Goal: Task Accomplishment & Management: Use online tool/utility

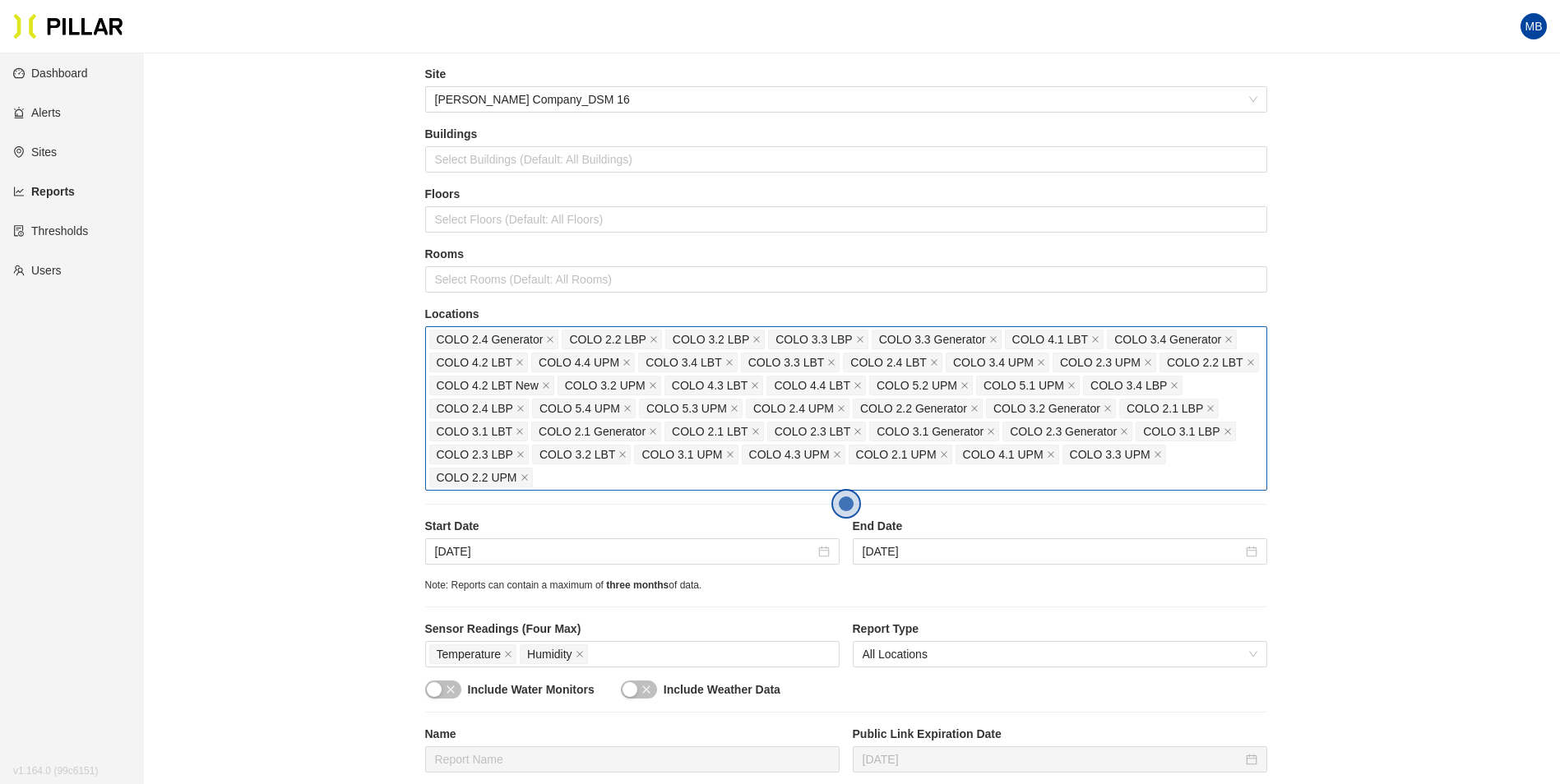
scroll to position [82, 0]
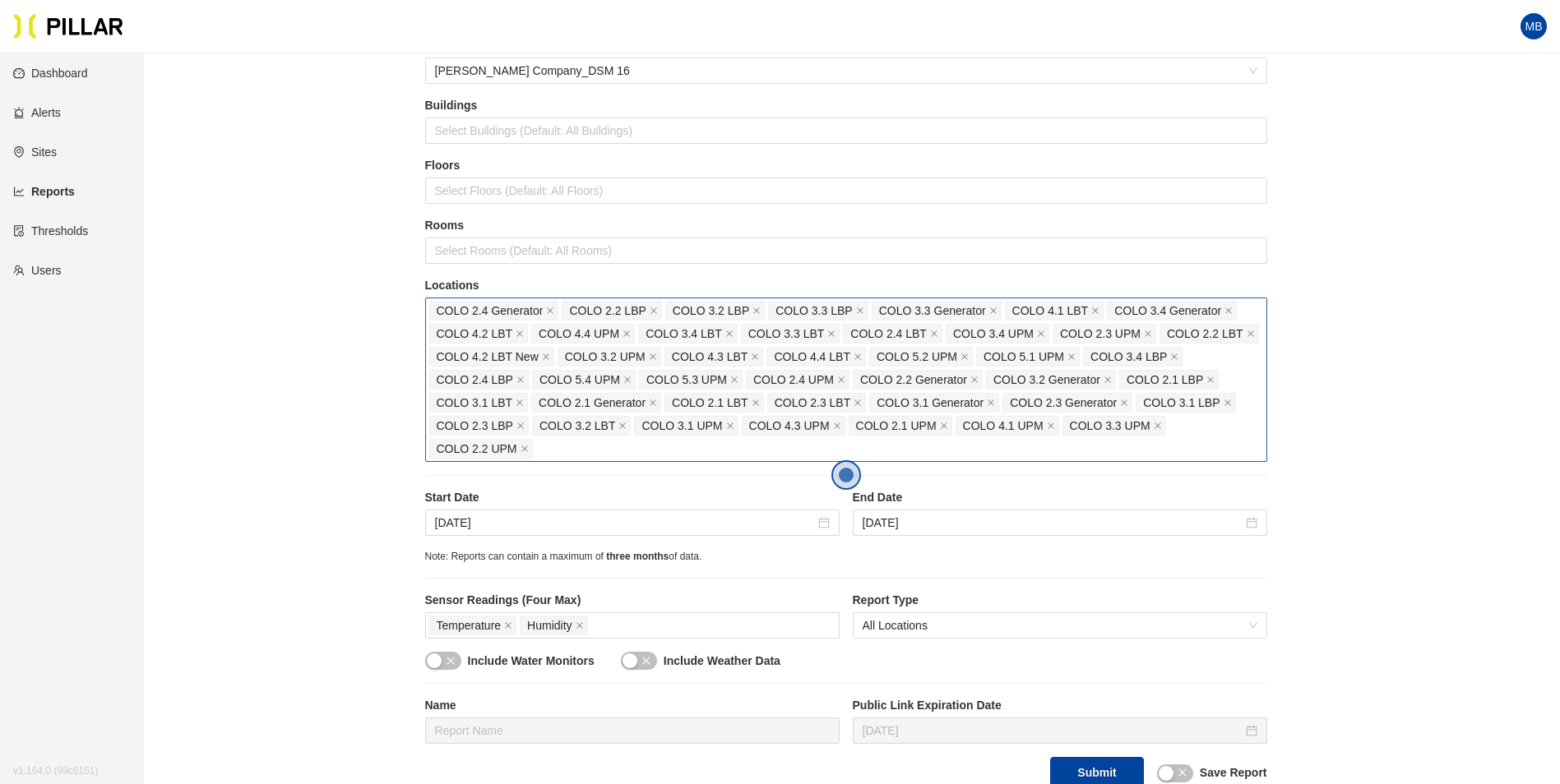
click at [579, 451] on div "COLO 2.4 Generator COLO 2.2 LBP COLO 3.2 LBP COLO 3.3 LBP COLO 3.3 Generator CO…" at bounding box center [847, 379] width 834 height 161
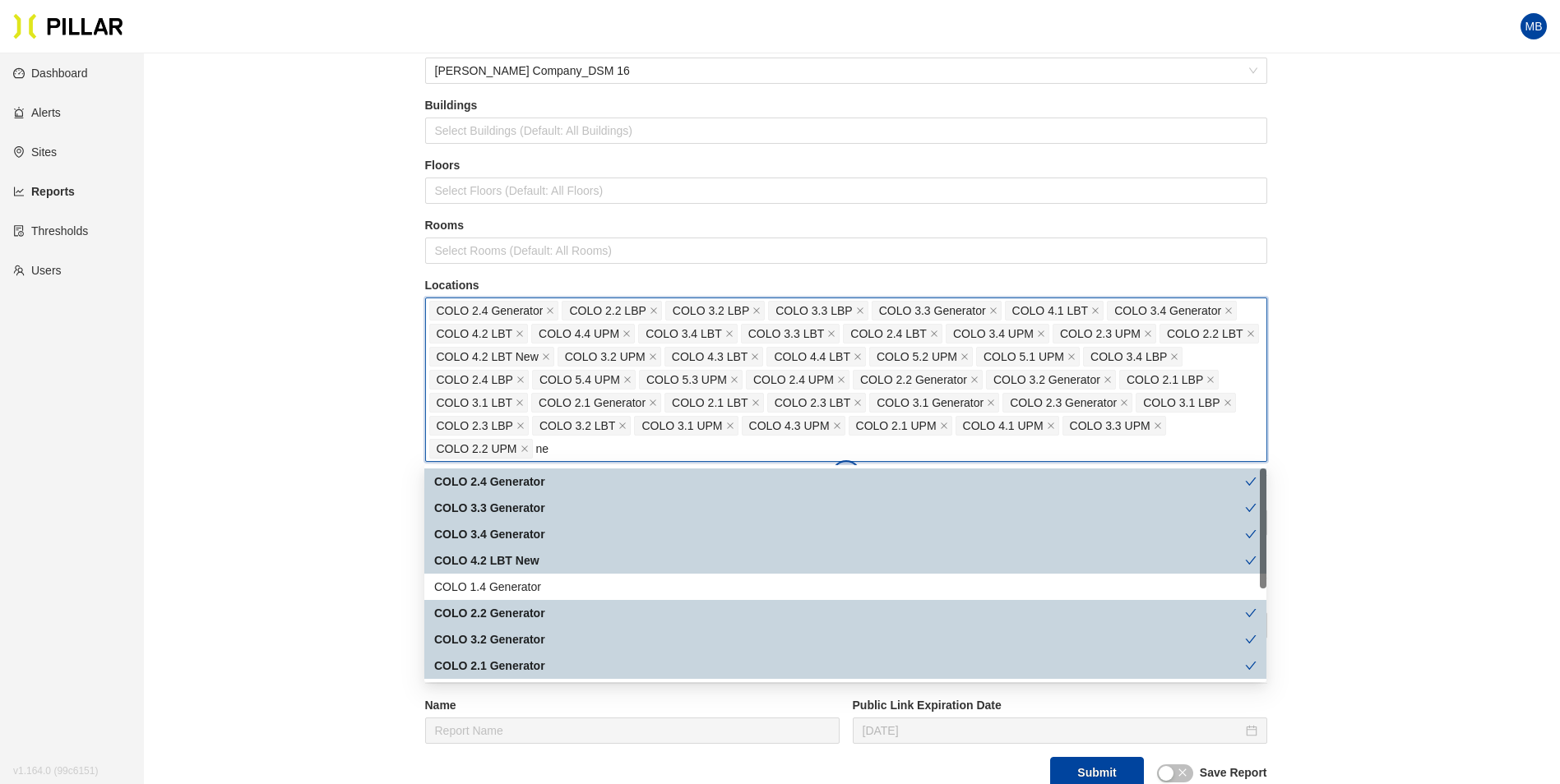
type input "n"
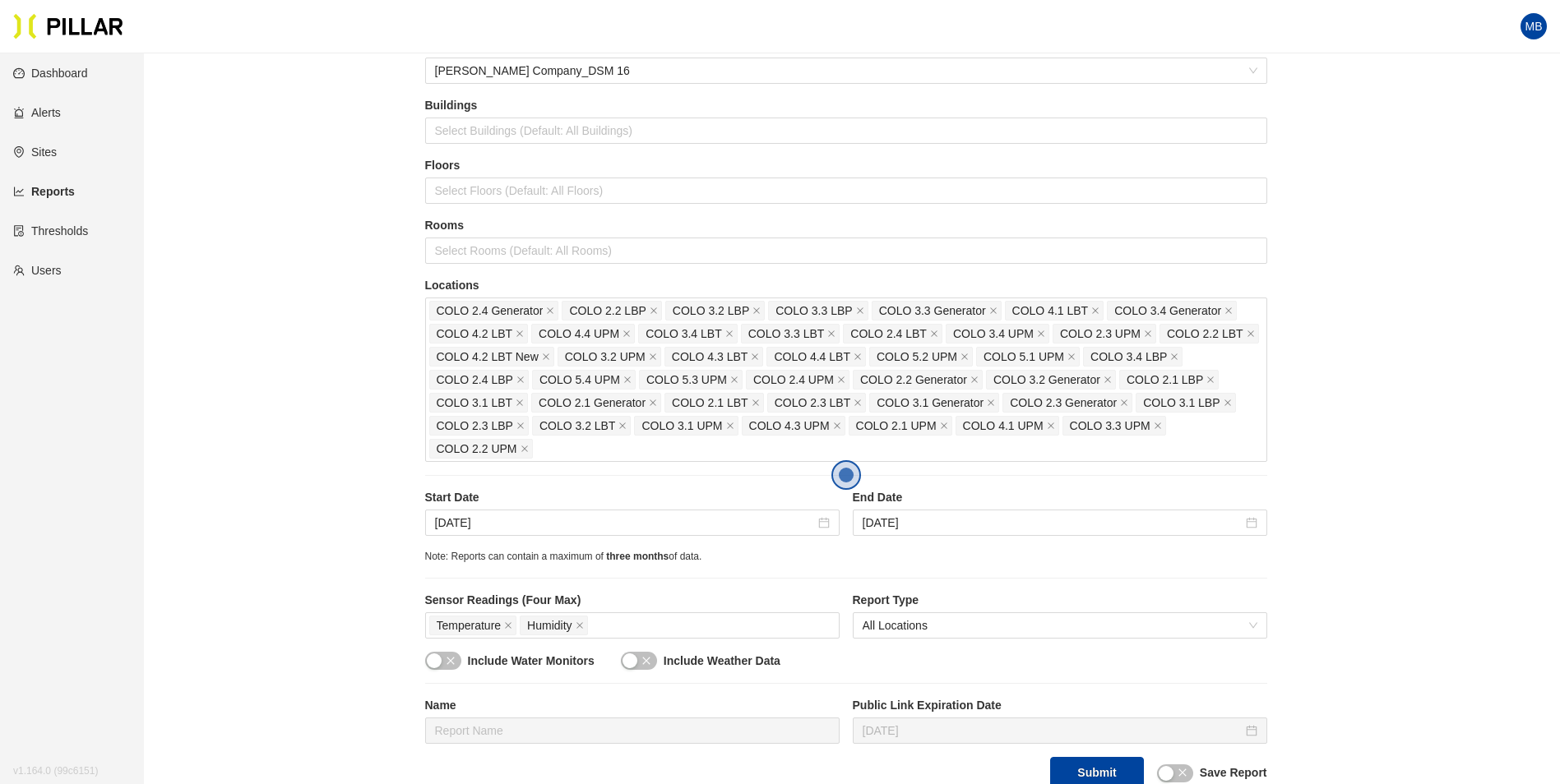
scroll to position [164, 0]
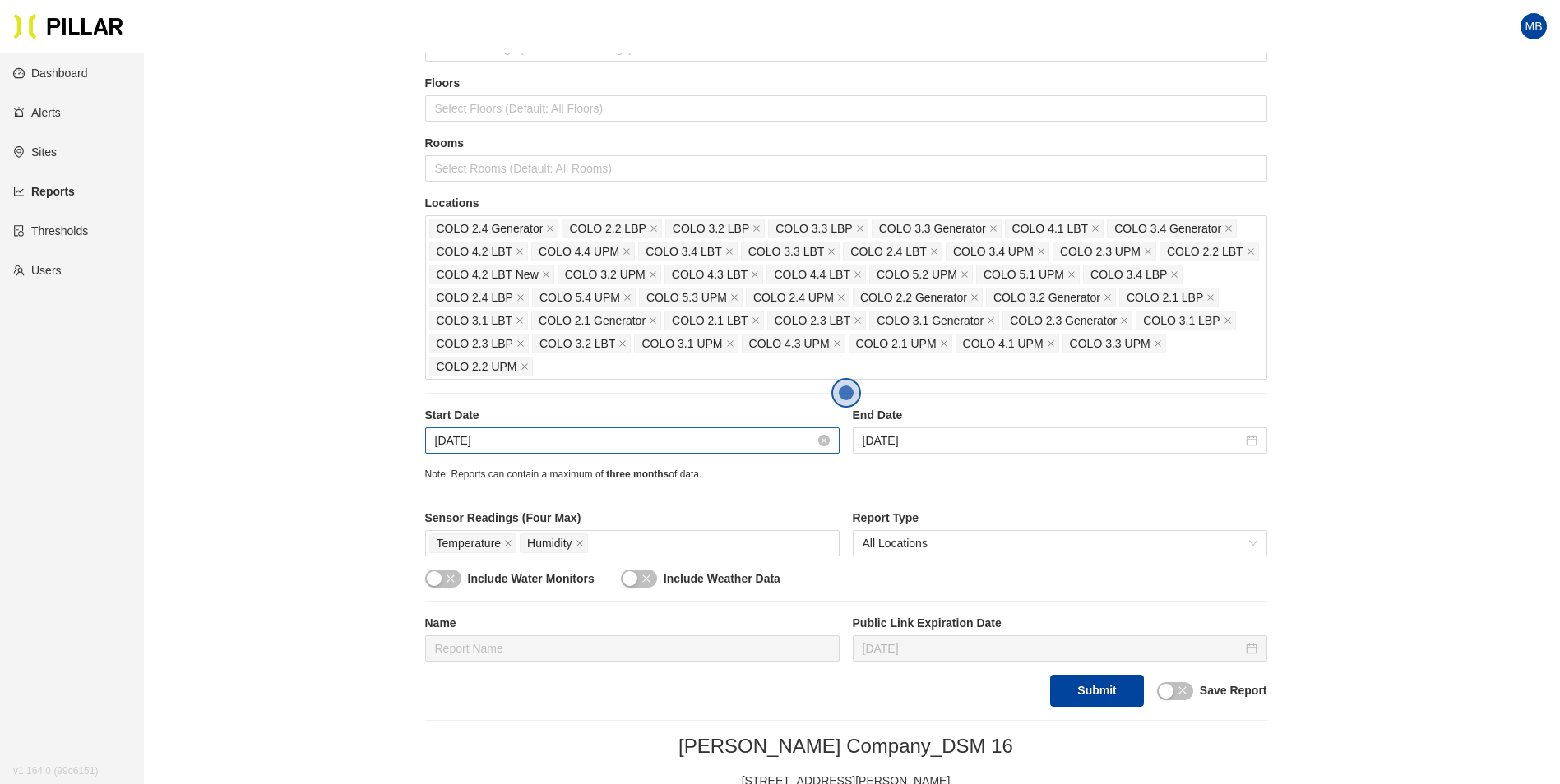
click at [529, 447] on input "Aug 8, 2025" at bounding box center [625, 440] width 380 height 18
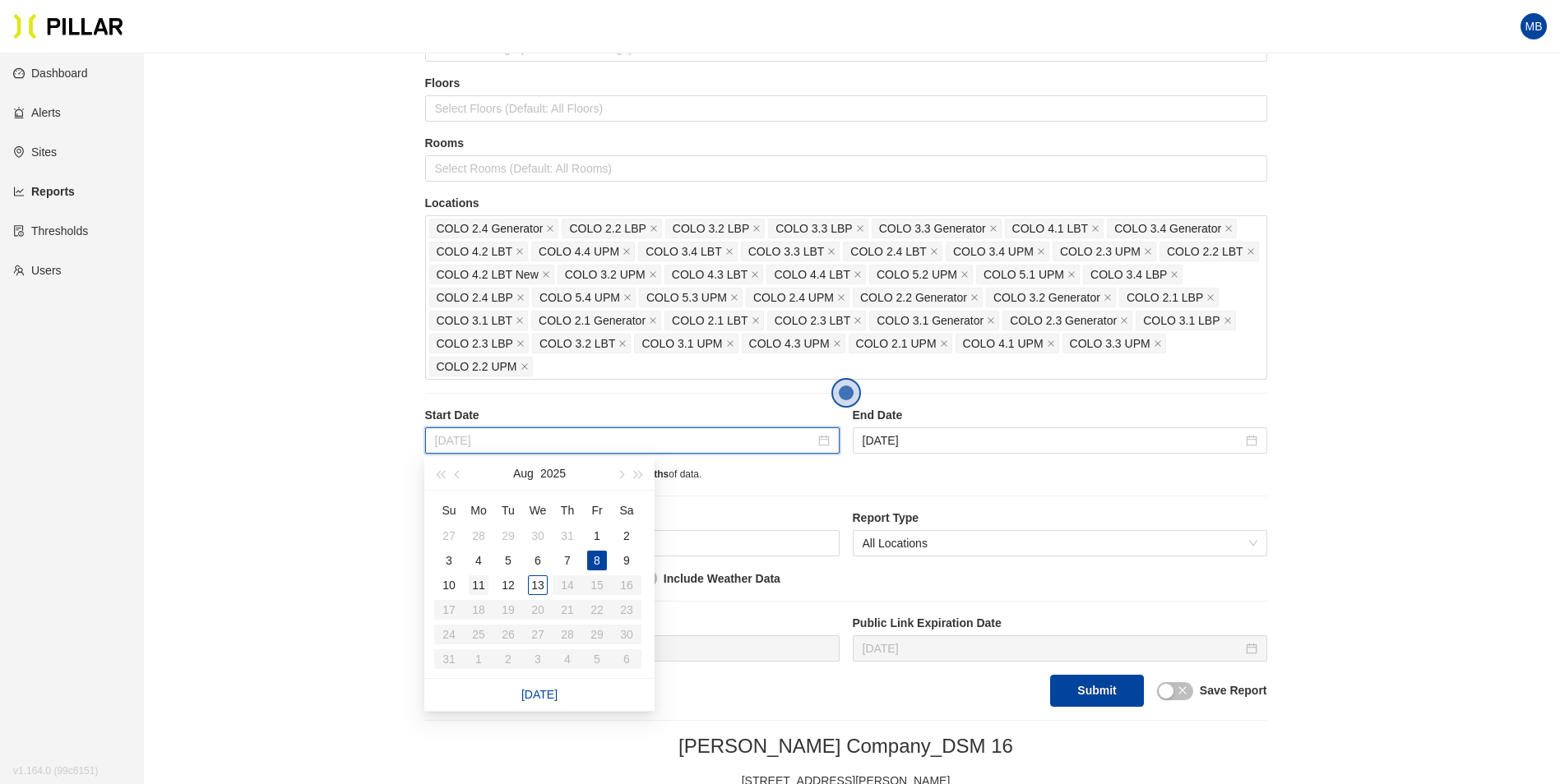
type input "[DATE]"
click at [483, 587] on div "11" at bounding box center [478, 585] width 20 height 20
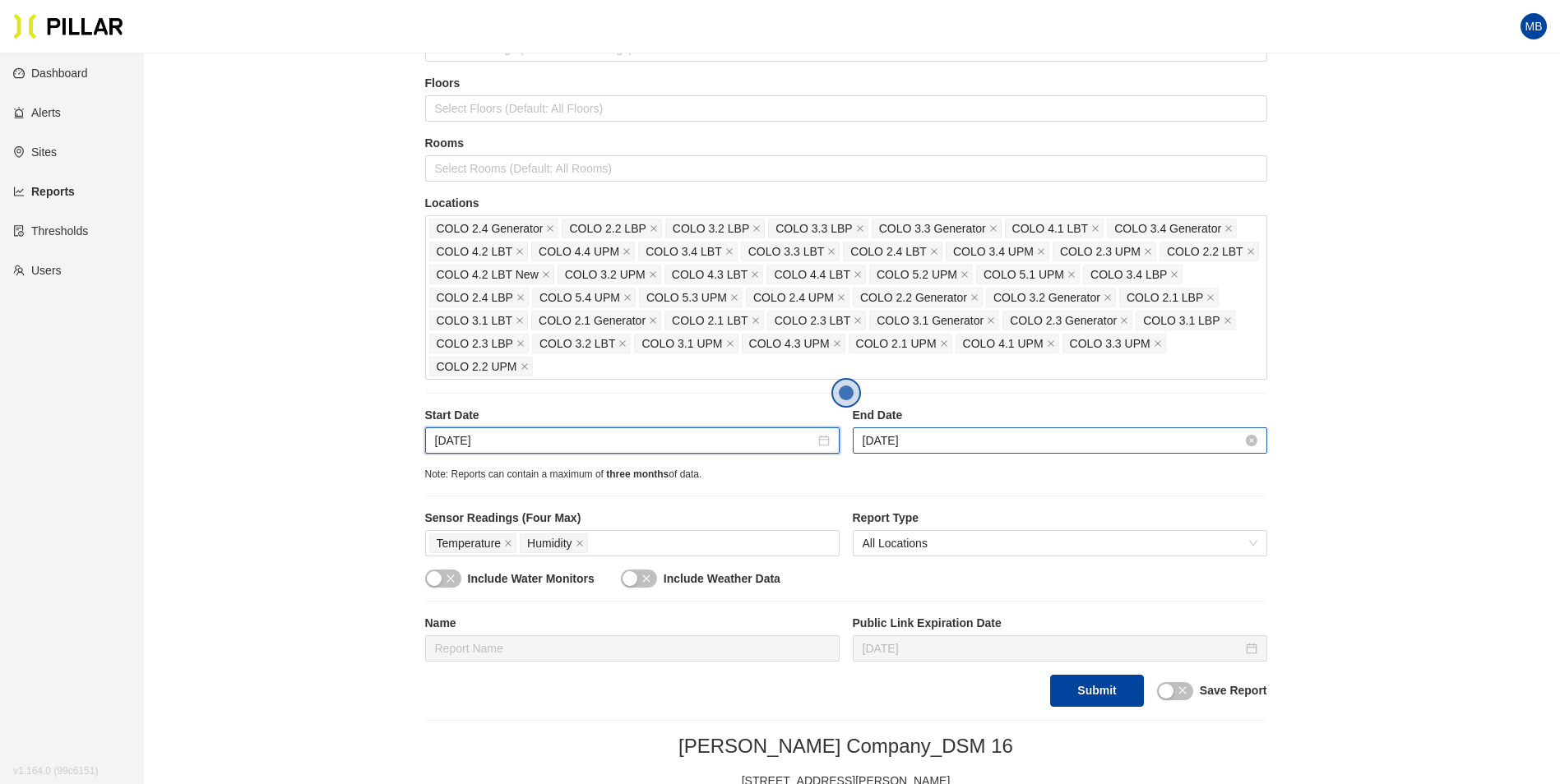
click at [951, 436] on input "[DATE]" at bounding box center [1052, 440] width 380 height 18
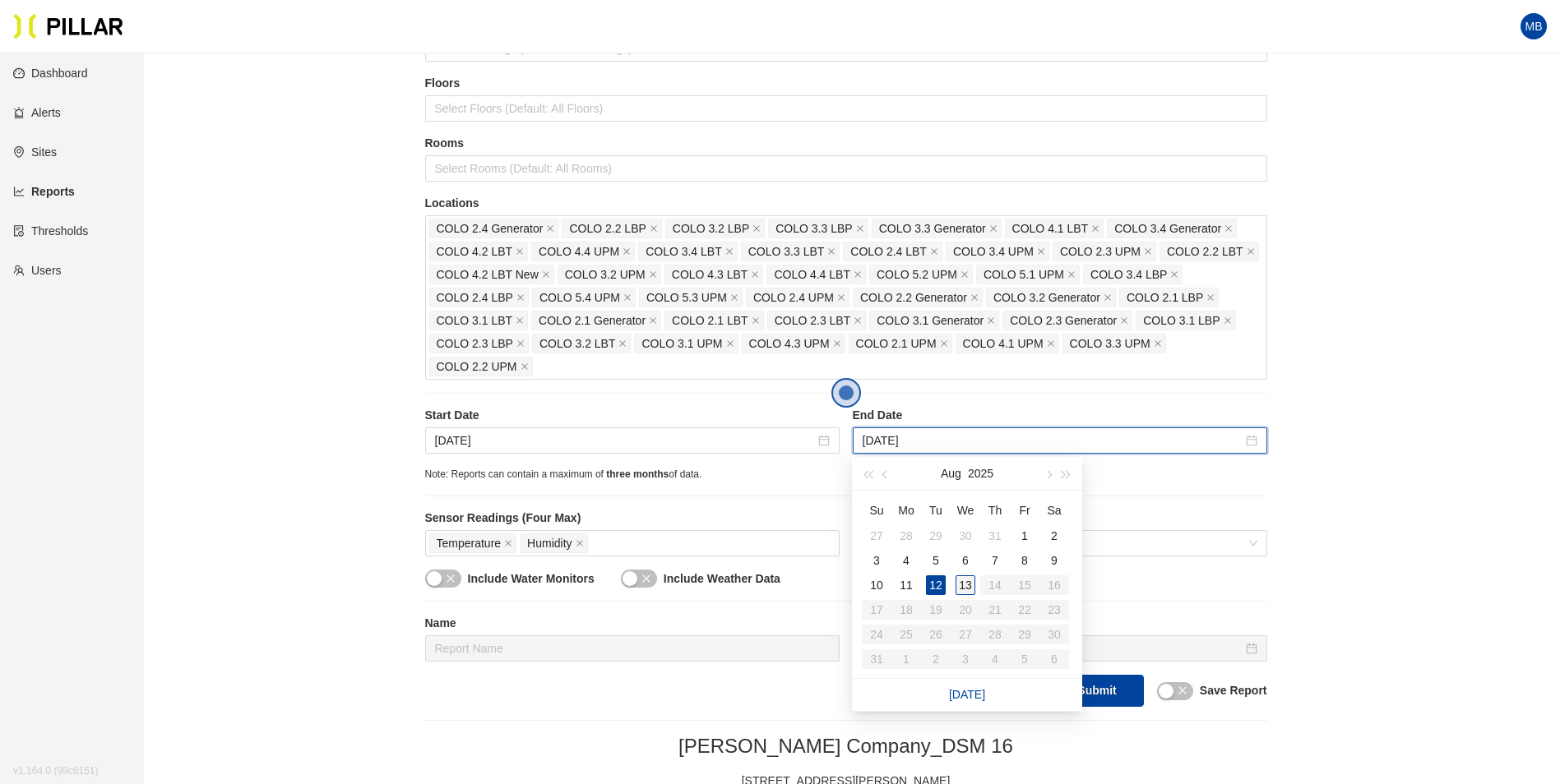
type input "[DATE]"
click at [969, 583] on div "13" at bounding box center [965, 585] width 20 height 20
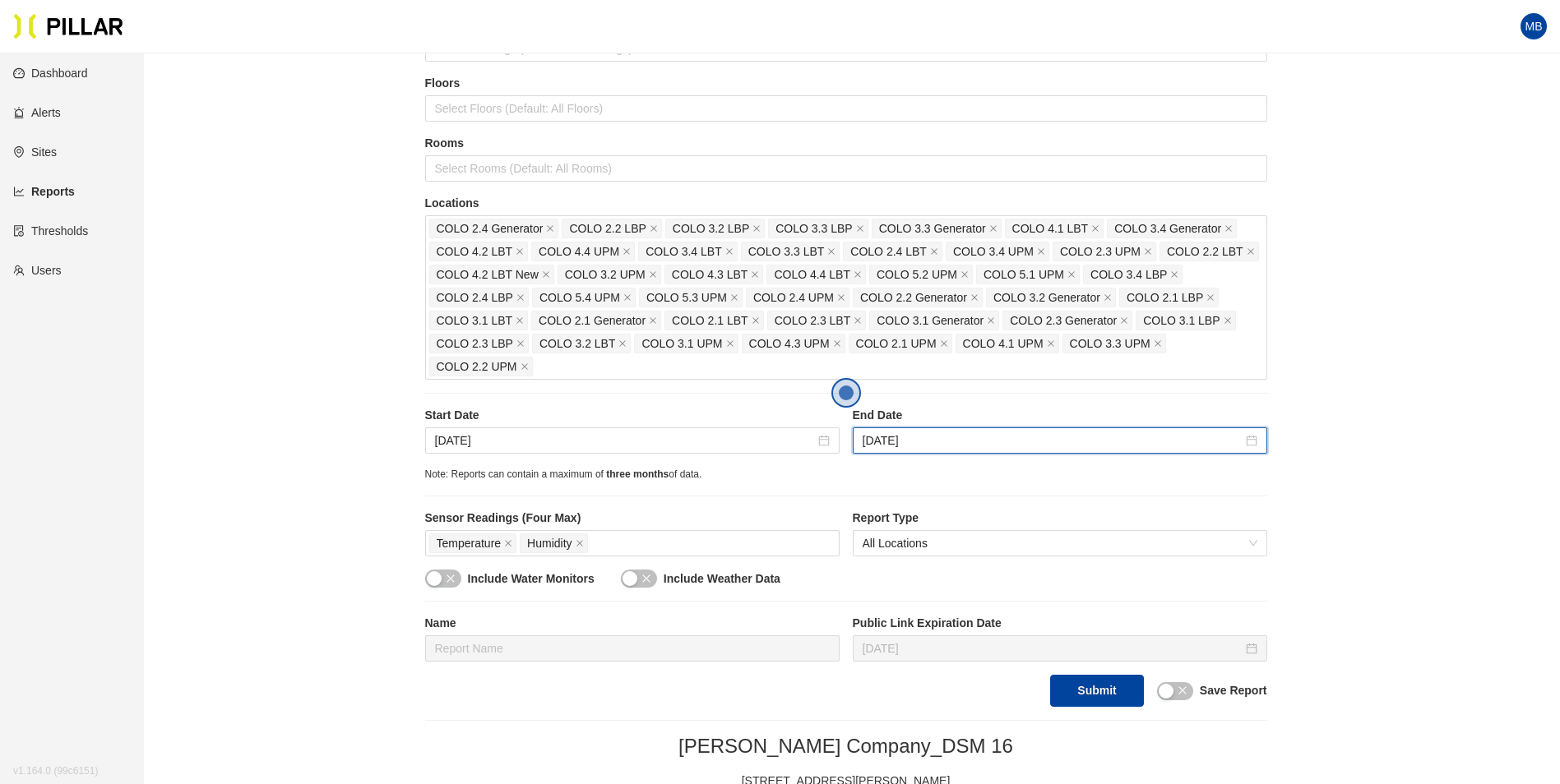
click at [757, 509] on div "Site Weitz Company_DSM 16 Buildings Select Buildings (Default: All Buildings) F…" at bounding box center [847, 330] width 842 height 752
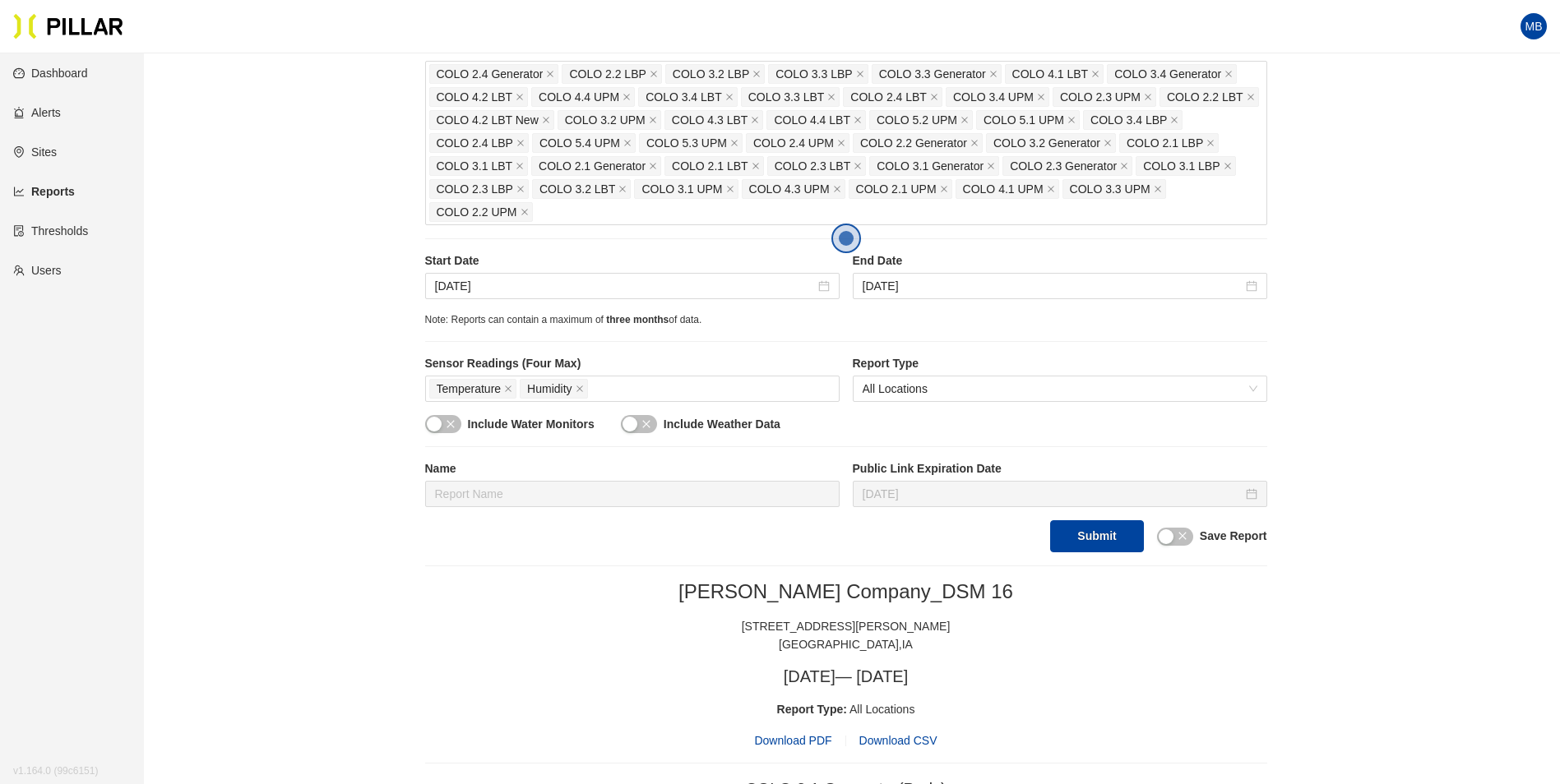
scroll to position [329, 0]
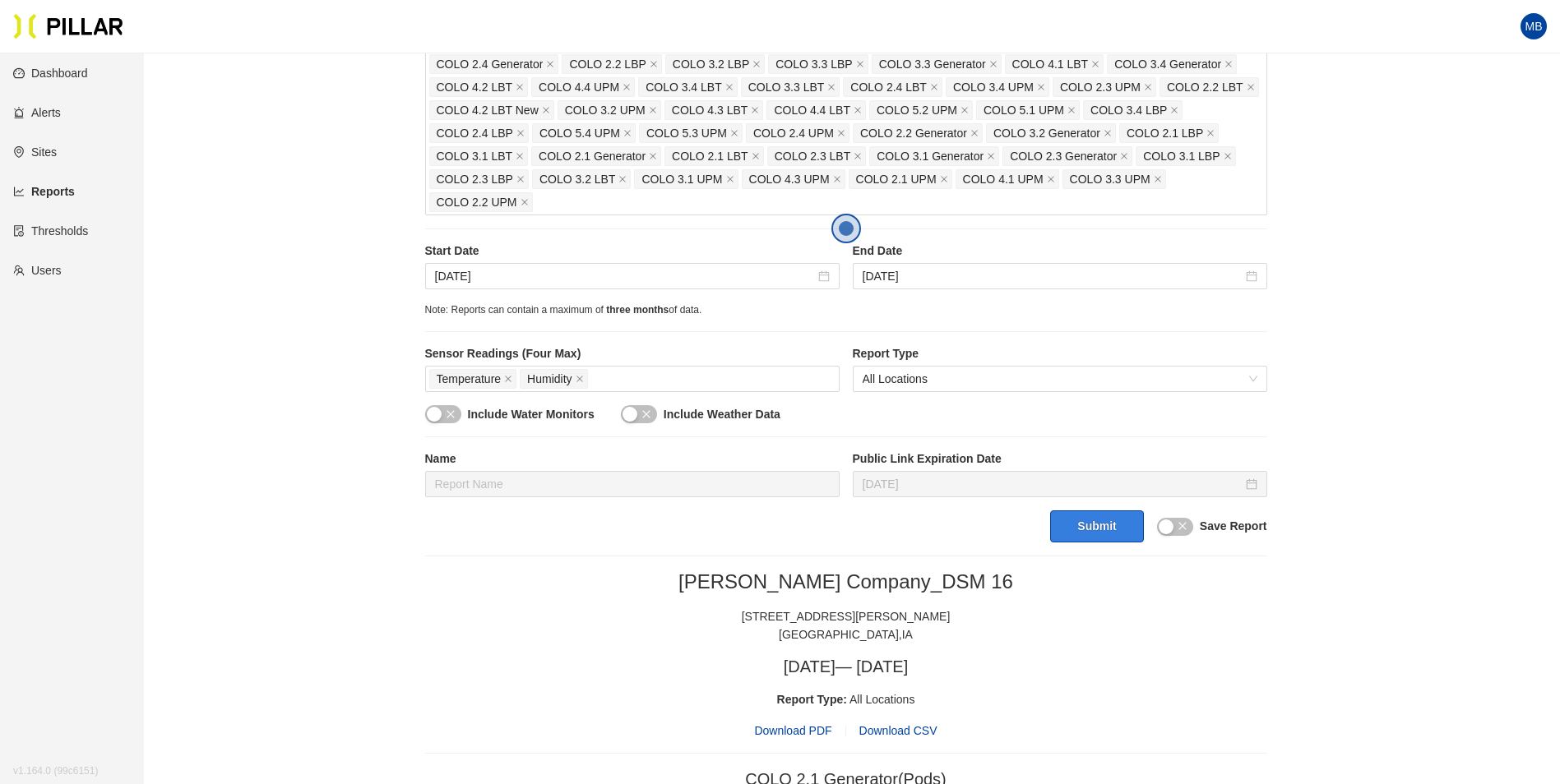
click at [1097, 533] on button "Submit" at bounding box center [1097, 526] width 92 height 32
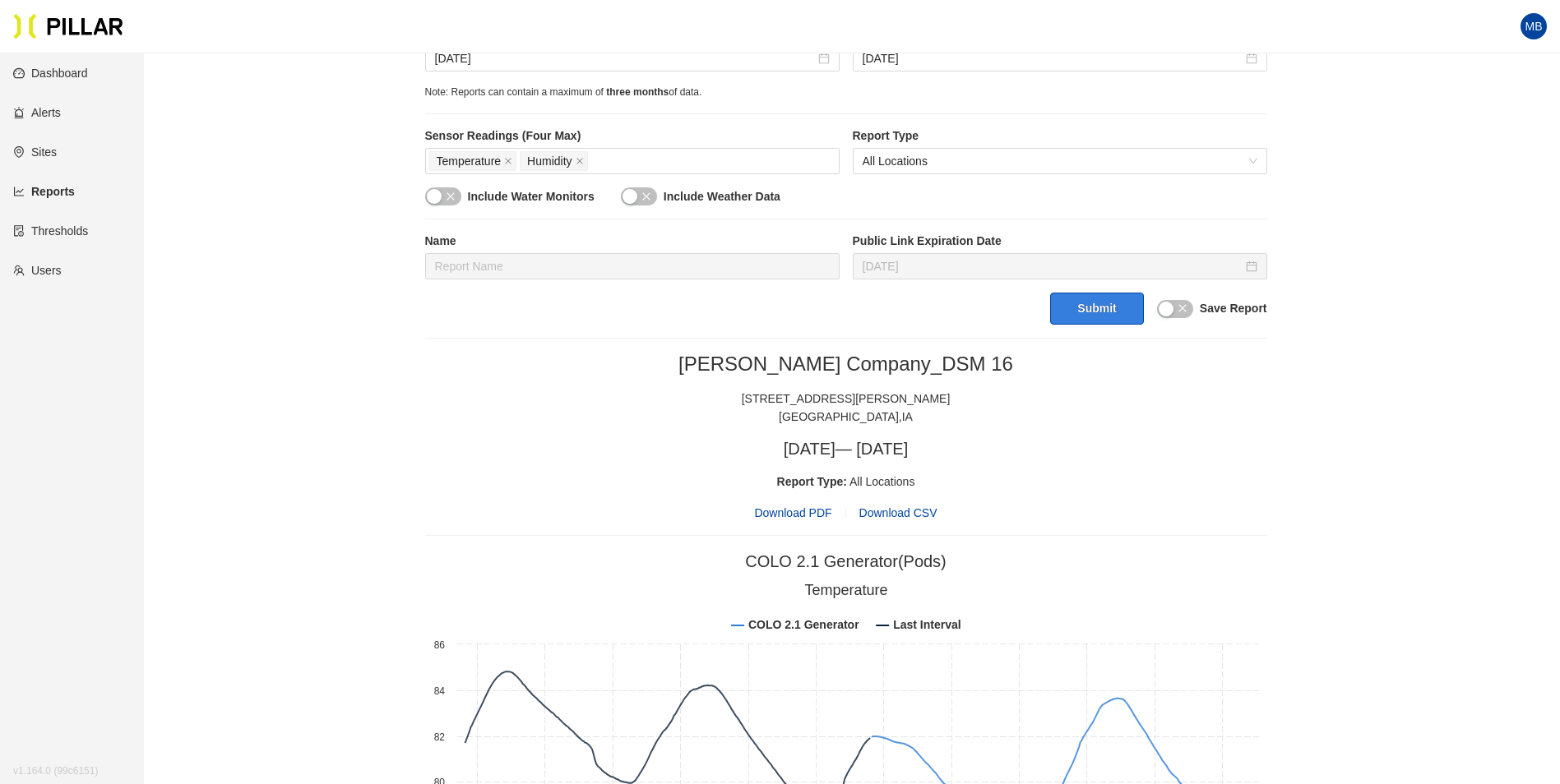
scroll to position [575, 0]
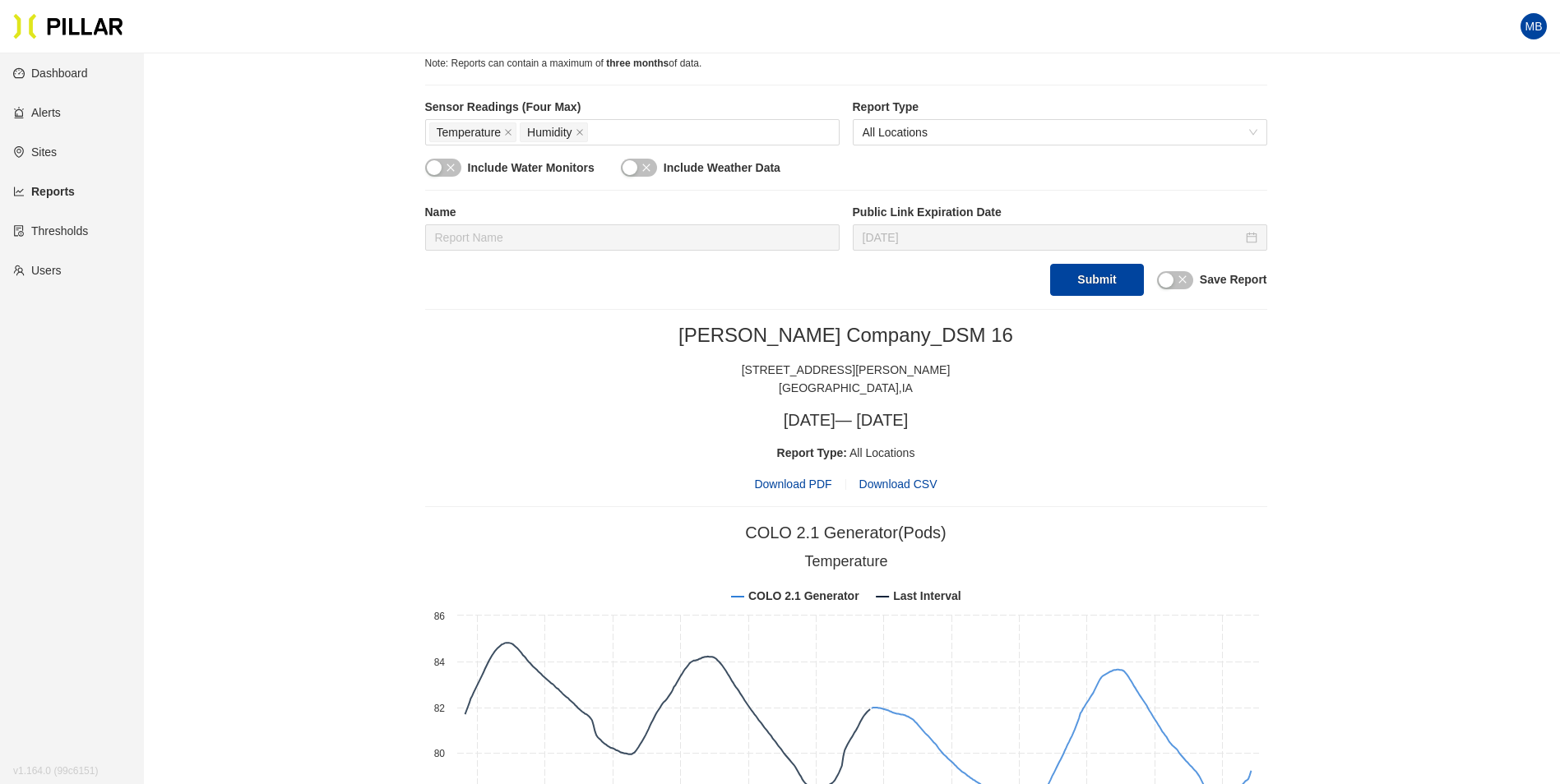
click at [814, 480] on span "Download PDF" at bounding box center [793, 484] width 77 height 18
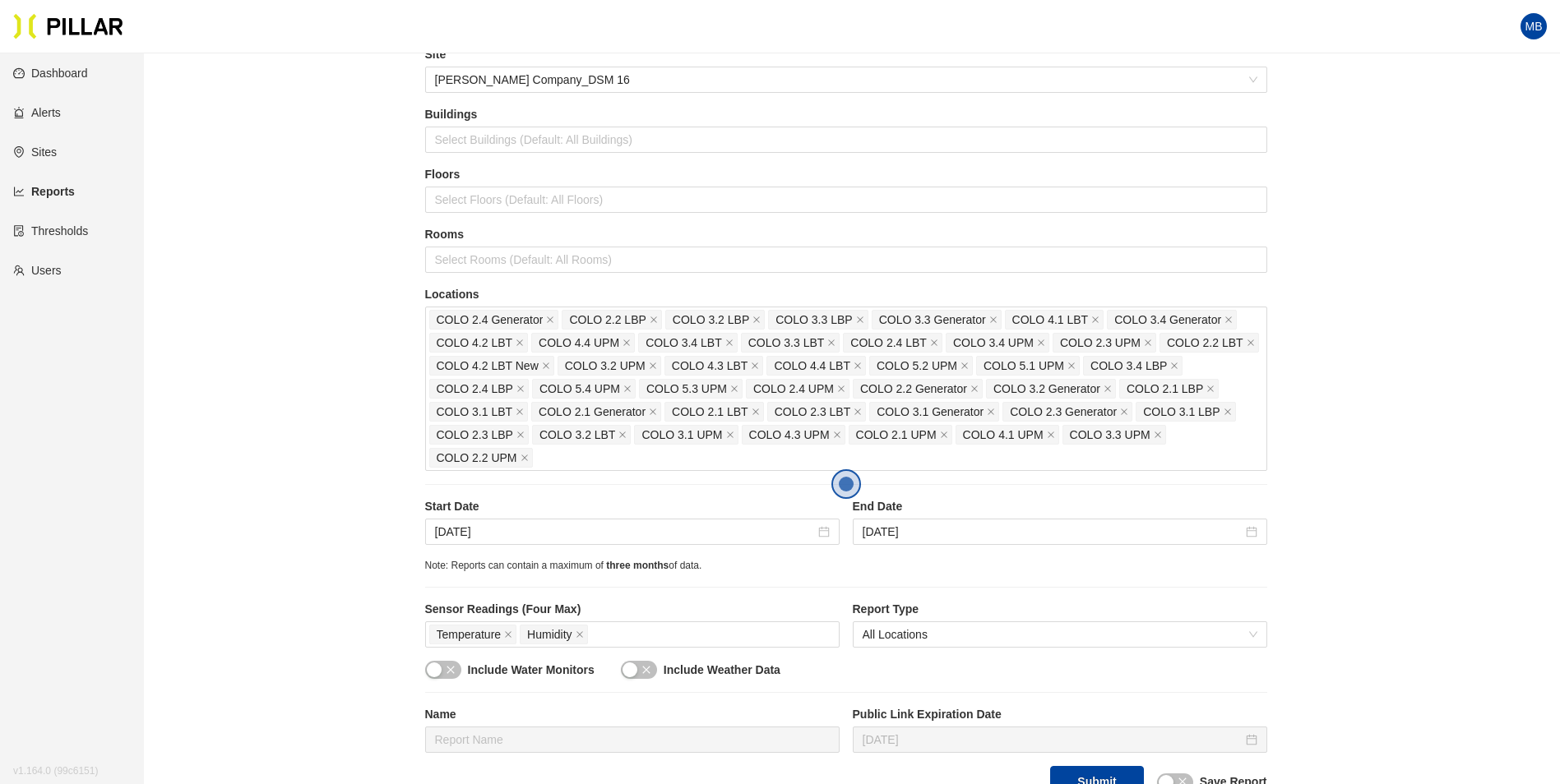
scroll to position [164, 0]
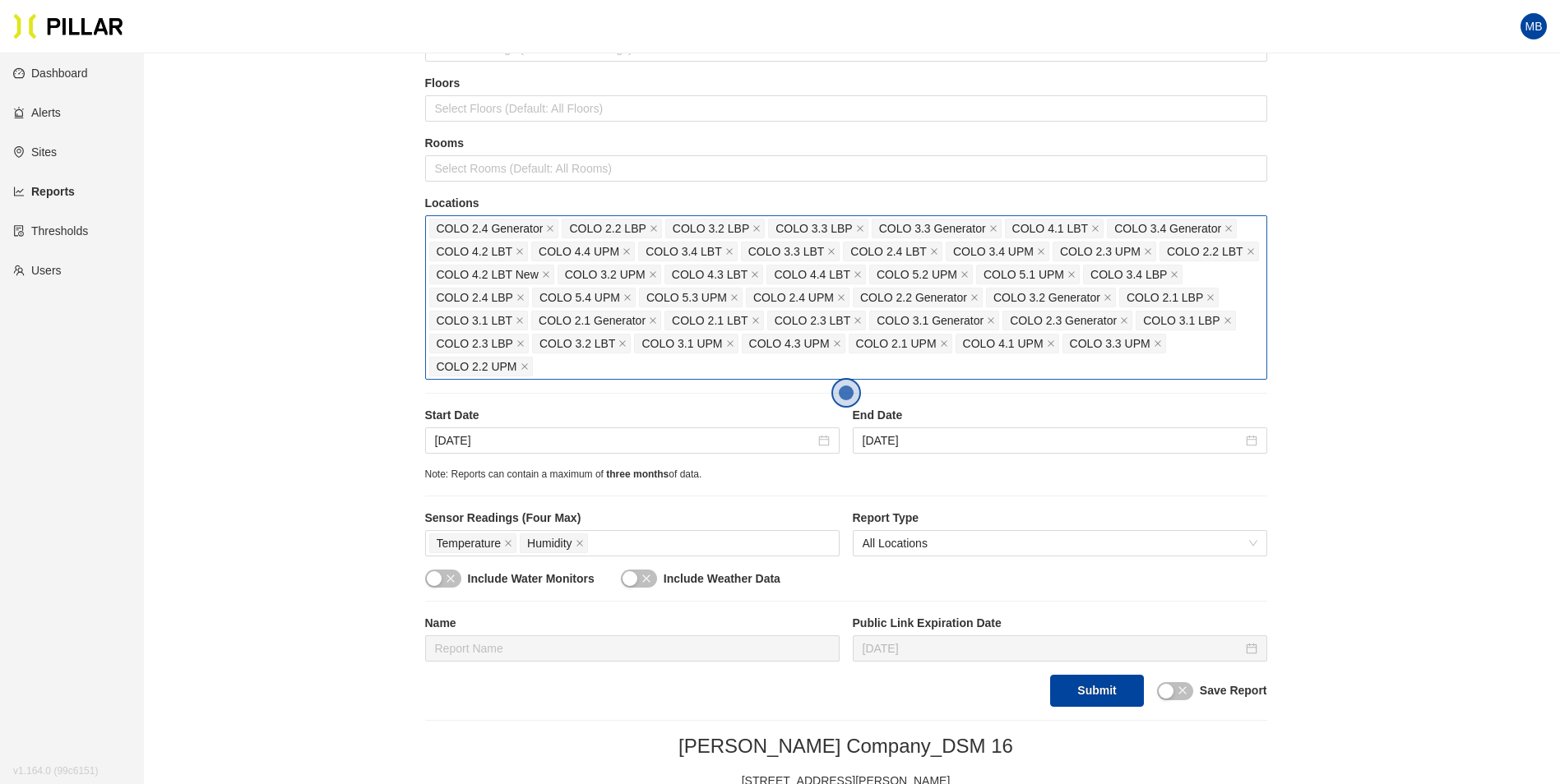
click at [560, 372] on div "COLO 2.4 Generator COLO 2.2 LBP COLO 3.2 LBP COLO 3.3 LBP COLO 3.3 Generator CO…" at bounding box center [847, 297] width 834 height 161
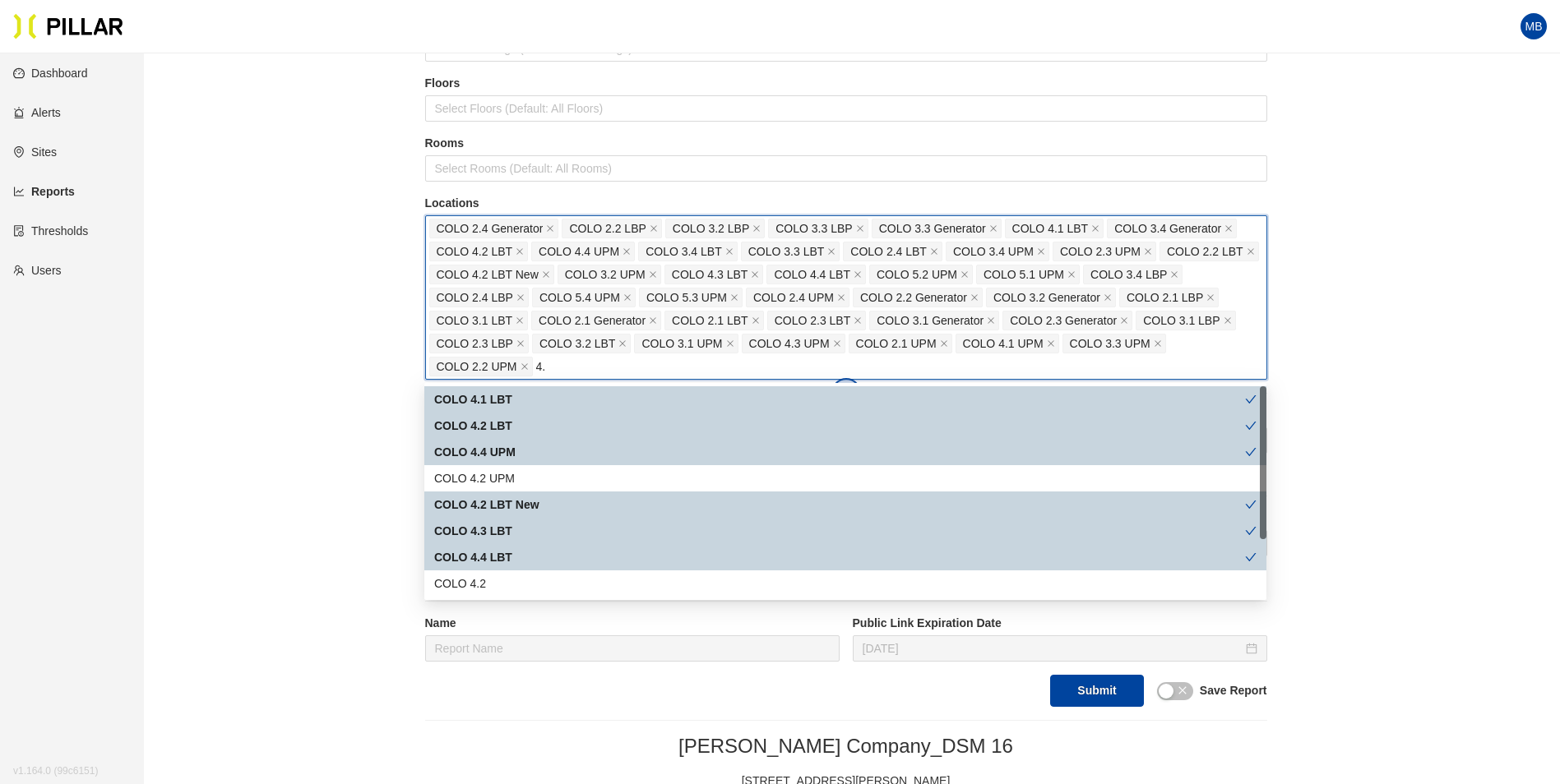
type input "4"
type input "4.2"
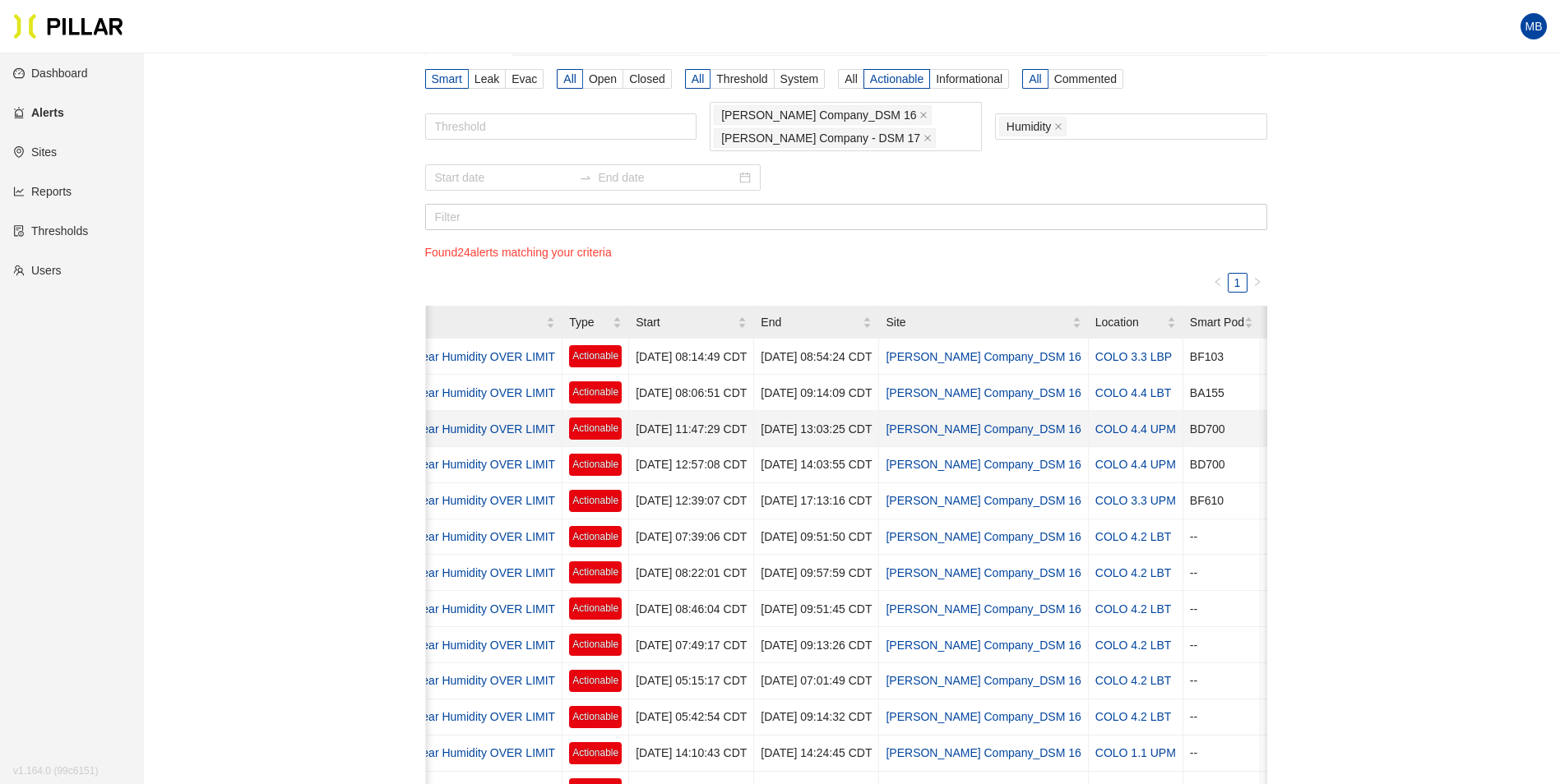
scroll to position [0, 167]
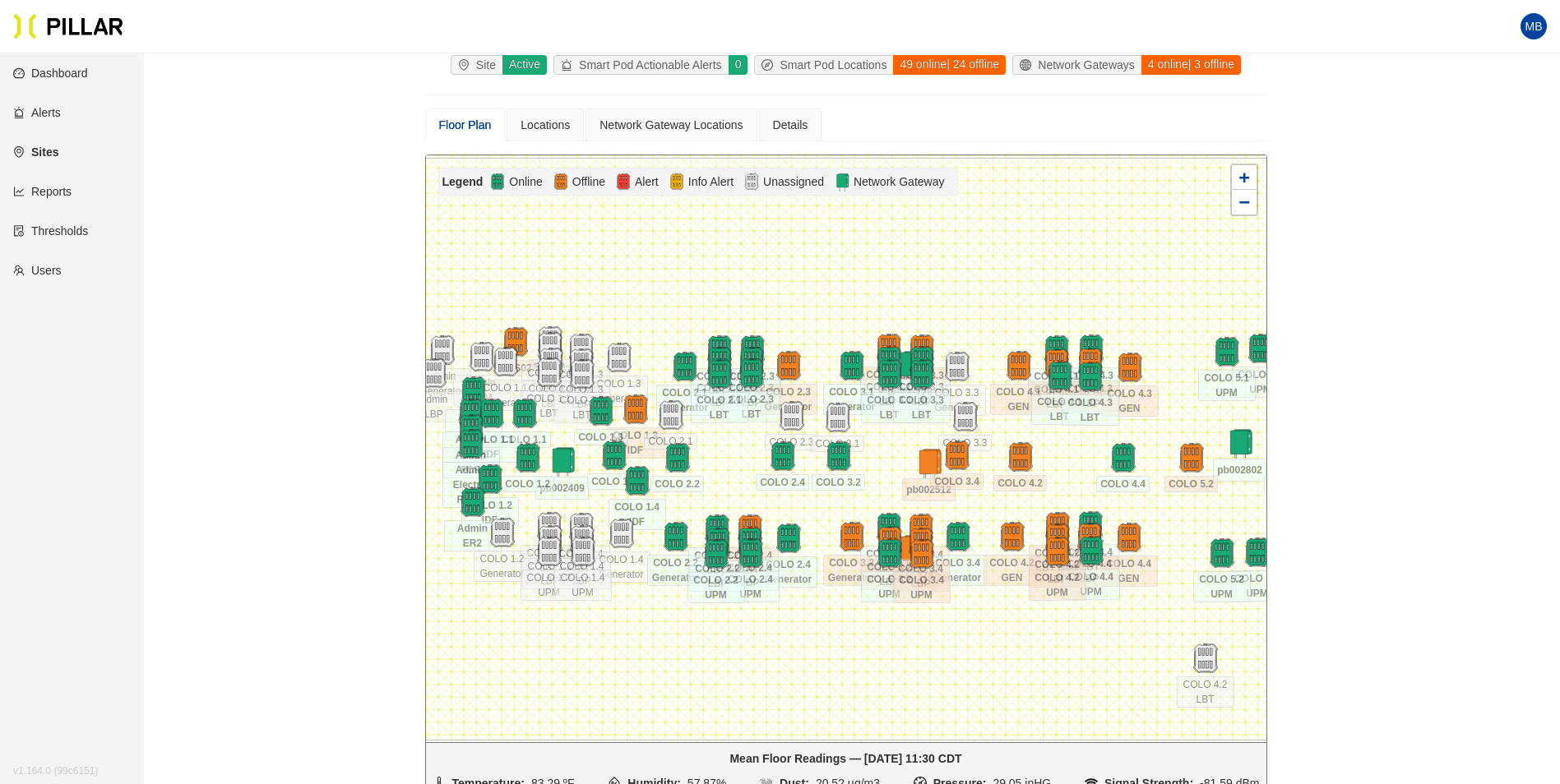
scroll to position [136, 0]
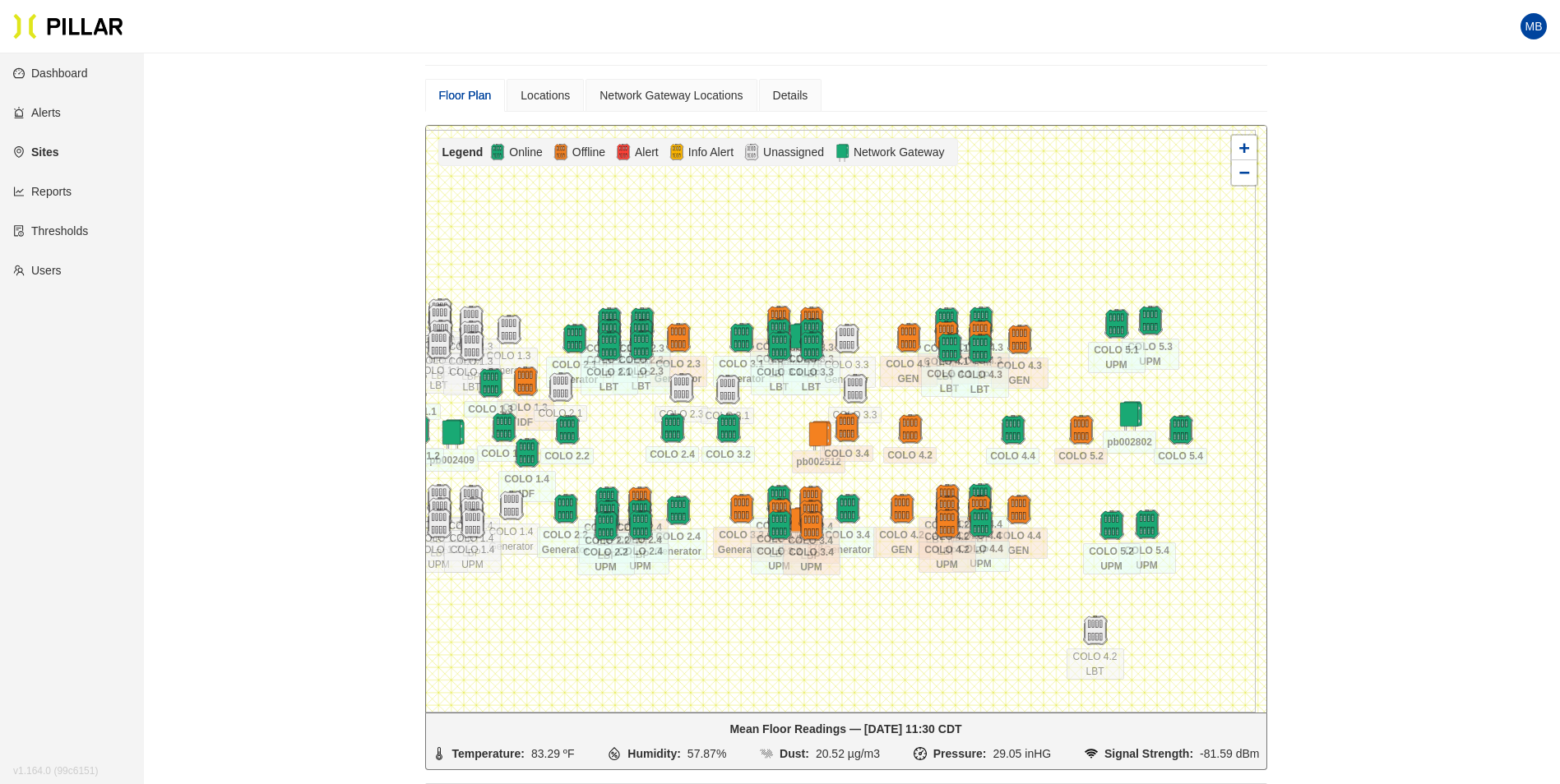
drag, startPoint x: 1151, startPoint y: 574, endPoint x: 1042, endPoint y: 571, distance: 109.0
click at [1115, 539] on div at bounding box center [846, 419] width 841 height 587
click at [1090, 559] on div at bounding box center [846, 419] width 841 height 587
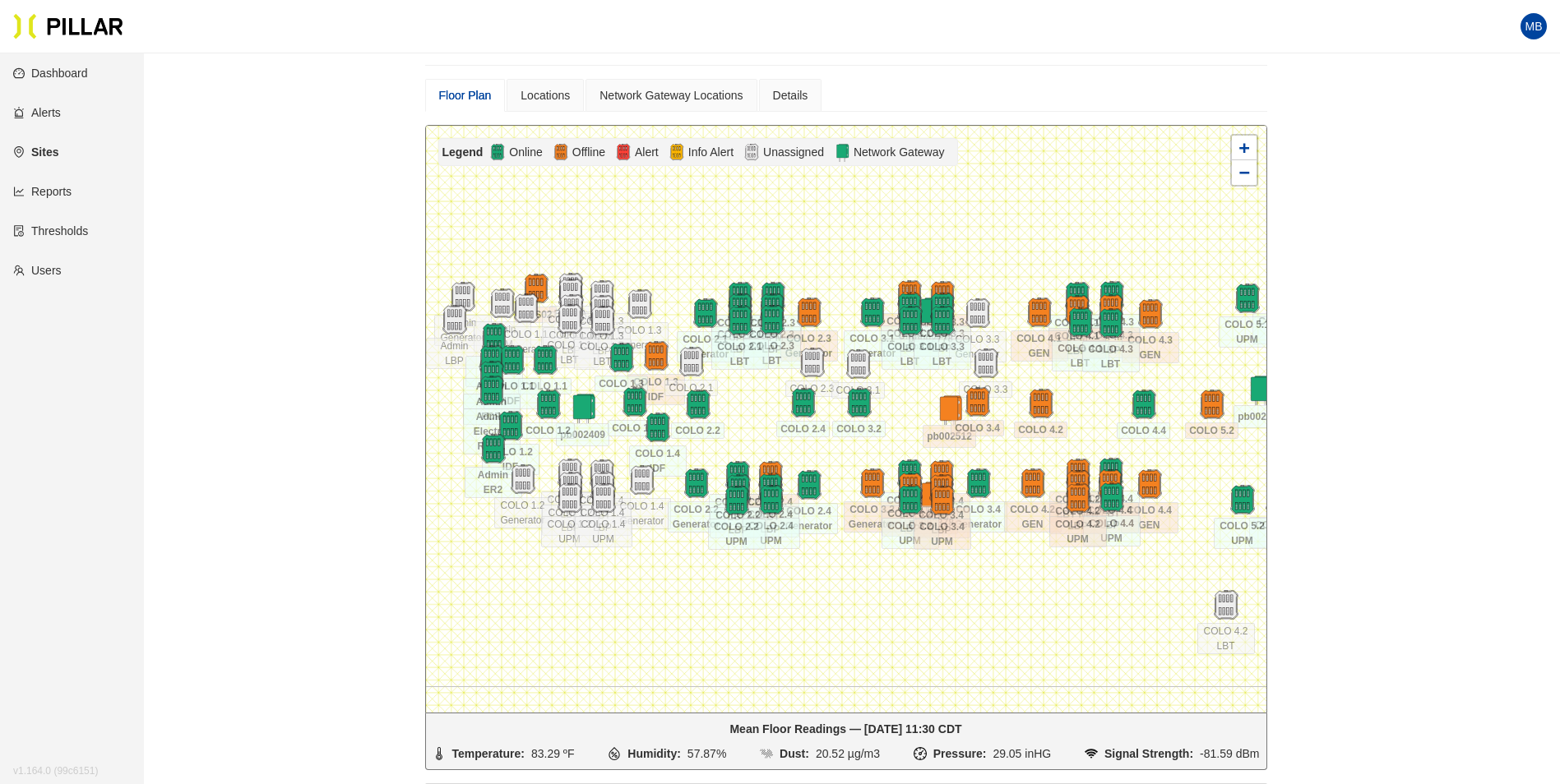
drag, startPoint x: 1006, startPoint y: 564, endPoint x: 1024, endPoint y: 591, distance: 32.4
click at [1024, 591] on div at bounding box center [846, 419] width 841 height 587
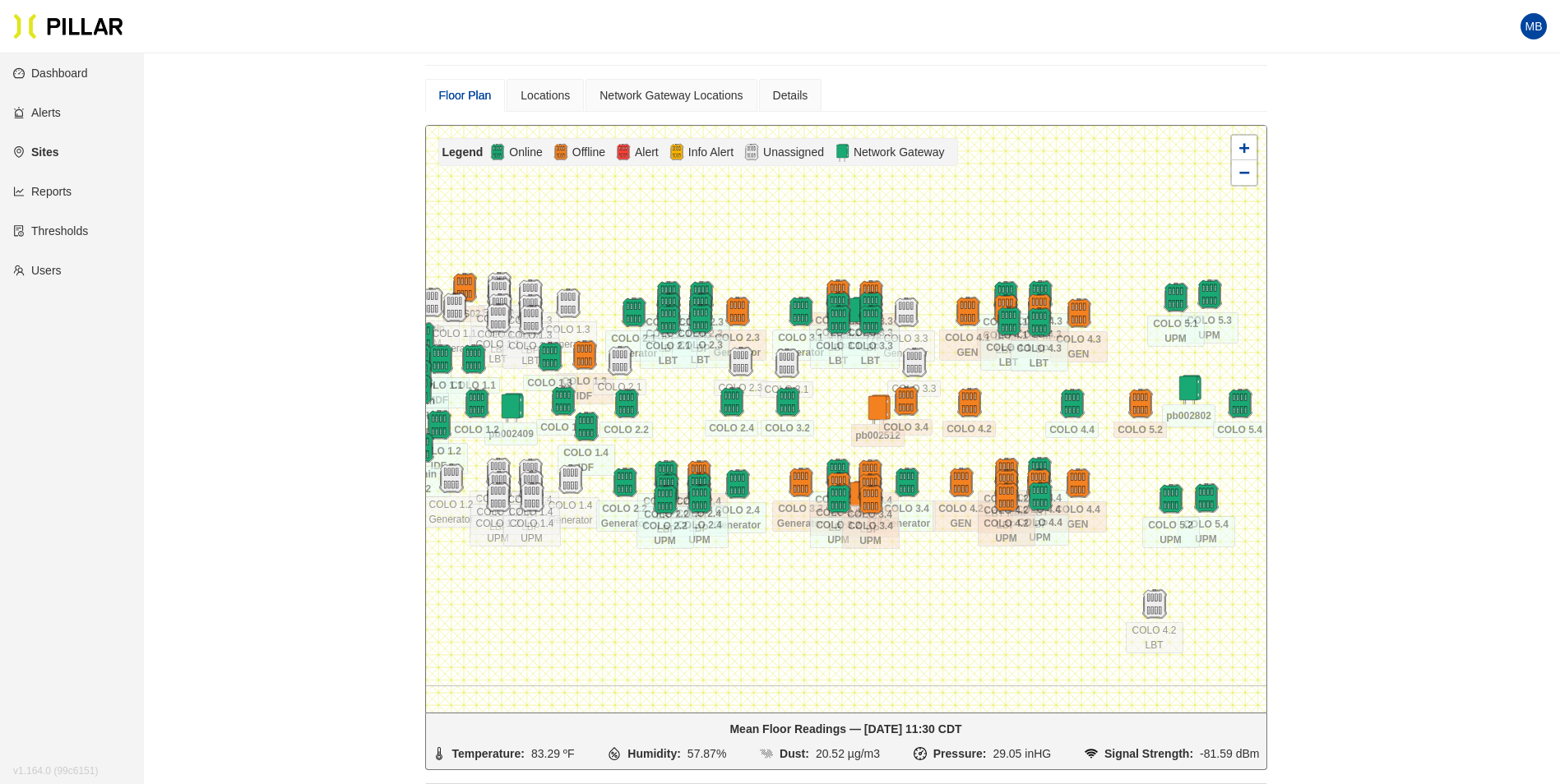
drag, startPoint x: 1188, startPoint y: 549, endPoint x: 1116, endPoint y: 548, distance: 72.0
click at [1116, 548] on div at bounding box center [846, 419] width 841 height 587
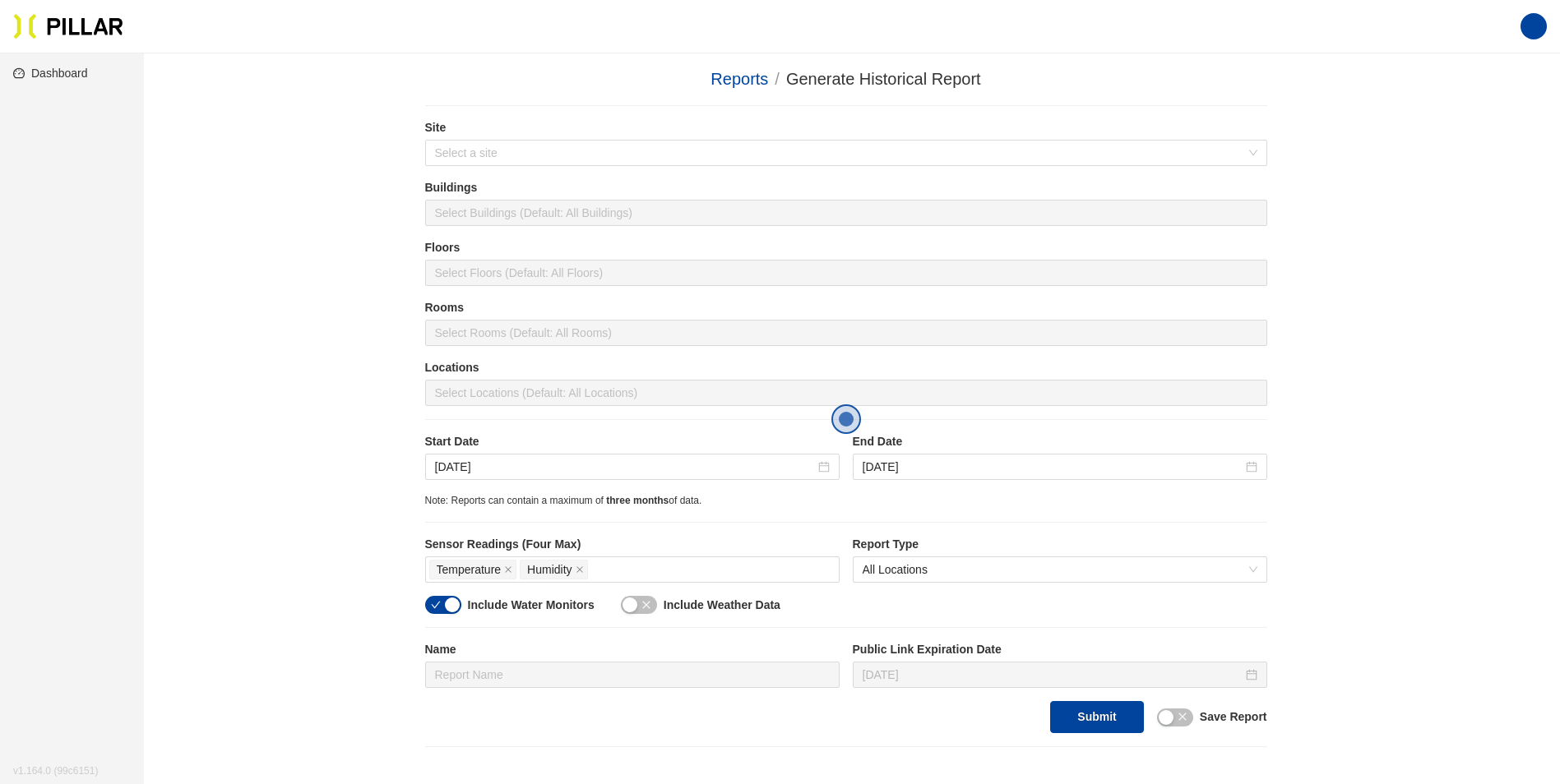
scroll to position [164, 0]
click at [480, 148] on input "search" at bounding box center [840, 153] width 811 height 25
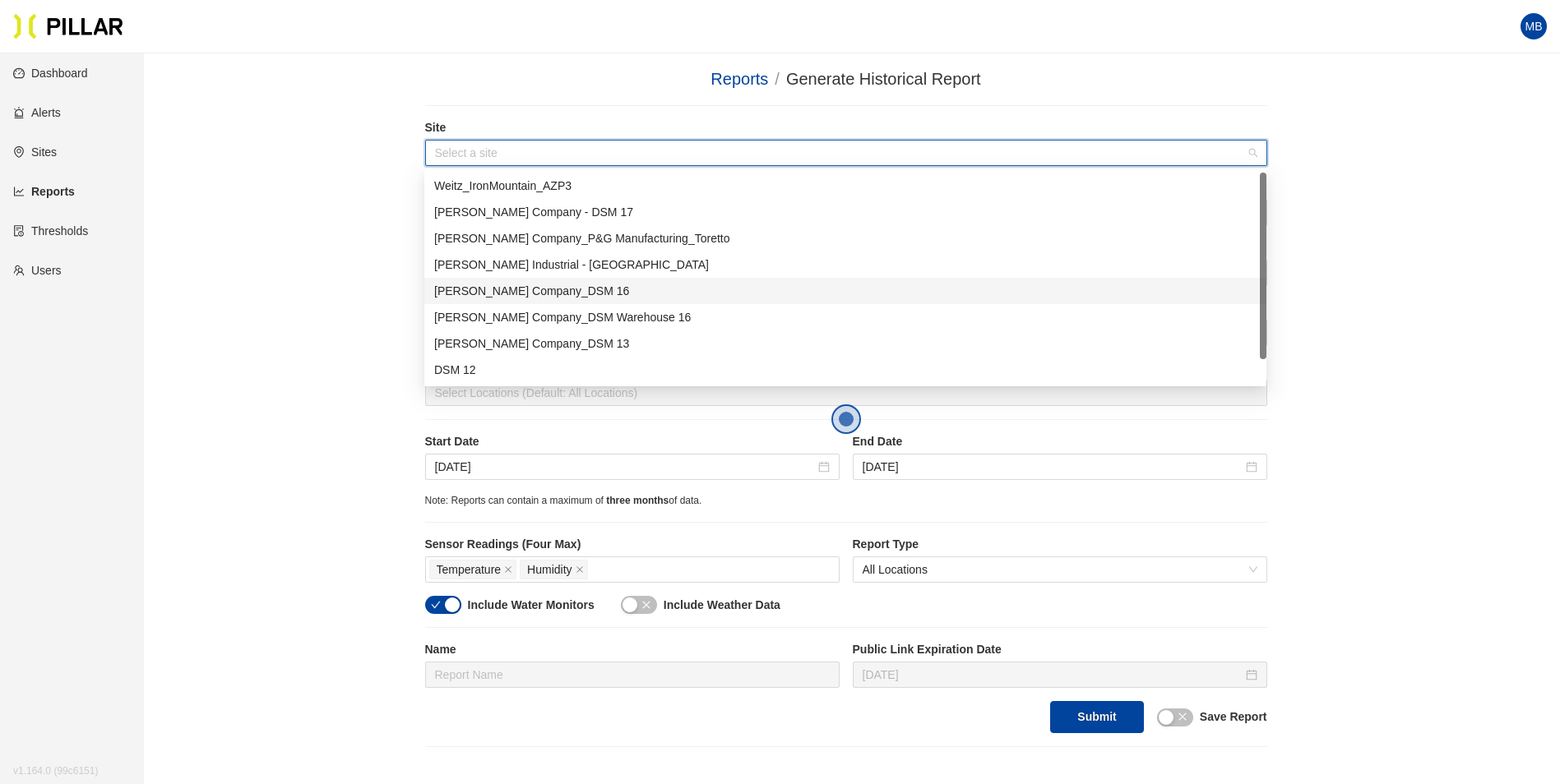
click at [526, 283] on div "[PERSON_NAME] Company_DSM 16" at bounding box center [845, 291] width 822 height 18
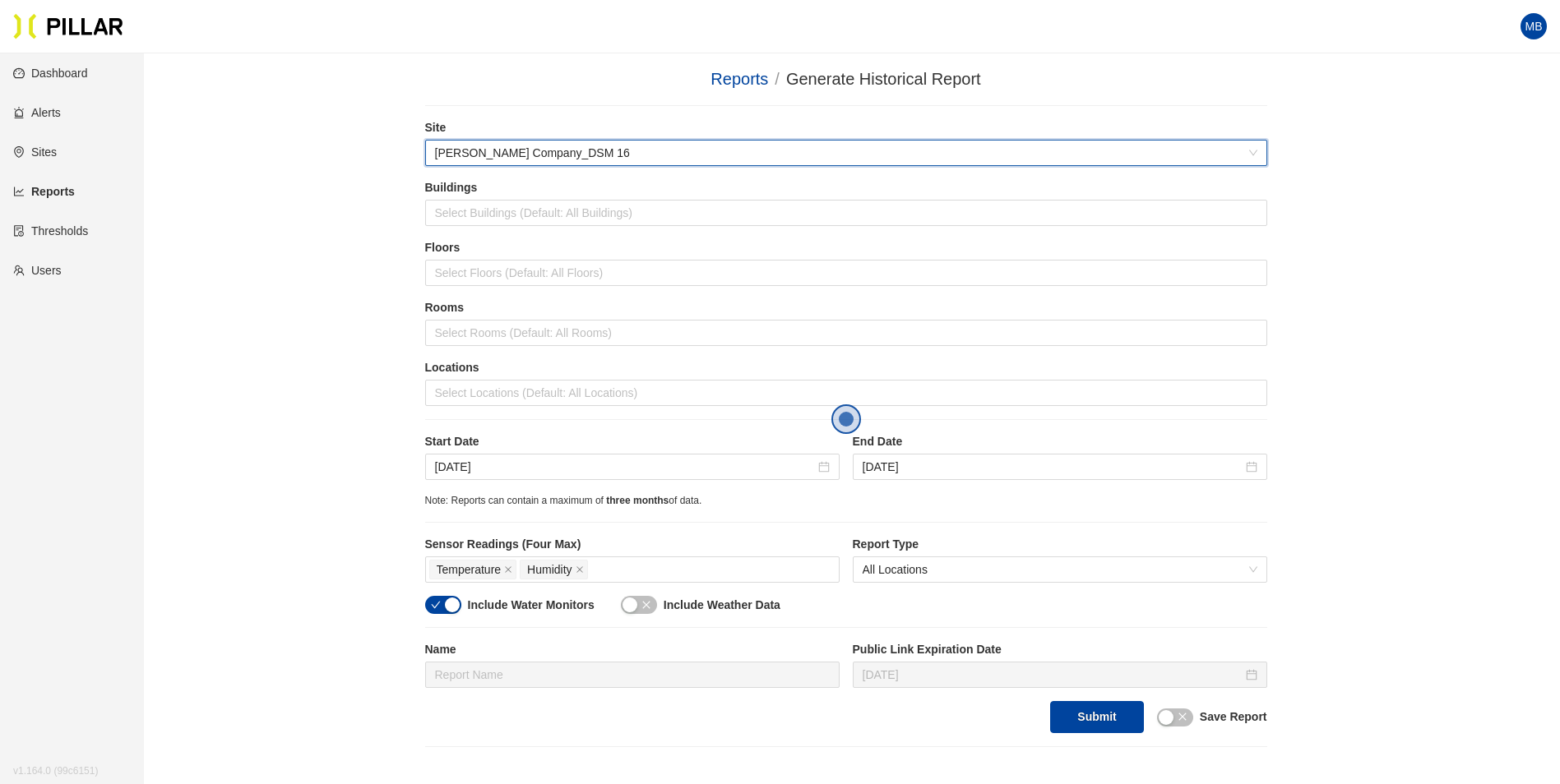
click at [359, 286] on div "Reports / Generate Historical Report / Site 546b1093 [PERSON_NAME] Company_DSM …" at bounding box center [846, 408] width 1323 height 681
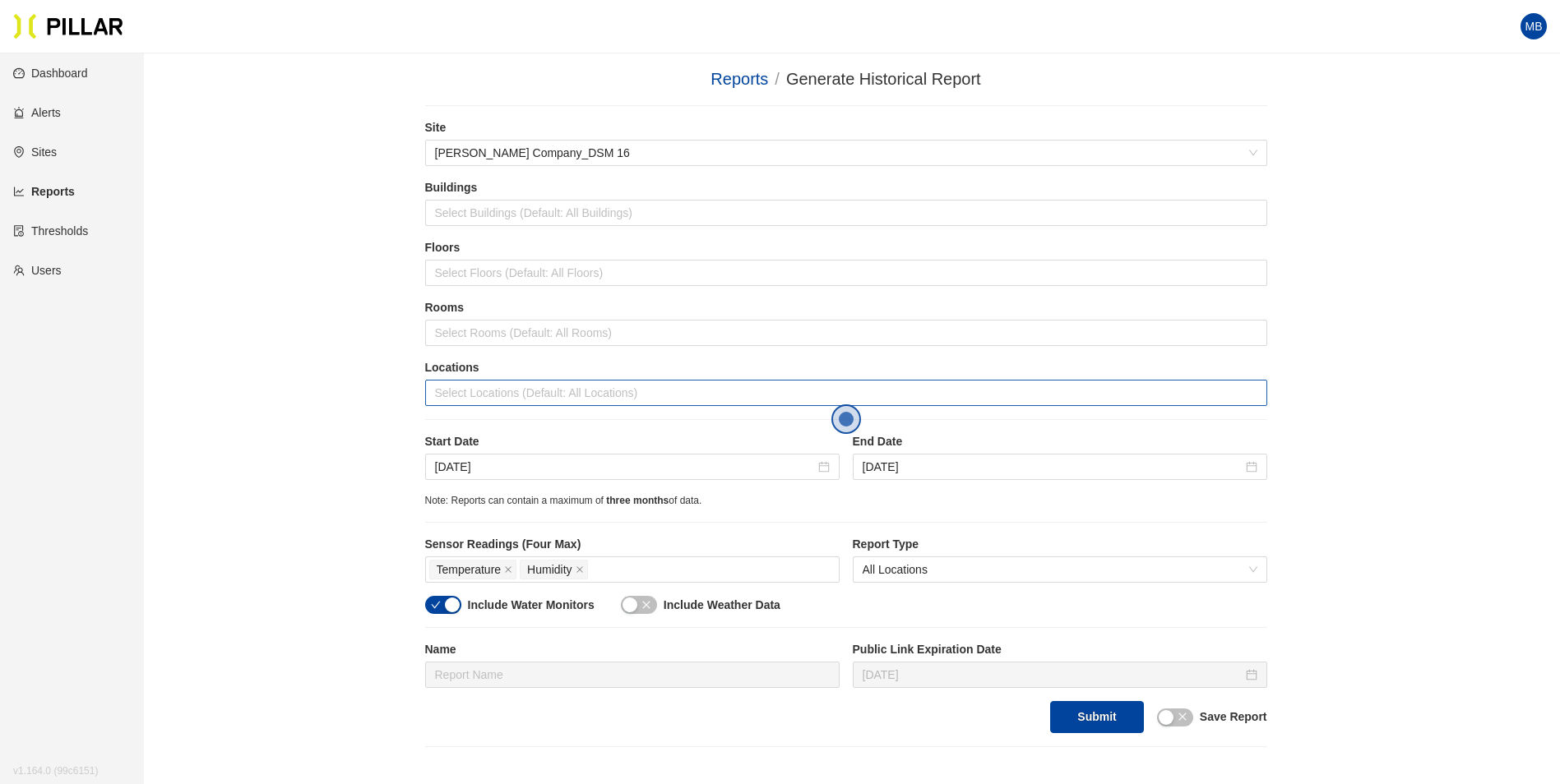
click at [489, 383] on div at bounding box center [847, 392] width 834 height 23
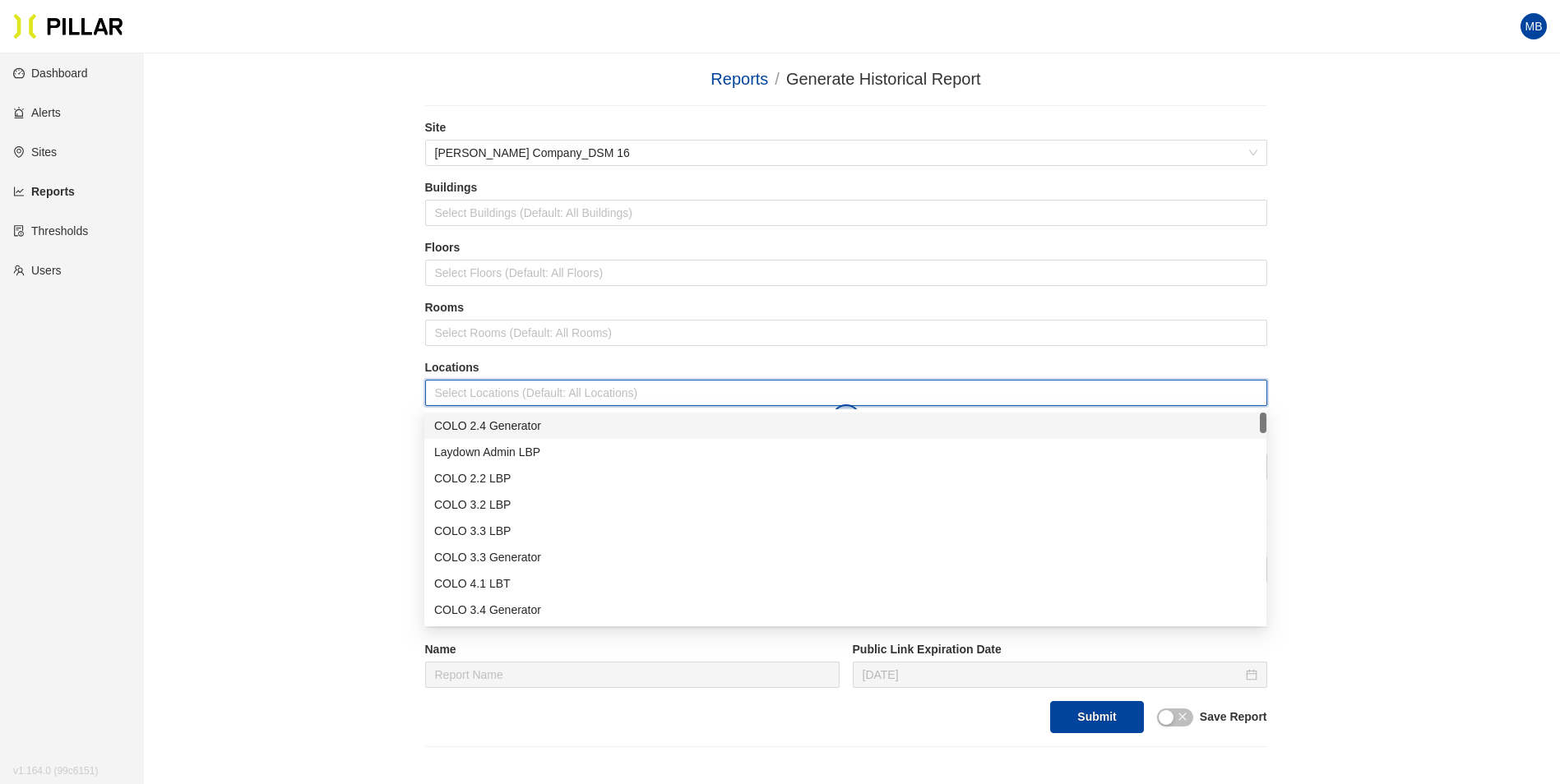
type input "4"
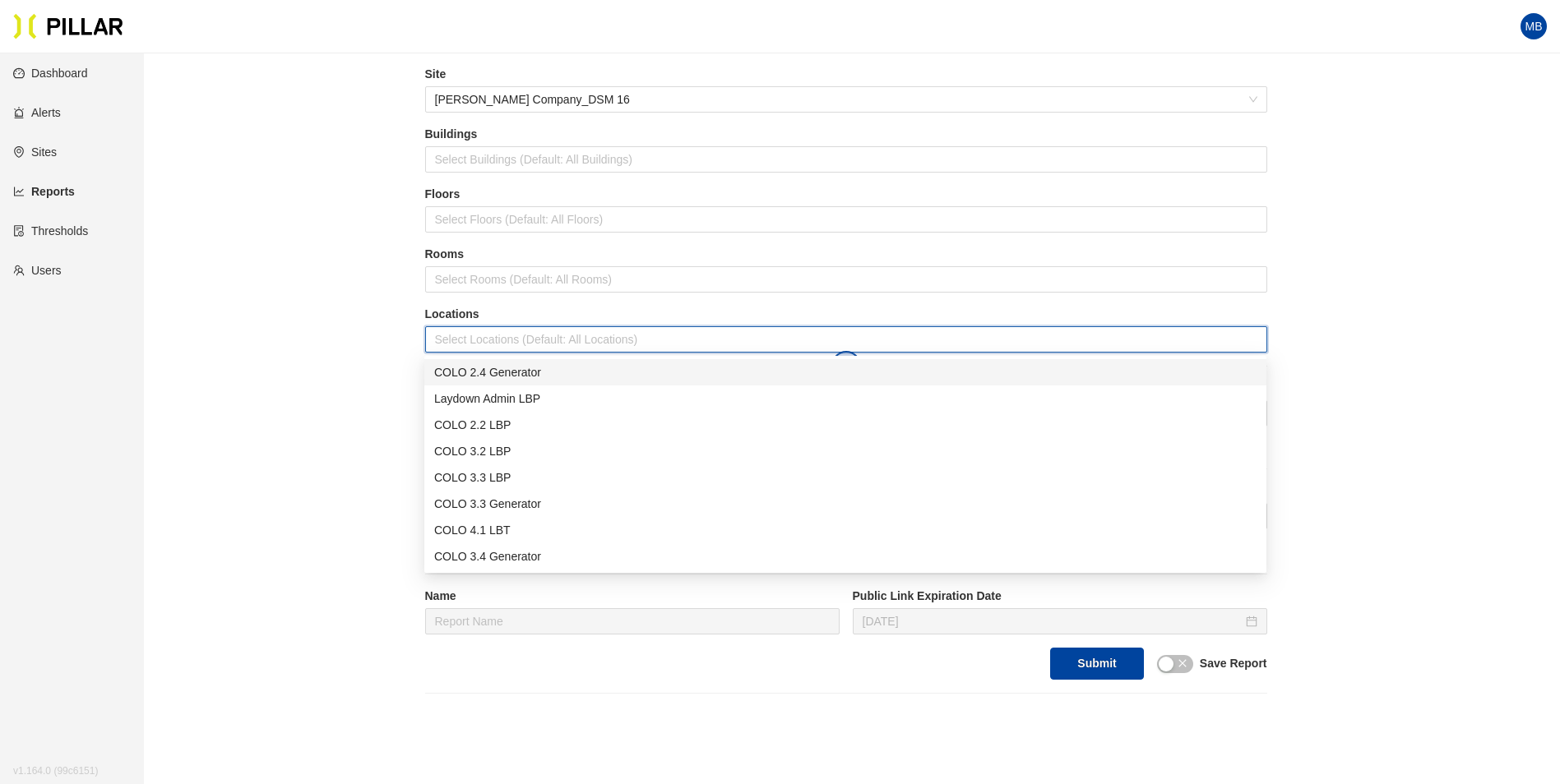
scroll to position [82, 0]
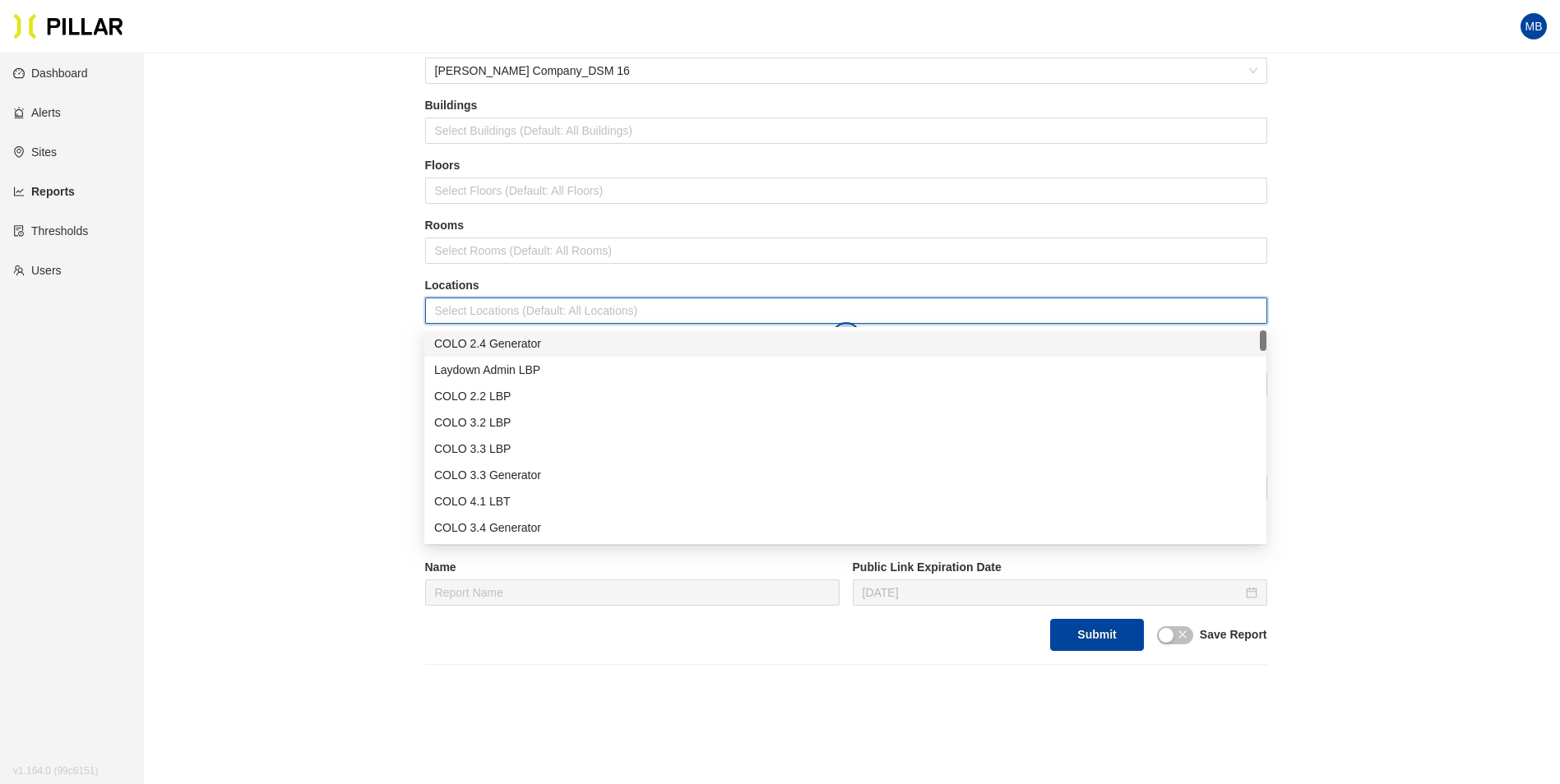
click at [521, 344] on div "COLO 2.4 Generator" at bounding box center [845, 343] width 822 height 18
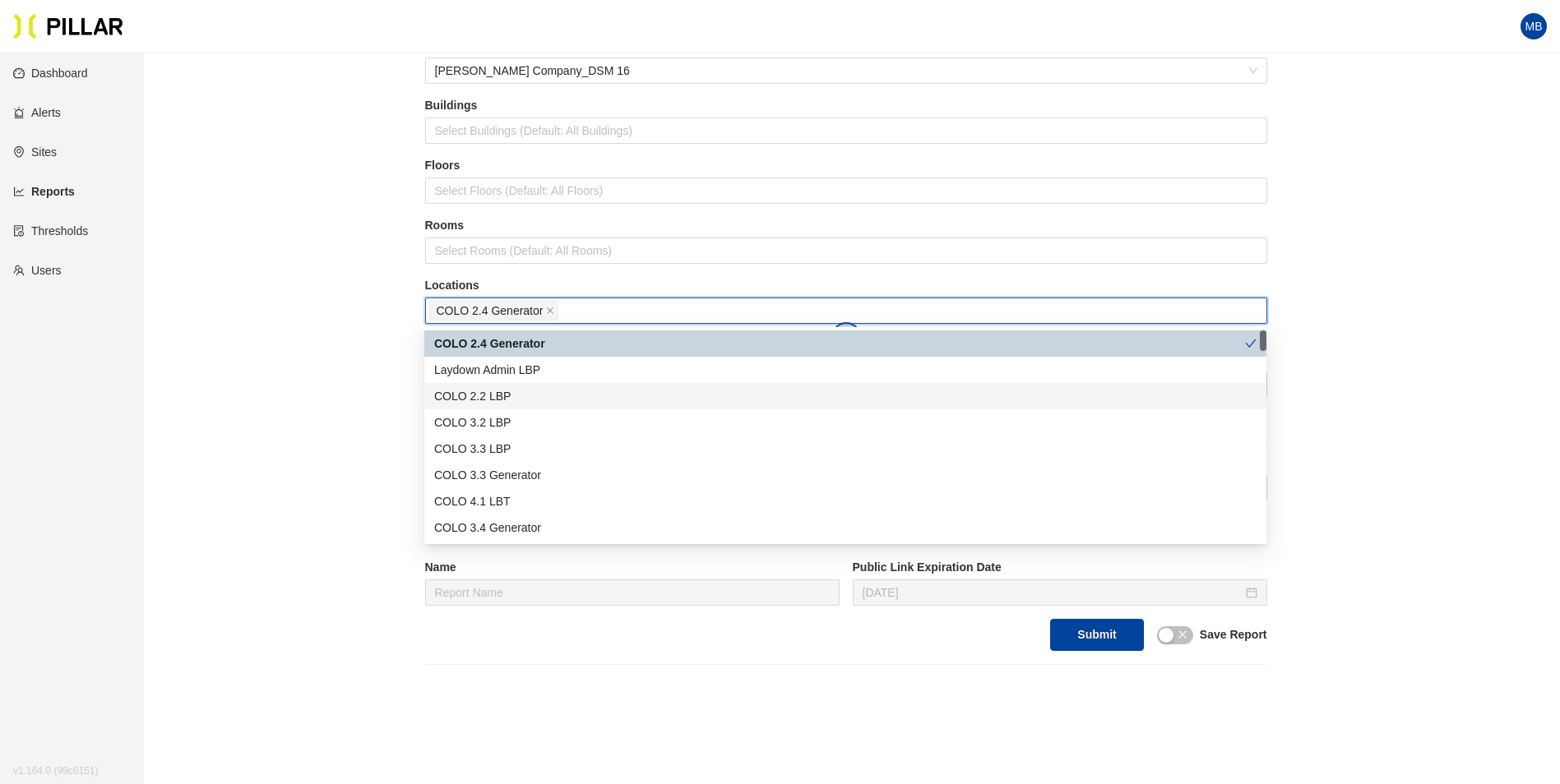
click at [516, 394] on div "COLO 2.2 LBP" at bounding box center [845, 395] width 822 height 18
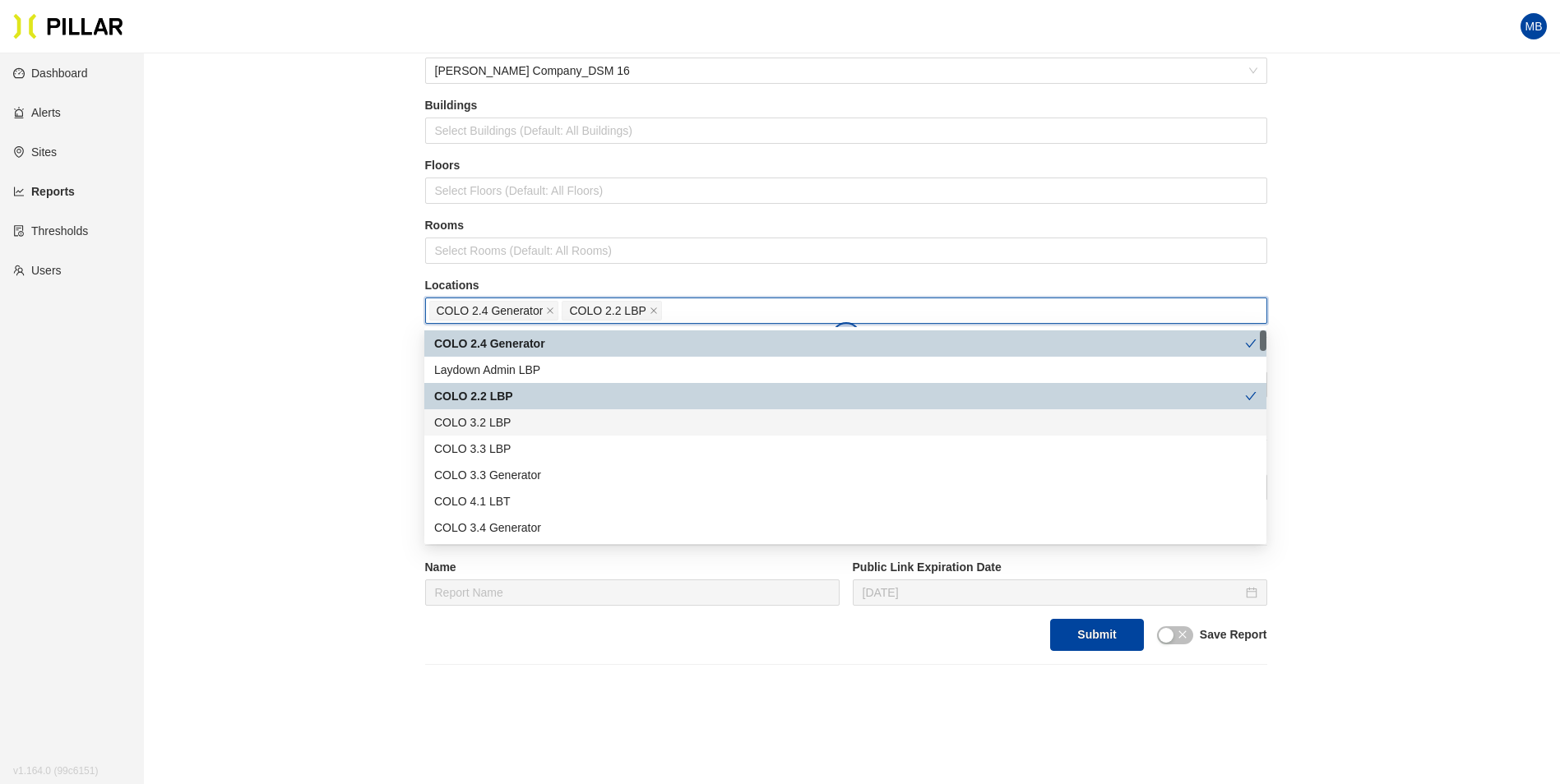
click at [511, 418] on div "COLO 3.2 LBP" at bounding box center [845, 422] width 822 height 18
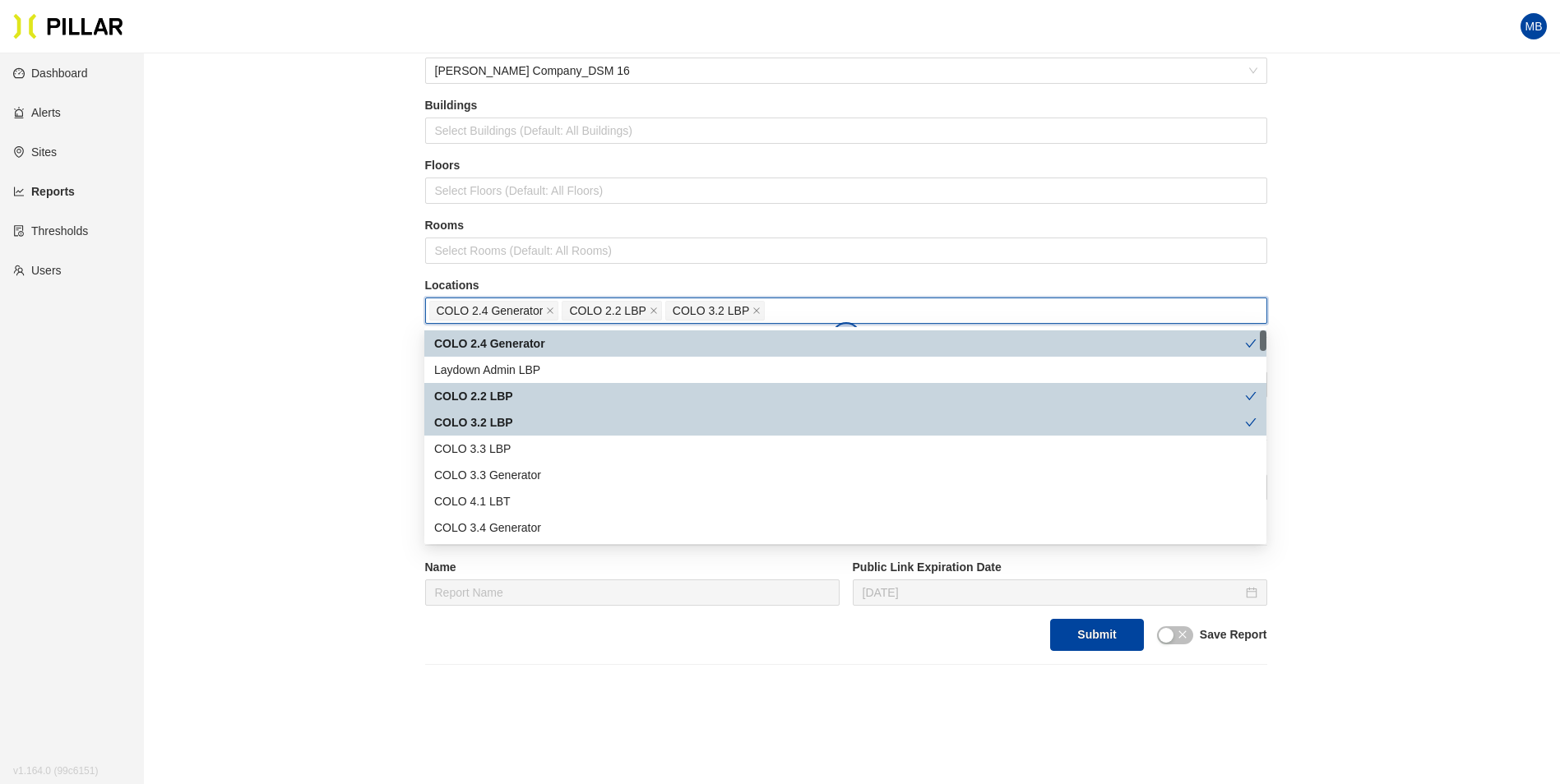
click at [506, 445] on div "COLO 3.3 LBP" at bounding box center [845, 448] width 822 height 18
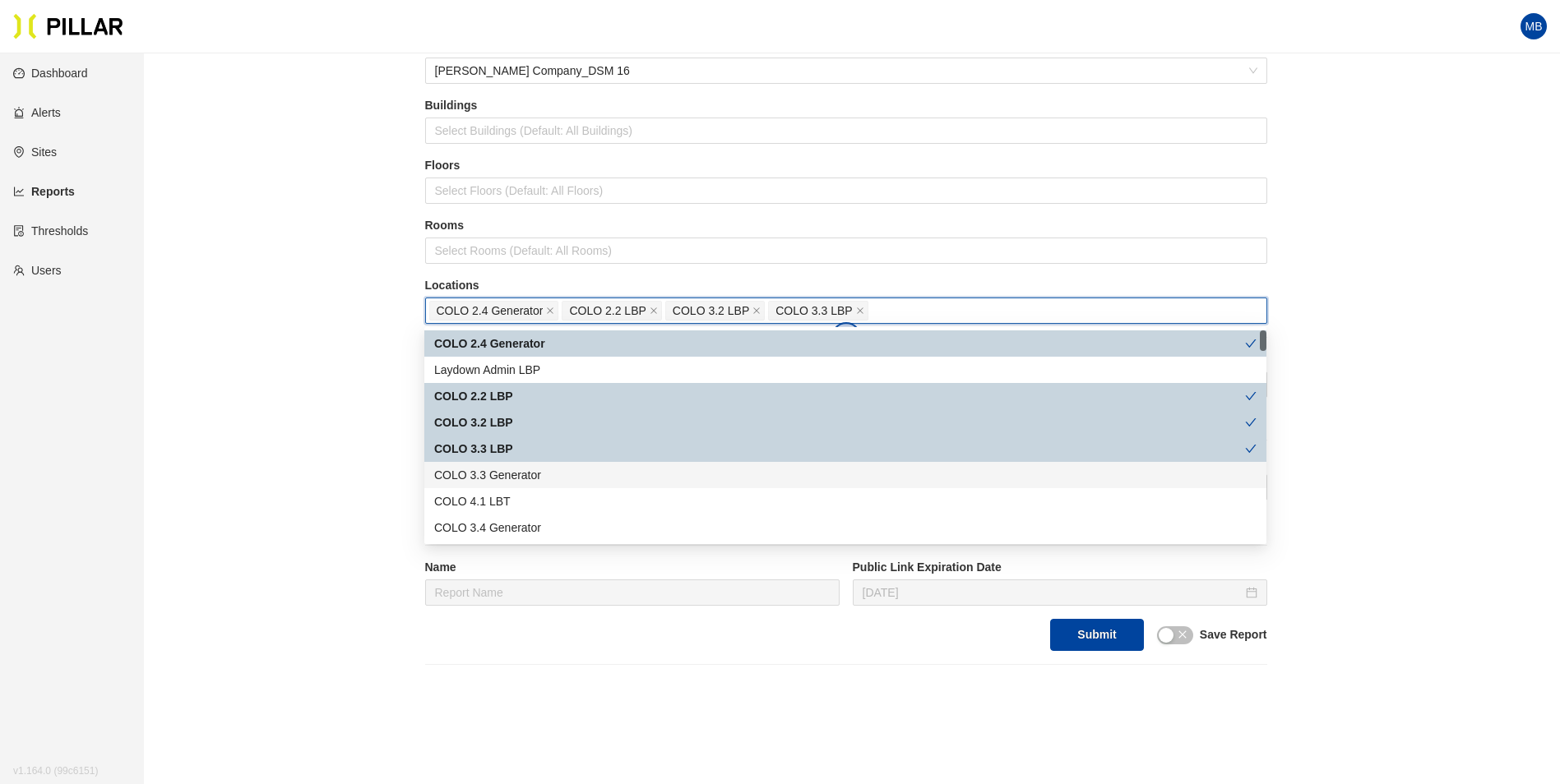
click at [503, 474] on div "COLO 3.3 Generator" at bounding box center [845, 475] width 822 height 18
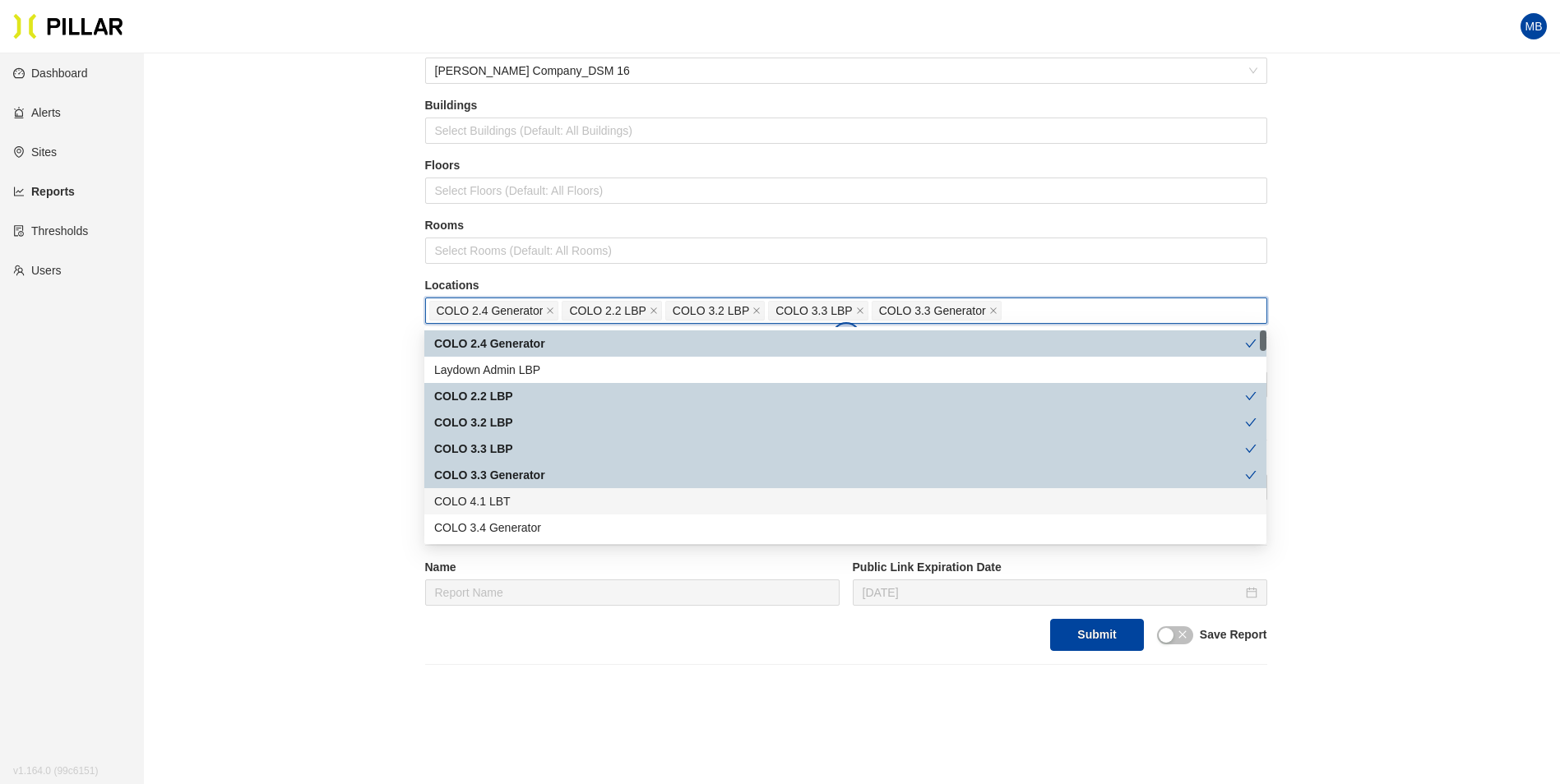
click at [504, 493] on div "COLO 4.1 LBT" at bounding box center [845, 501] width 822 height 18
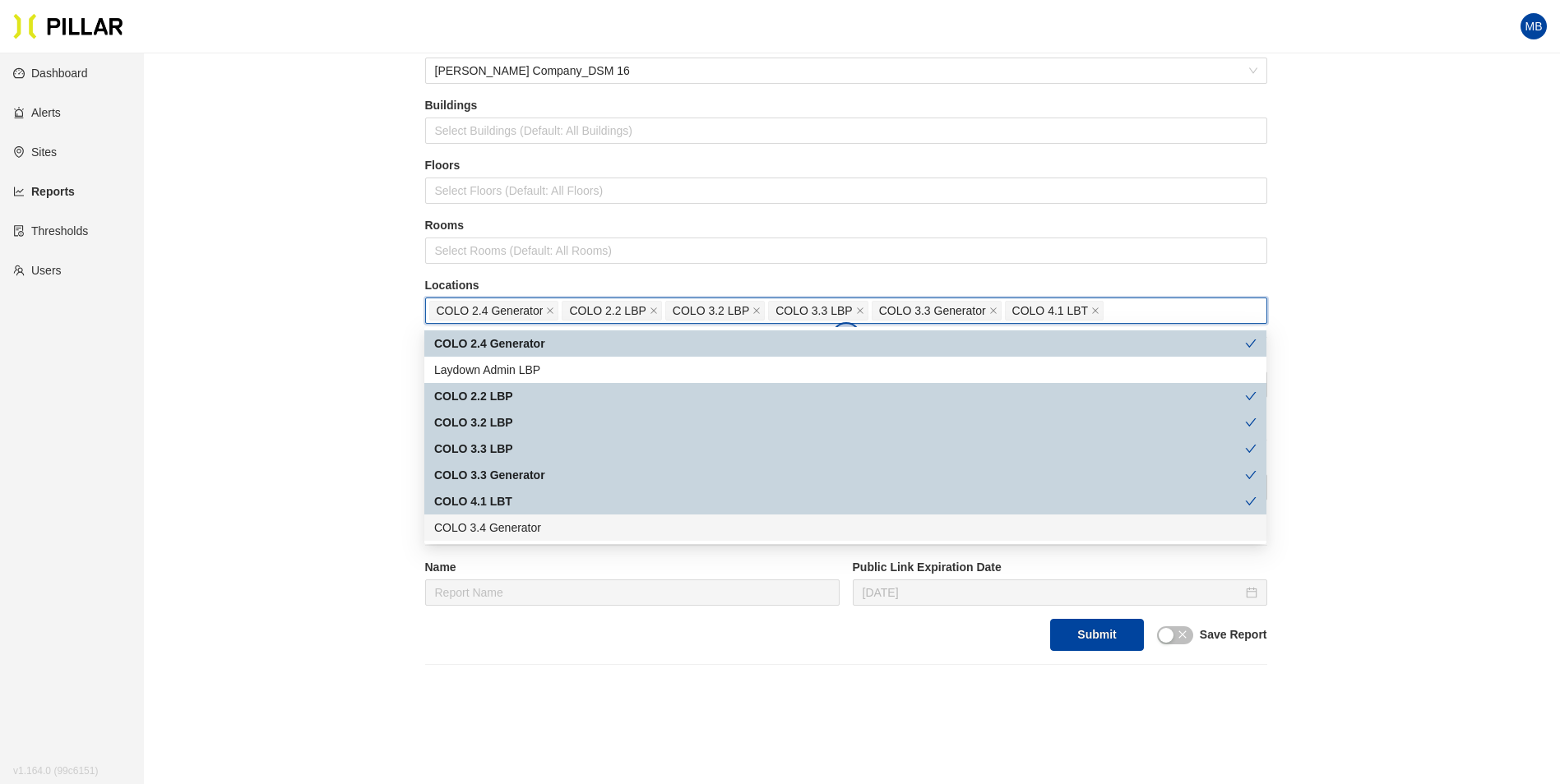
click at [512, 520] on div "COLO 3.4 Generator" at bounding box center [845, 527] width 822 height 18
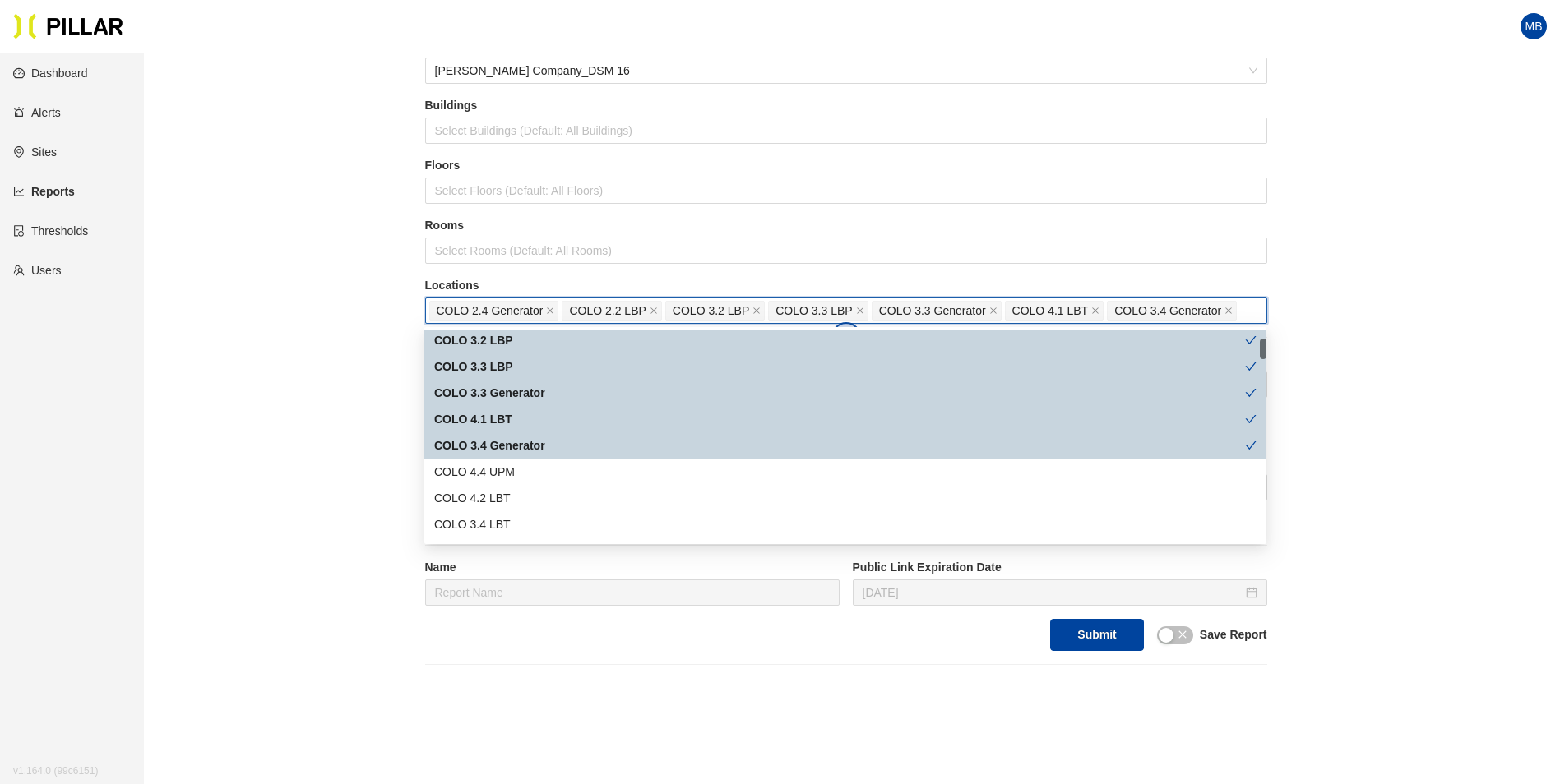
scroll to position [164, 0]
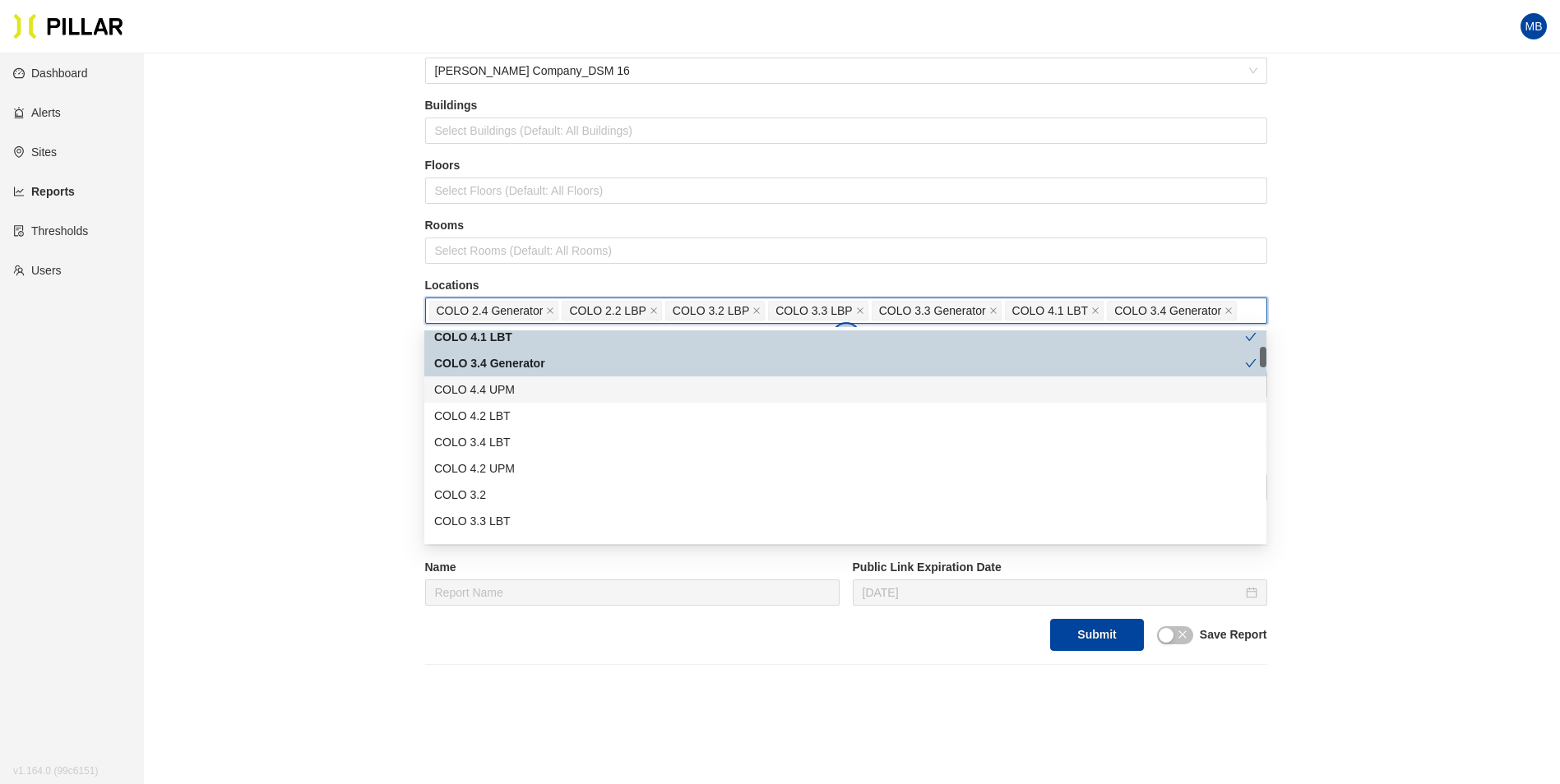
click at [517, 392] on div "COLO 4.4 UPM" at bounding box center [845, 389] width 822 height 18
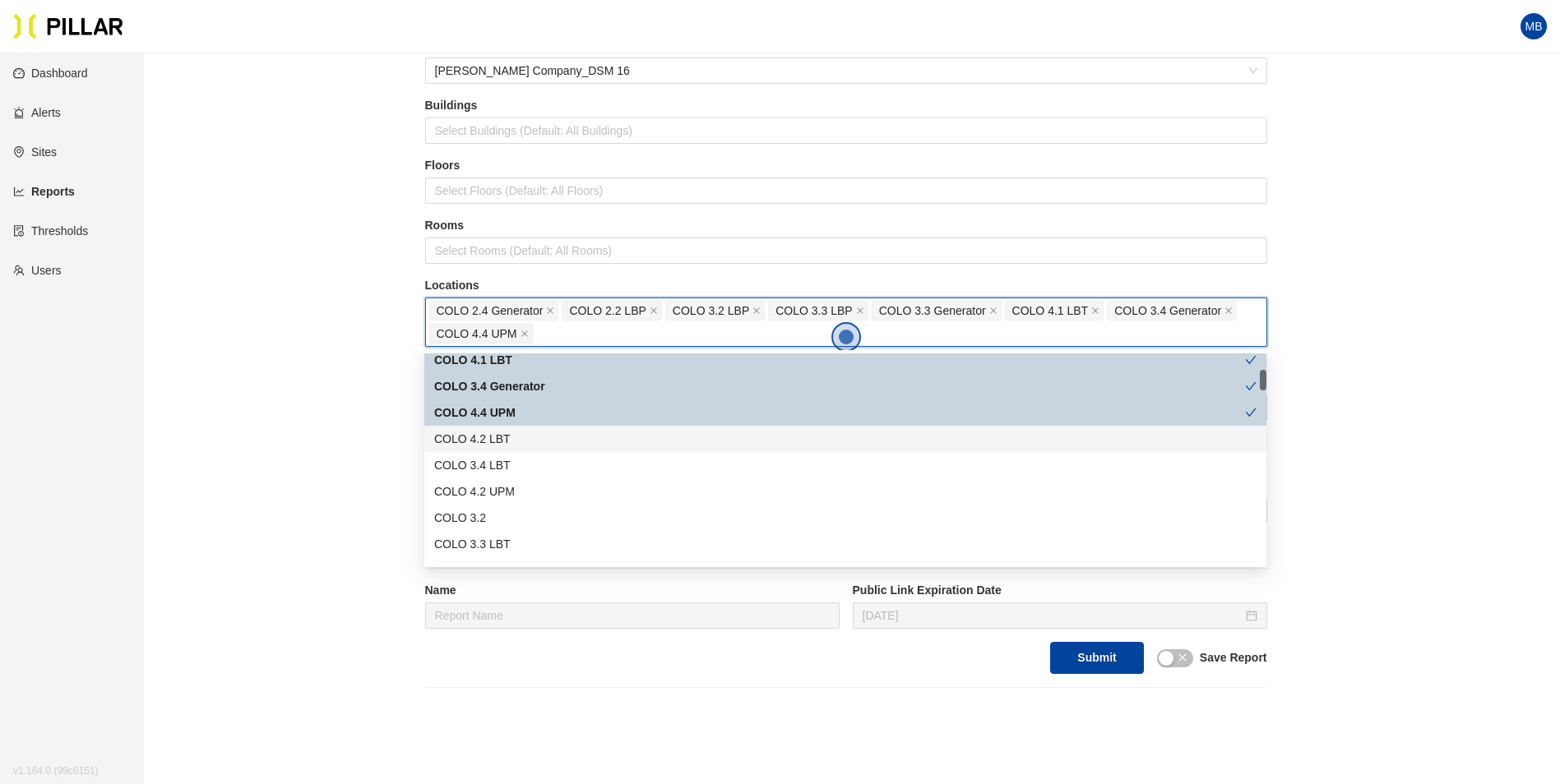
click at [513, 444] on div "COLO 4.2 LBT" at bounding box center [845, 439] width 822 height 18
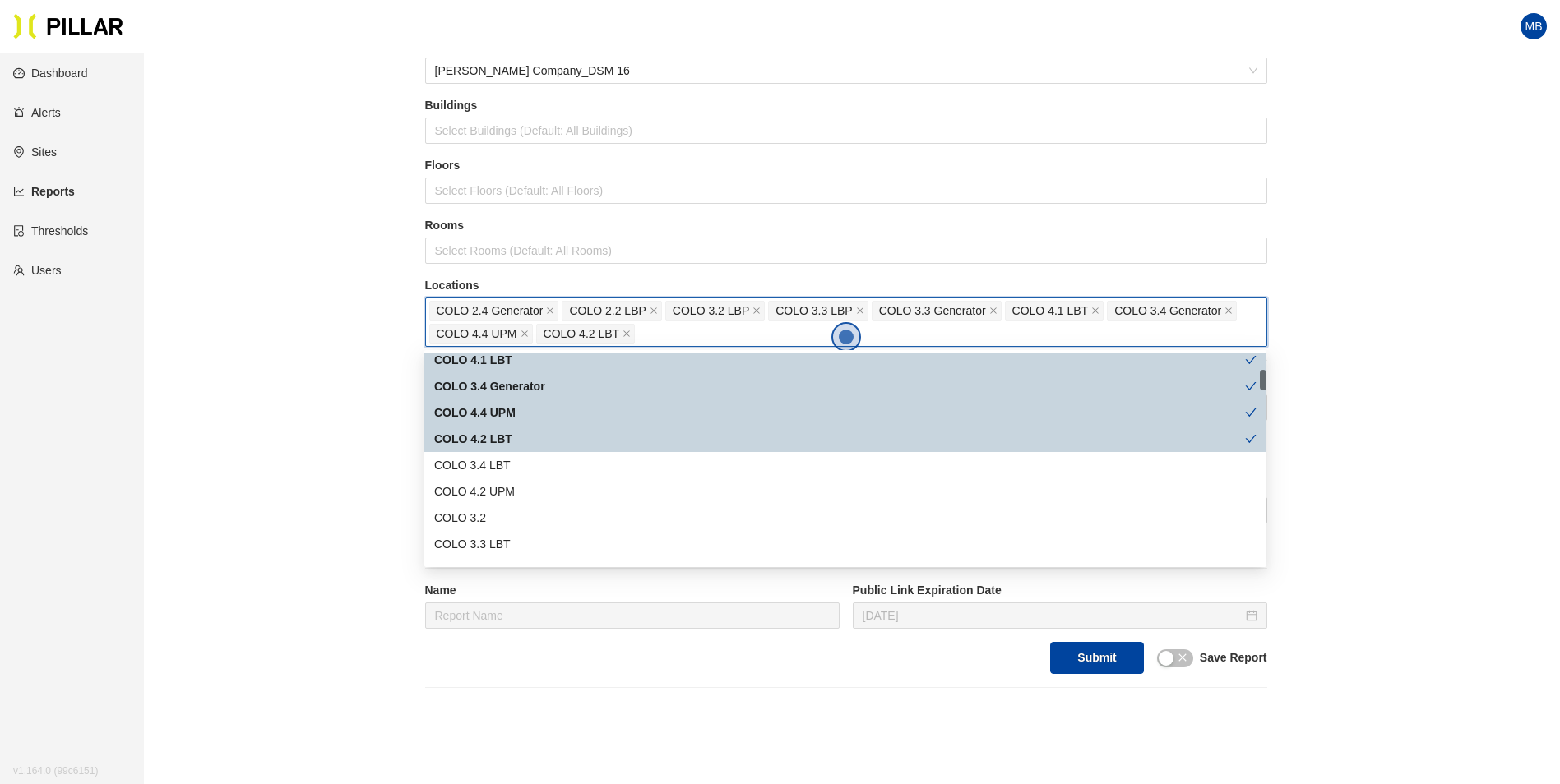
click at [512, 470] on div "COLO 3.4 LBT" at bounding box center [845, 465] width 822 height 18
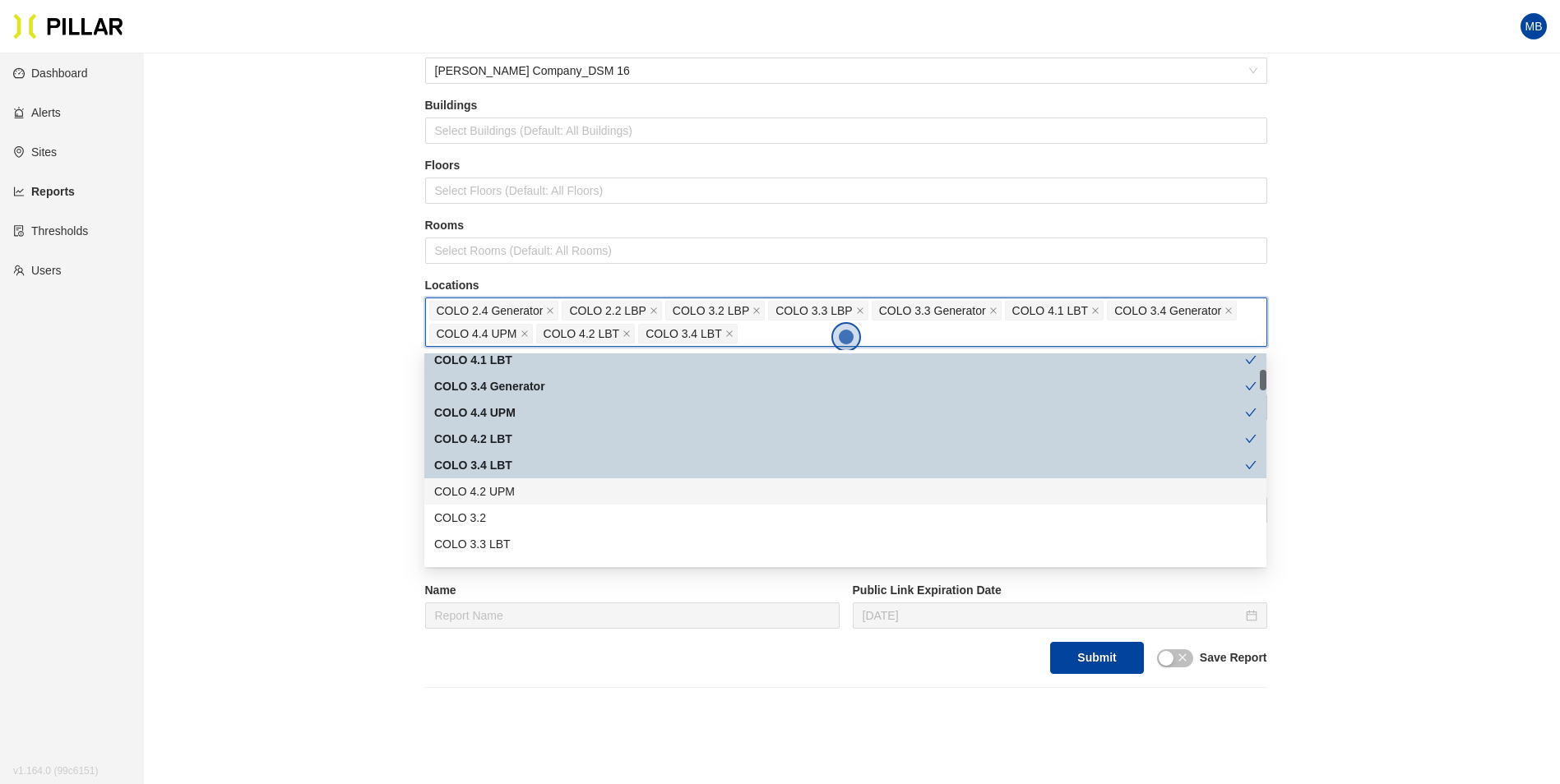
click at [509, 492] on div "COLO 4.2 UPM" at bounding box center [845, 492] width 822 height 18
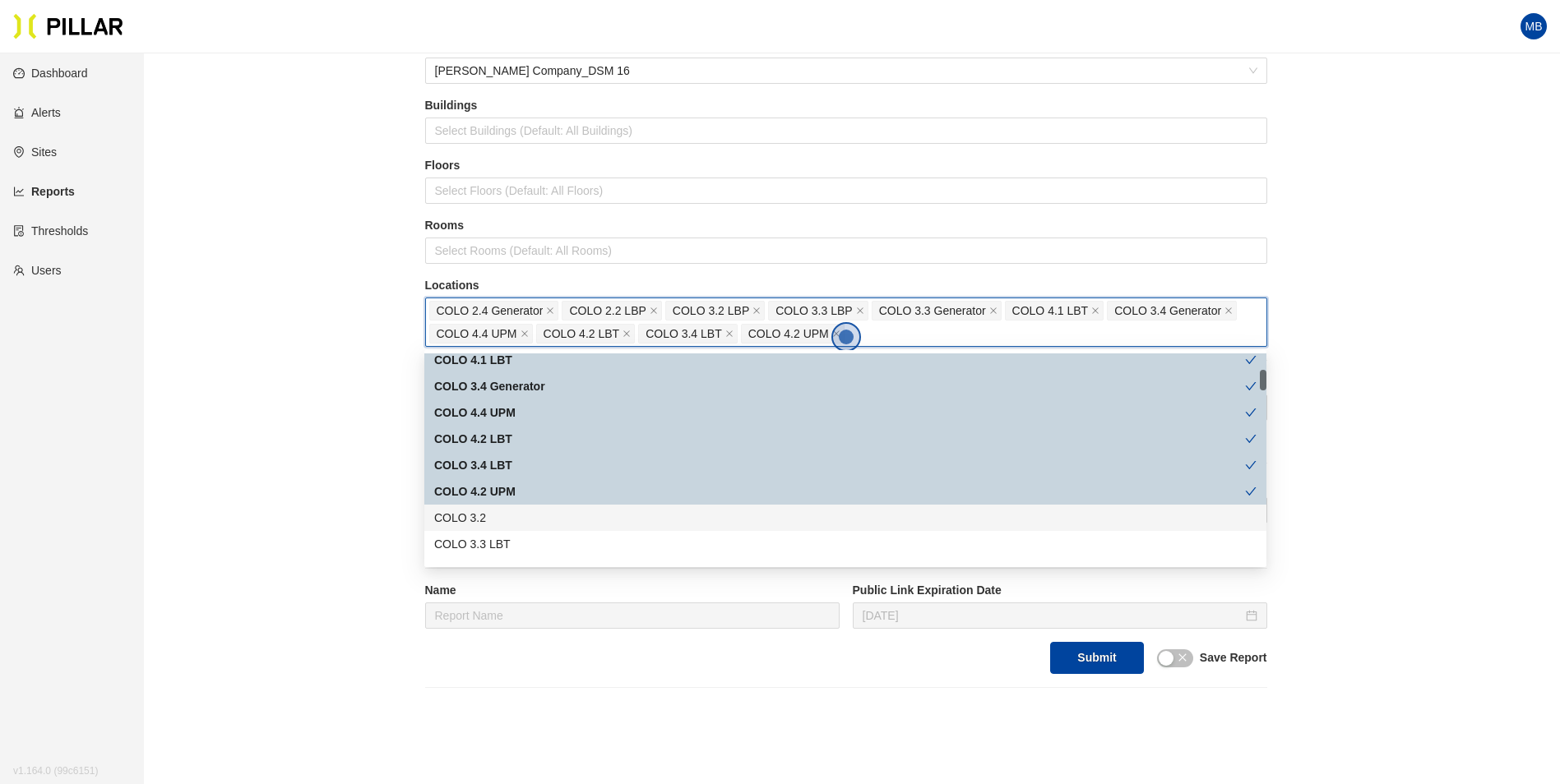
scroll to position [246, 0]
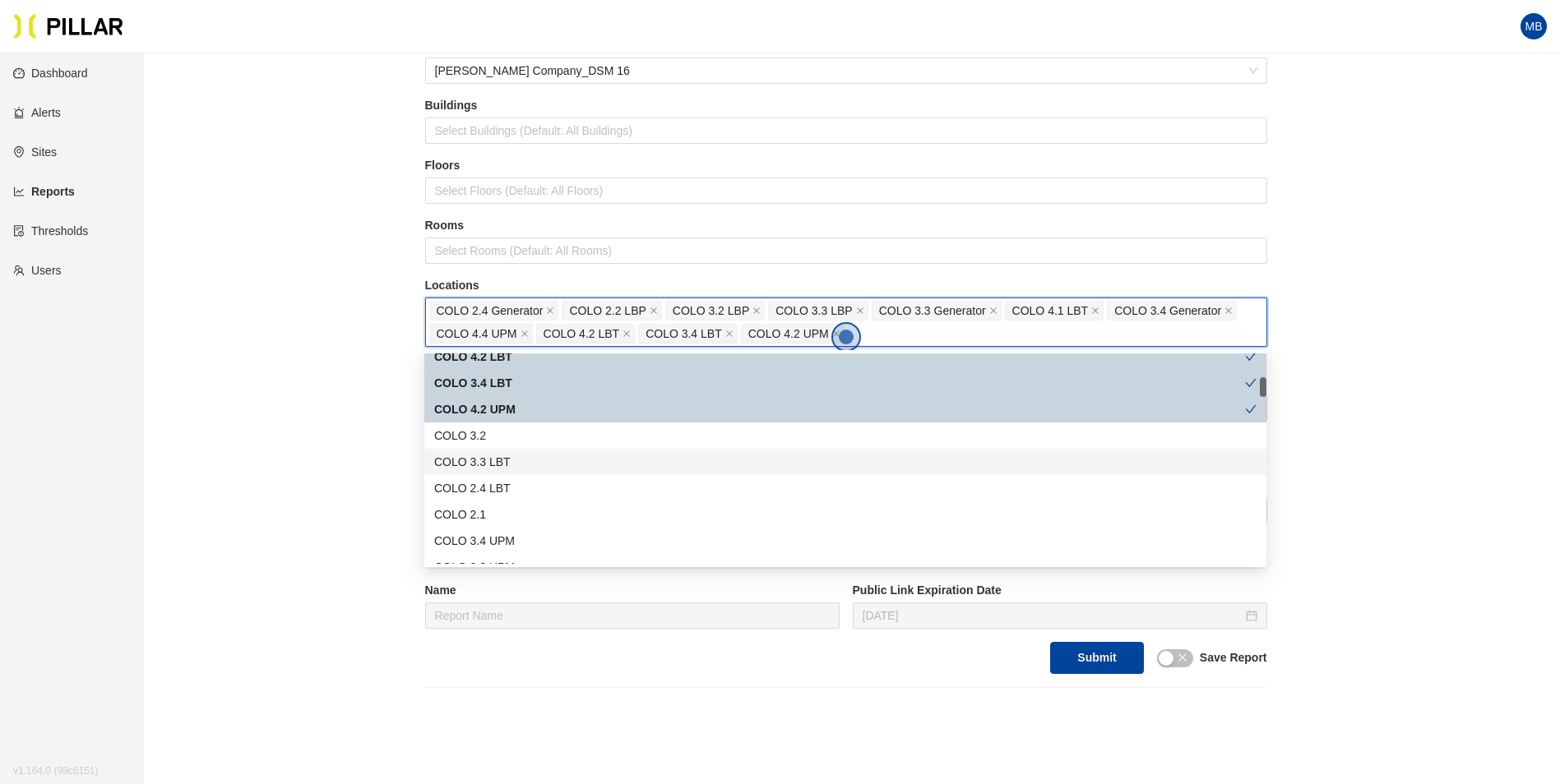
click at [520, 459] on div "COLO 3.3 LBT" at bounding box center [845, 461] width 822 height 18
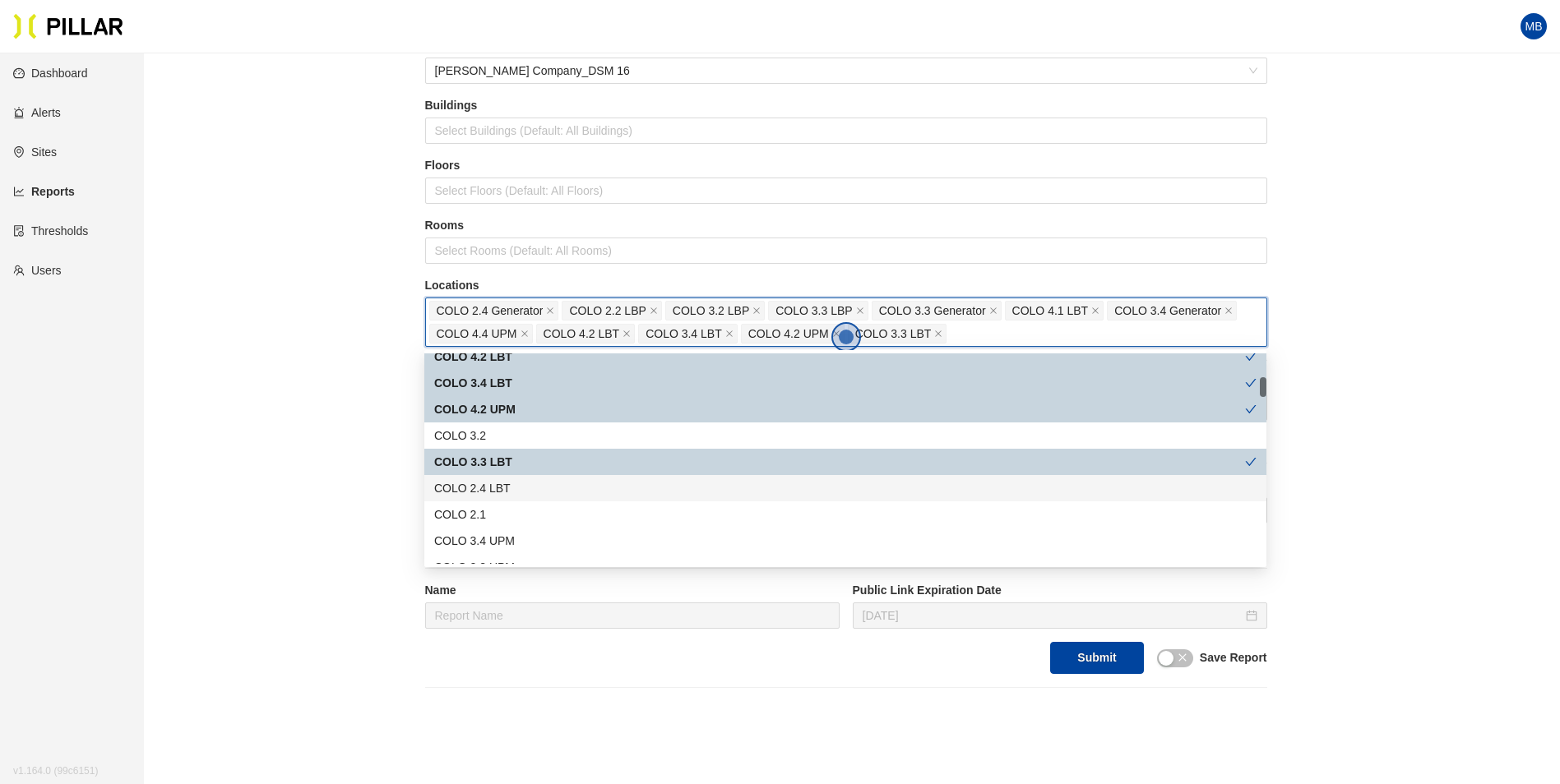
click at [509, 491] on div "COLO 2.4 LBT" at bounding box center [845, 488] width 822 height 18
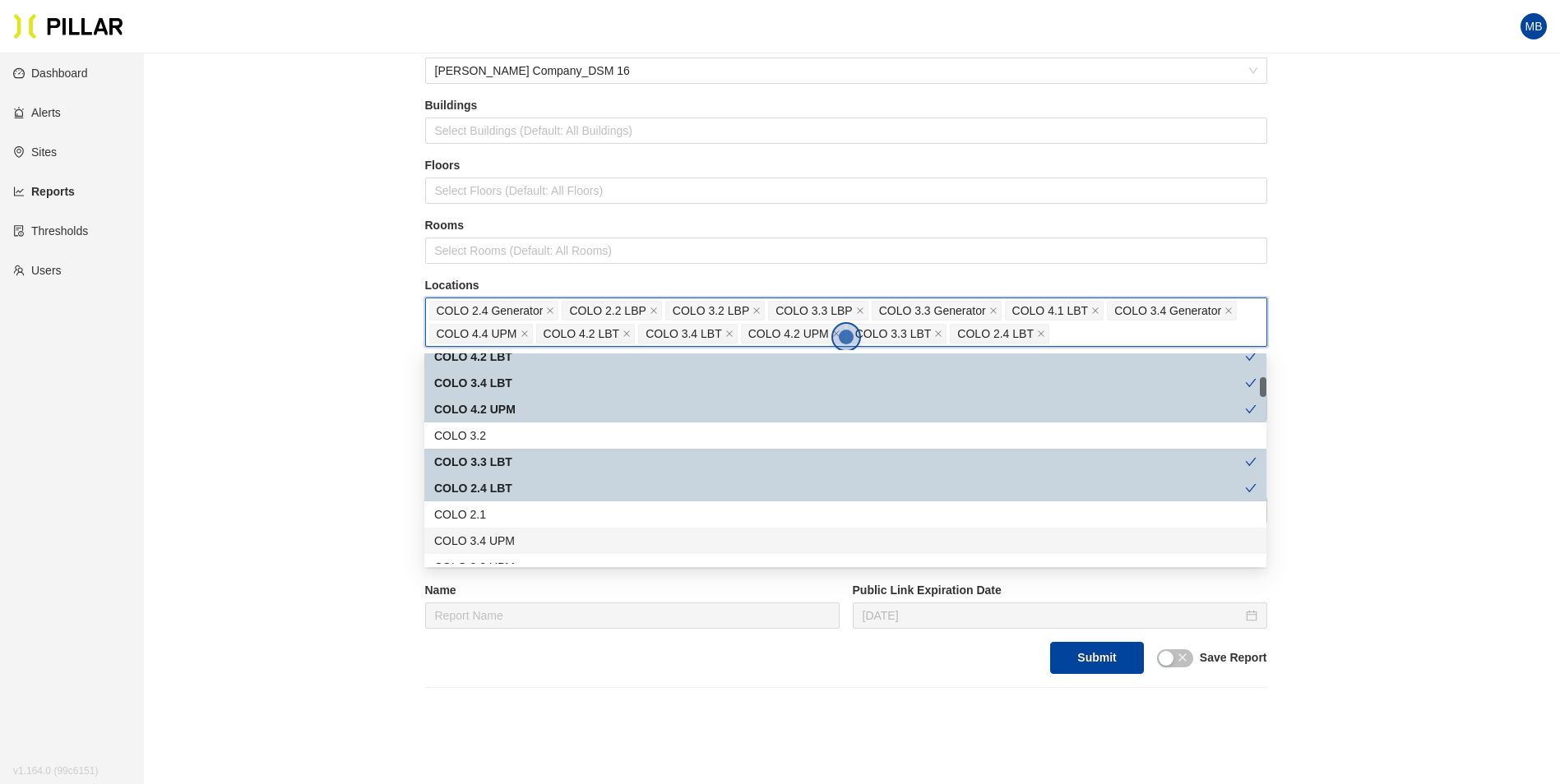
click at [507, 532] on div "COLO 3.4 UPM" at bounding box center [845, 541] width 822 height 18
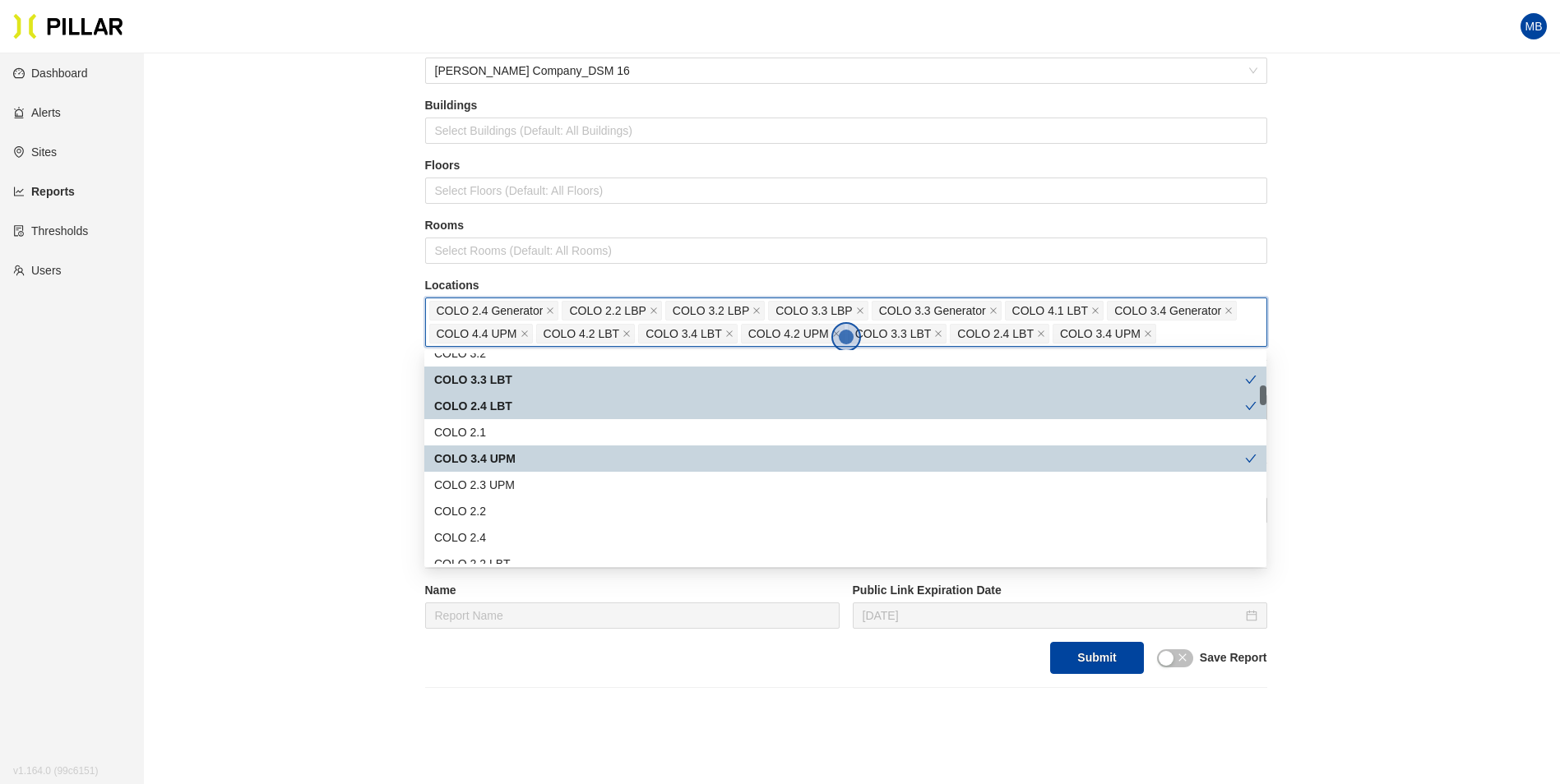
scroll to position [411, 0]
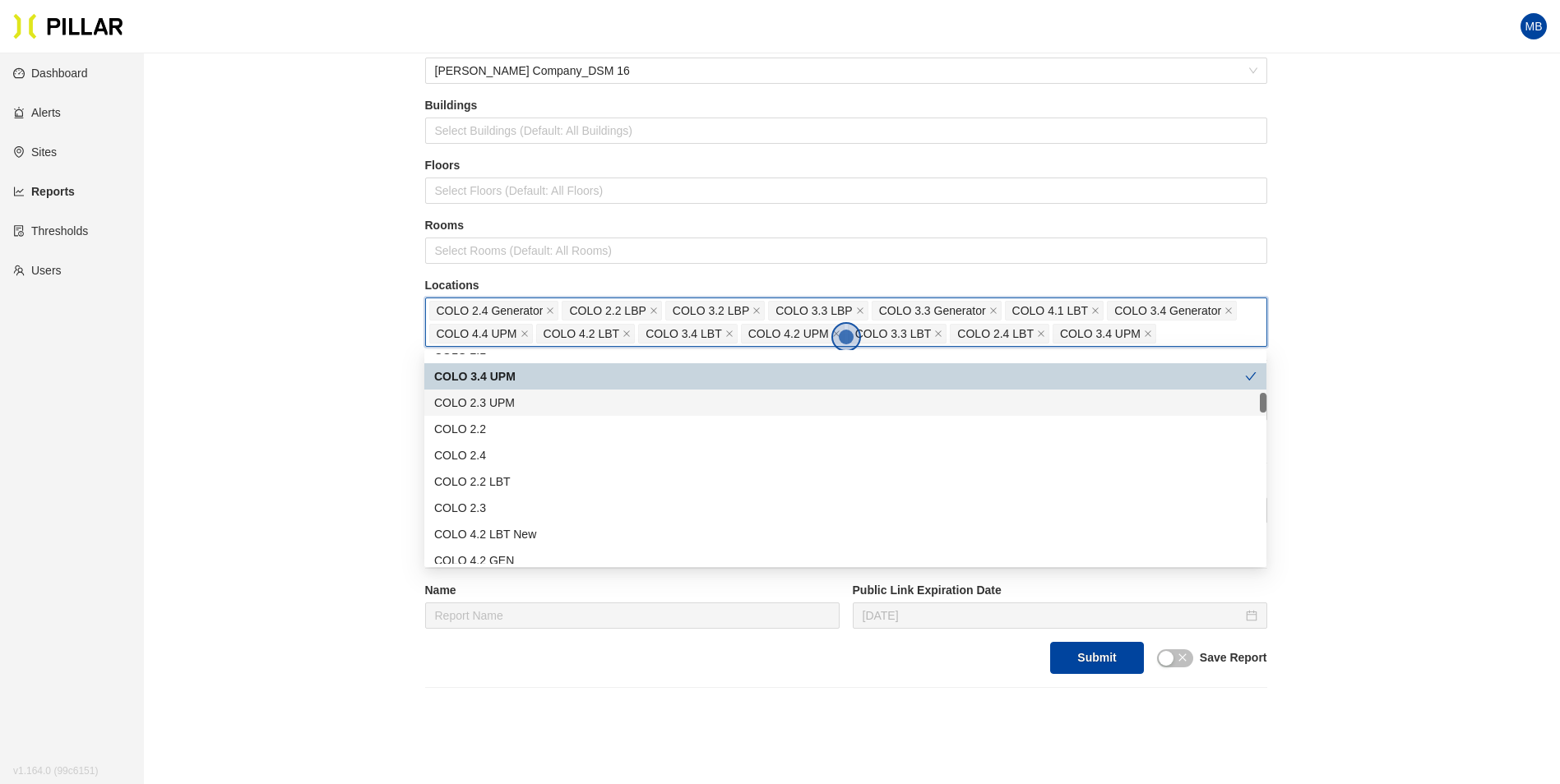
click at [514, 404] on div "COLO 2.3 UPM" at bounding box center [845, 402] width 822 height 18
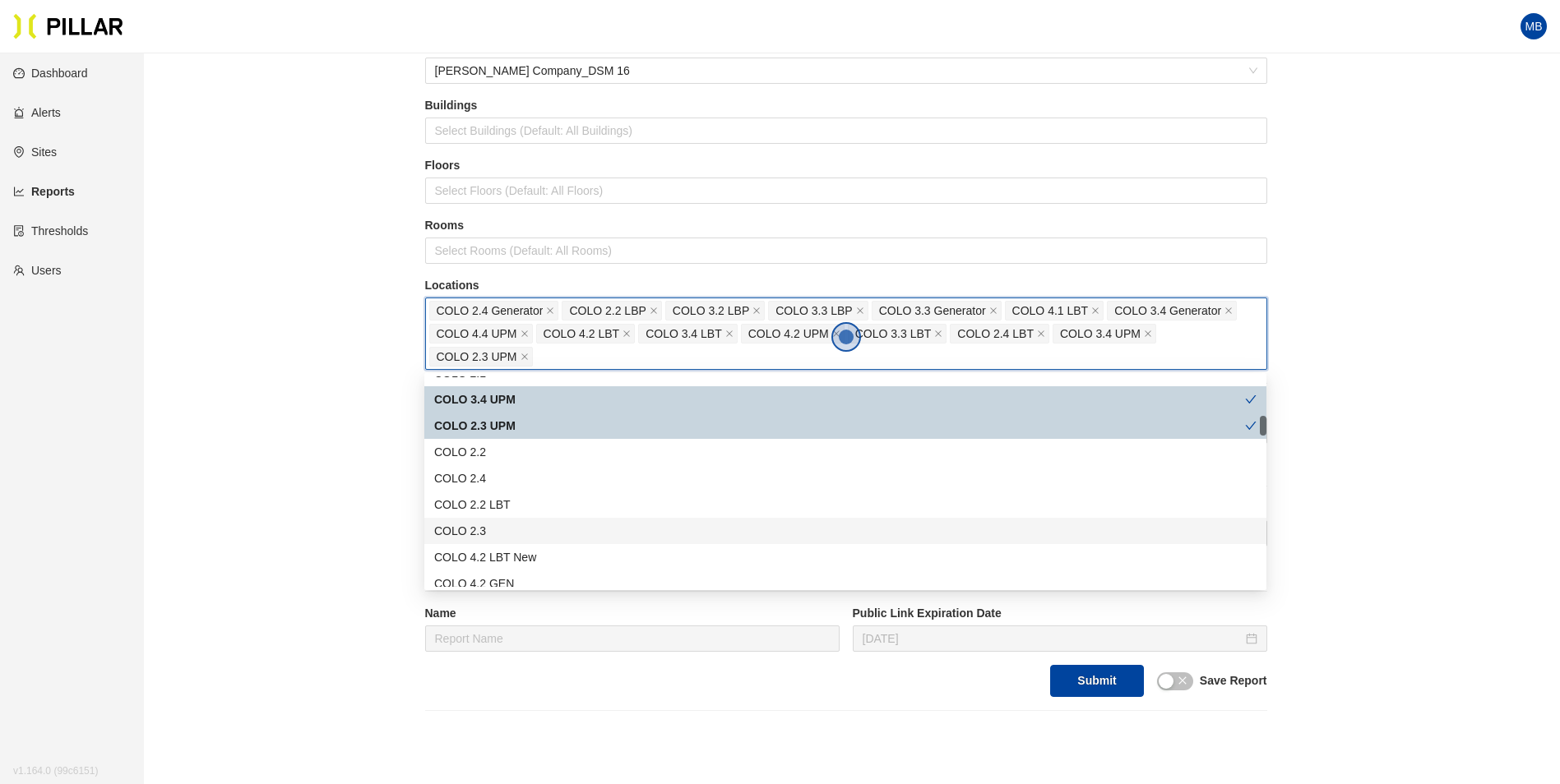
click at [512, 510] on div "COLO 2.2 LBT" at bounding box center [845, 504] width 822 height 18
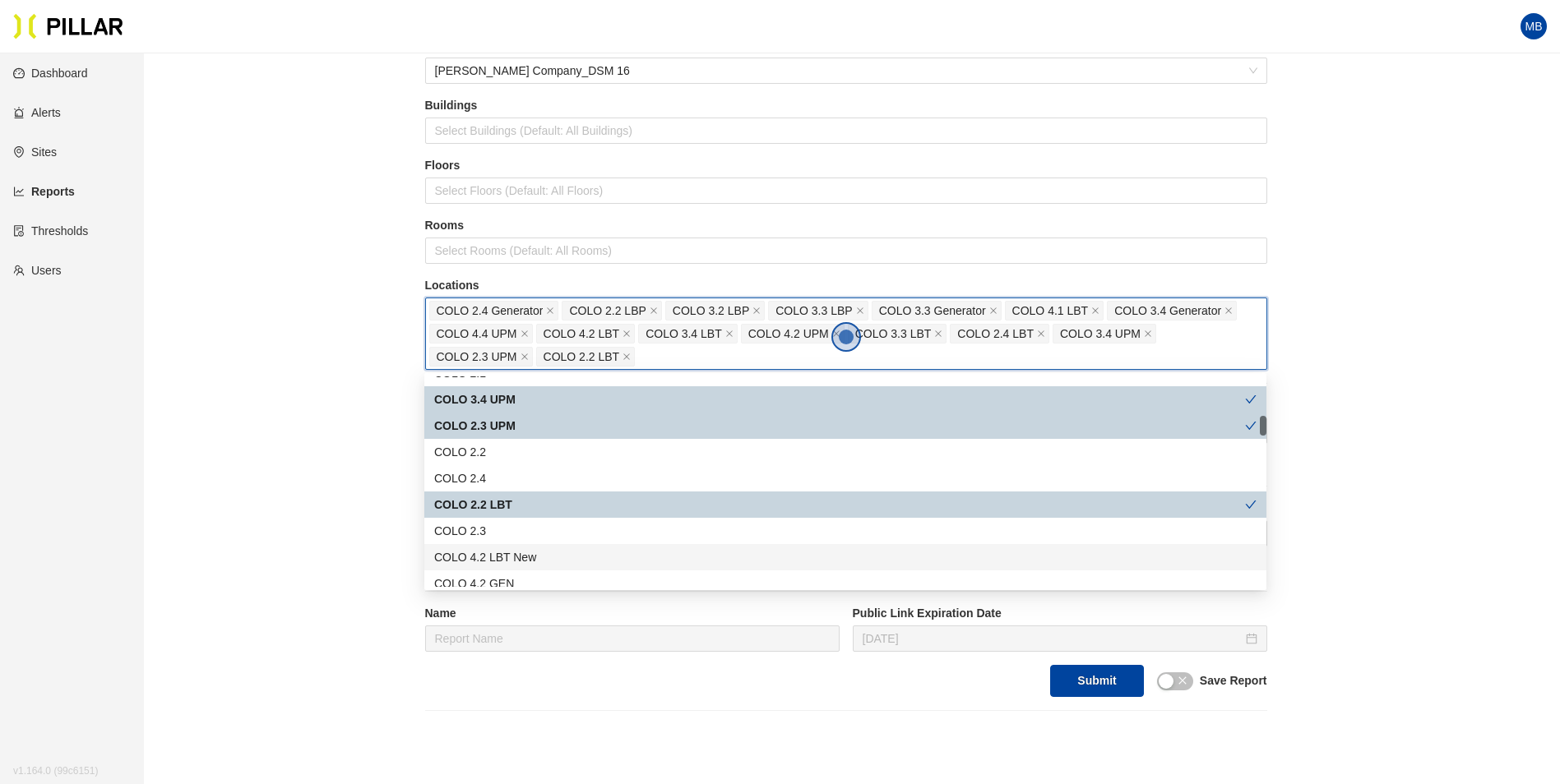
click at [514, 553] on div "COLO 4.2 LBT New" at bounding box center [845, 557] width 822 height 18
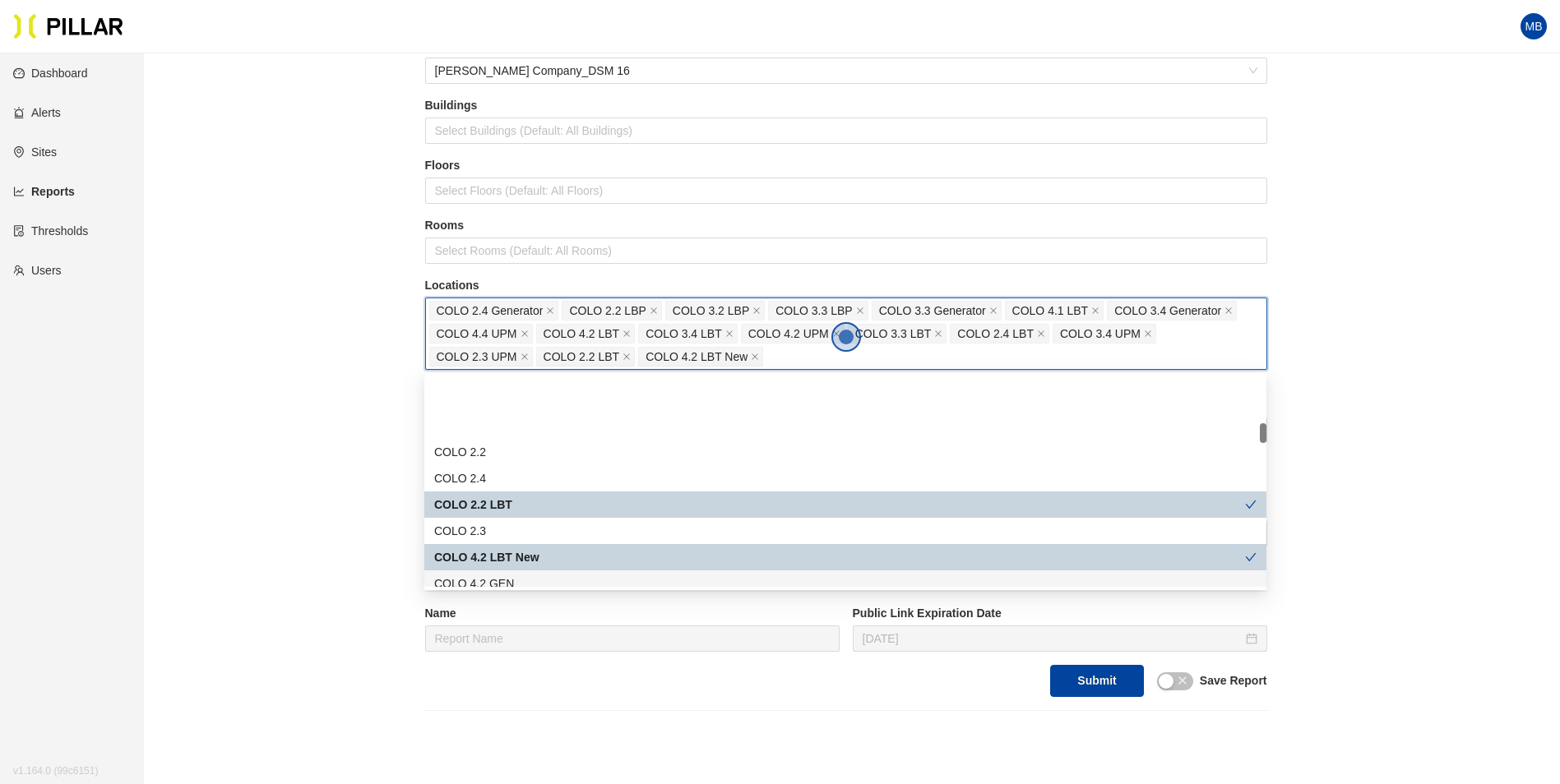
scroll to position [493, 0]
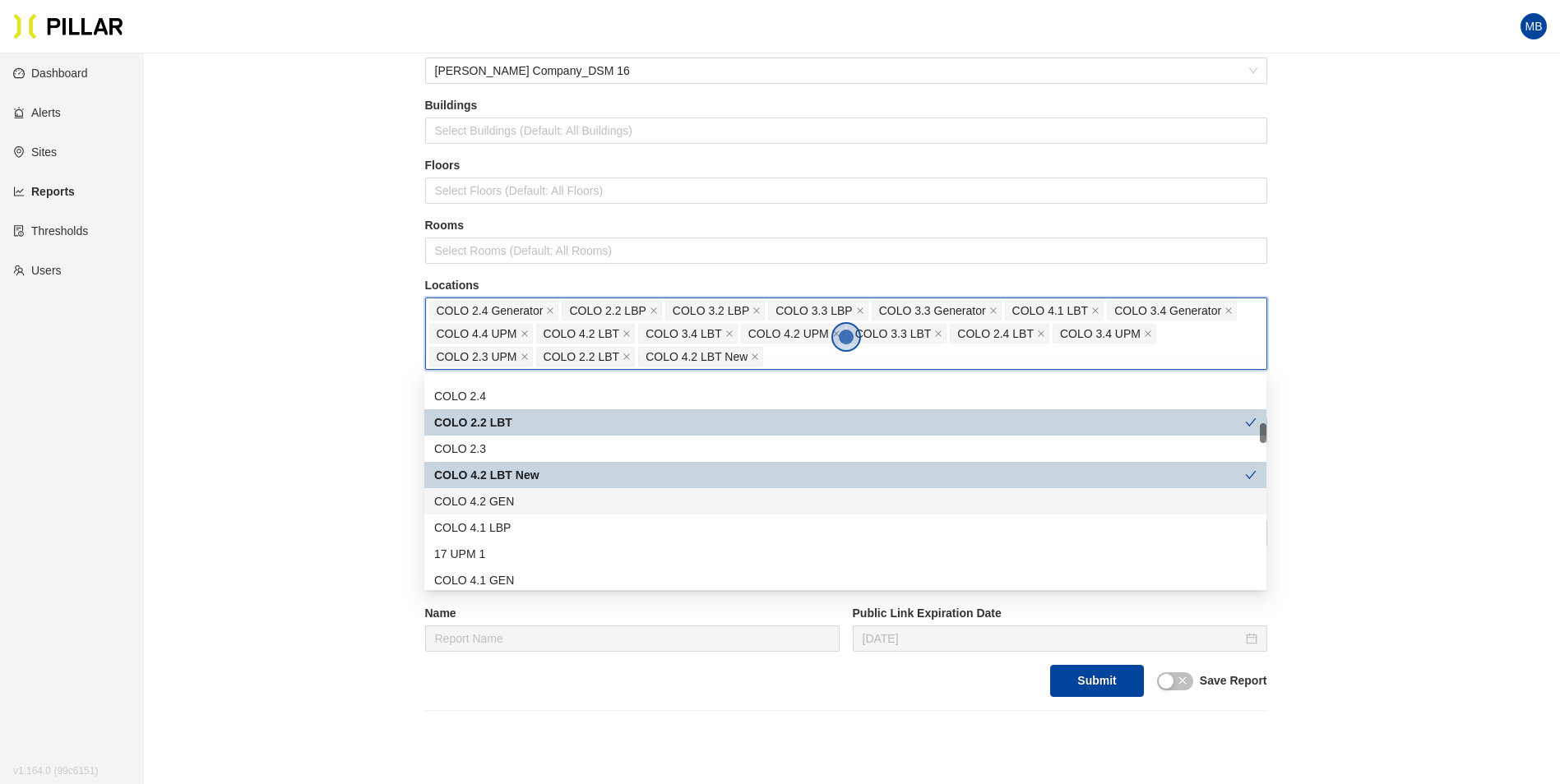
click at [529, 493] on div "COLO 4.2 GEN" at bounding box center [845, 501] width 822 height 18
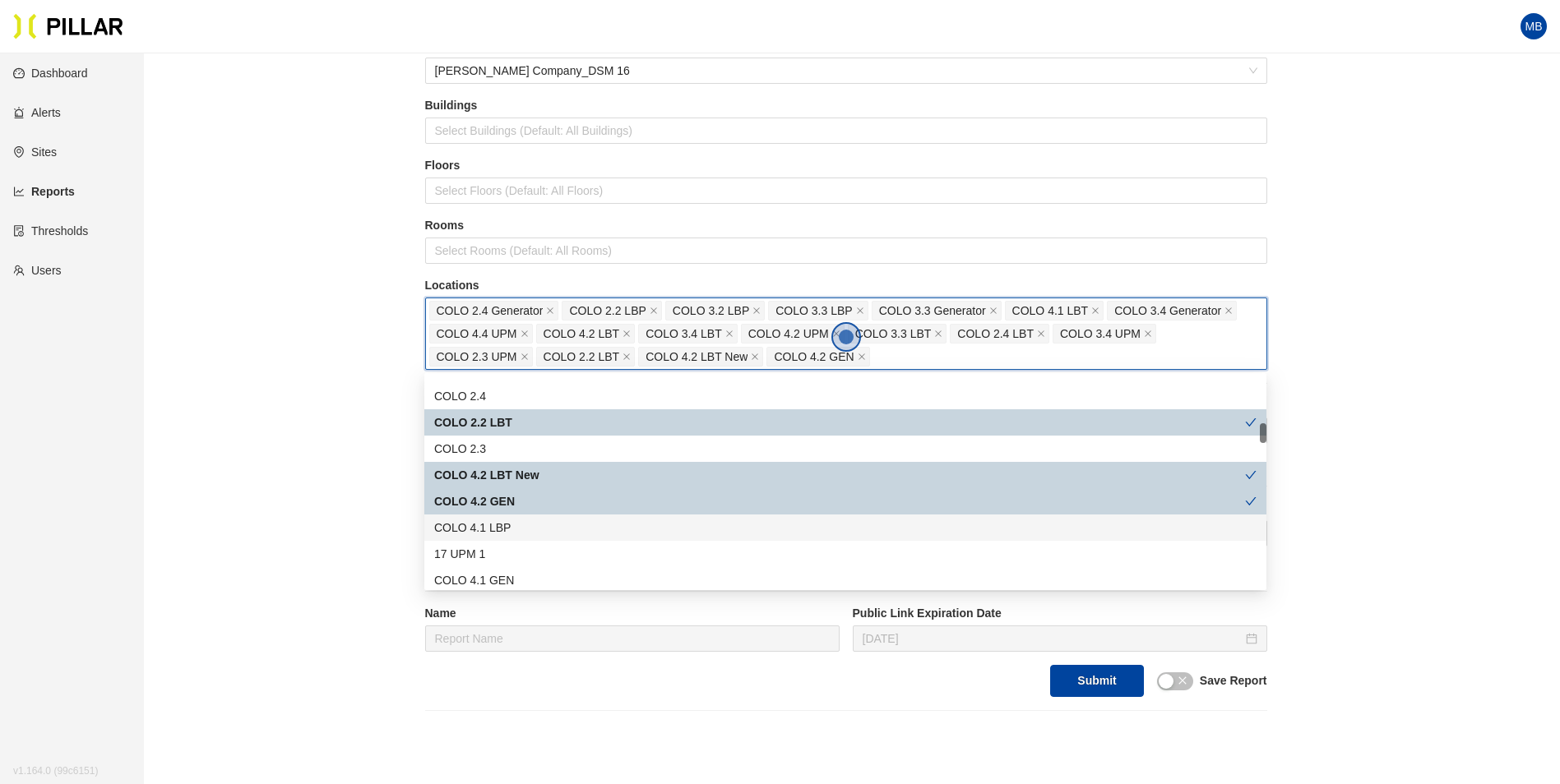
click at [527, 527] on div "COLO 4.1 LBP" at bounding box center [845, 527] width 822 height 18
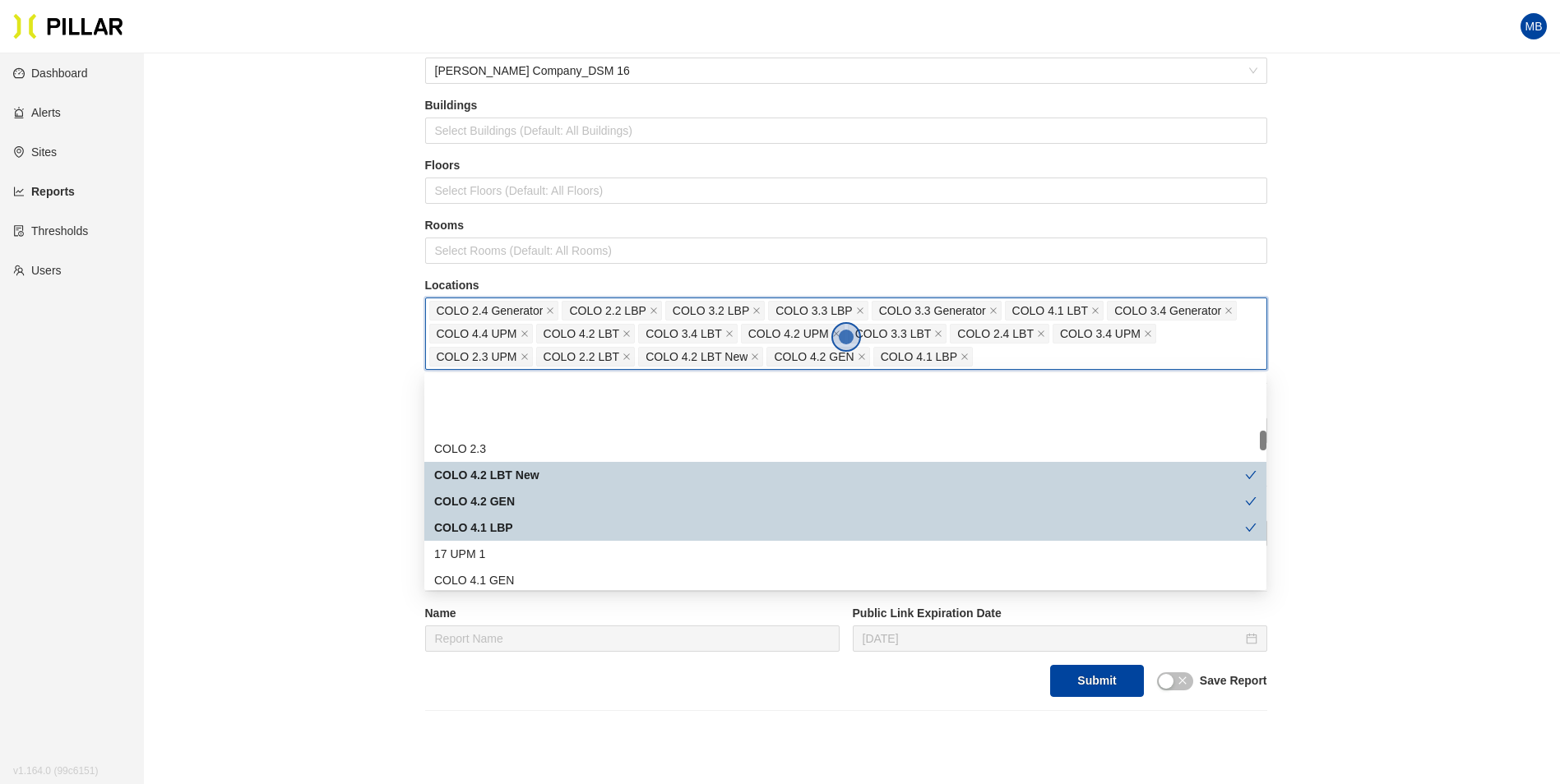
scroll to position [575, 0]
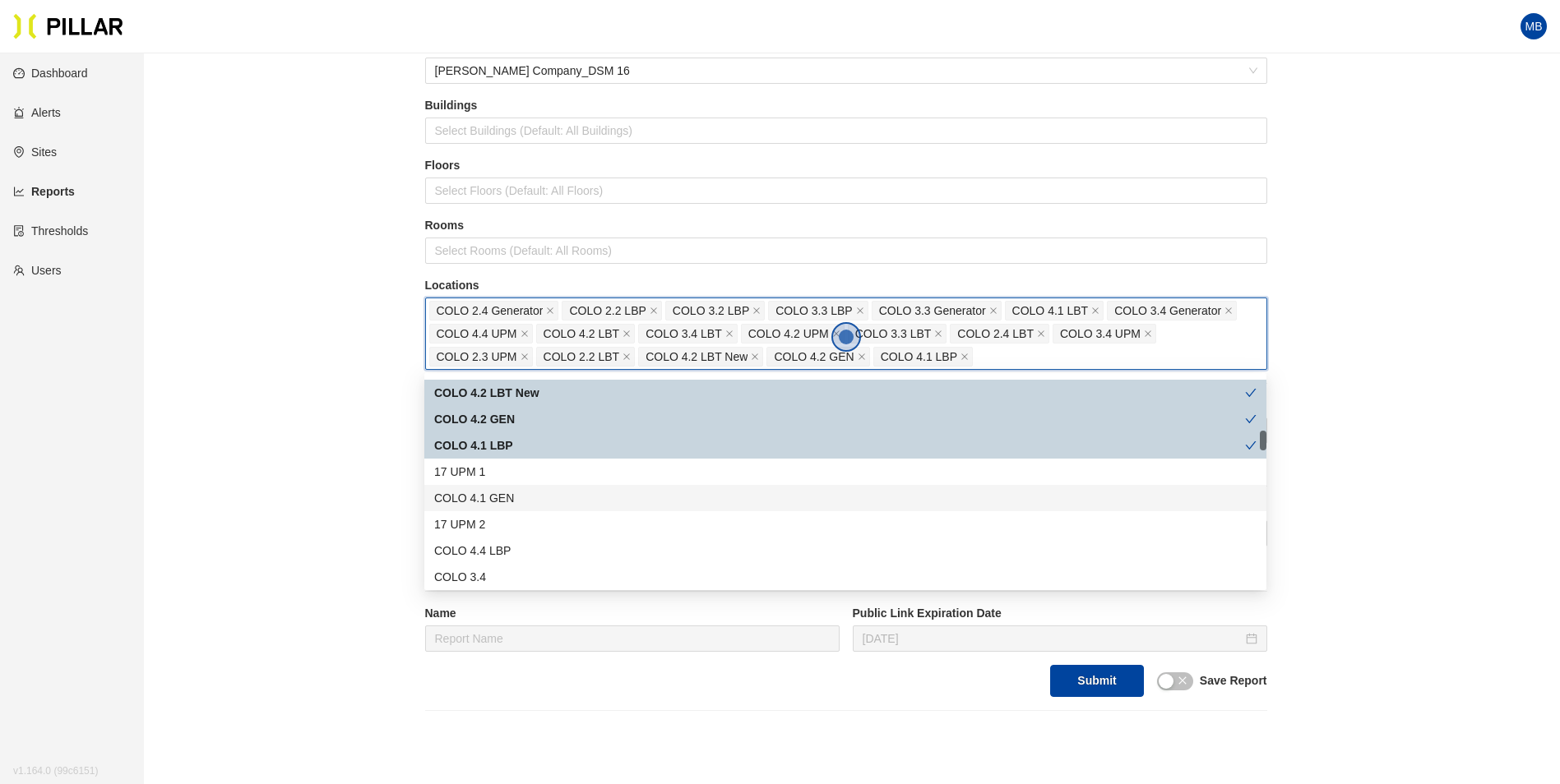
click at [526, 503] on div "COLO 4.1 GEN" at bounding box center [845, 497] width 822 height 18
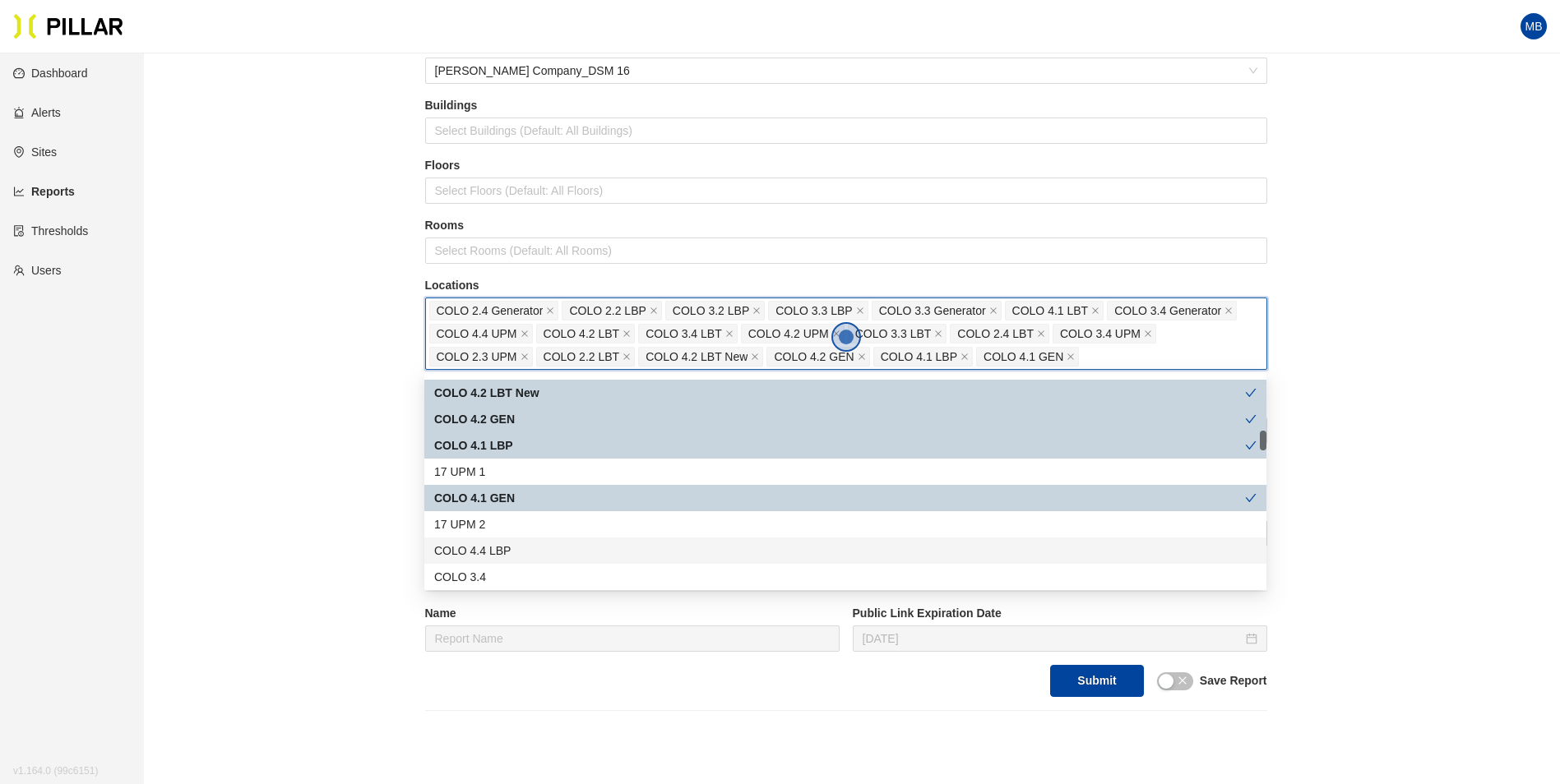
click at [519, 545] on div "COLO 4.4 LBP" at bounding box center [845, 550] width 822 height 18
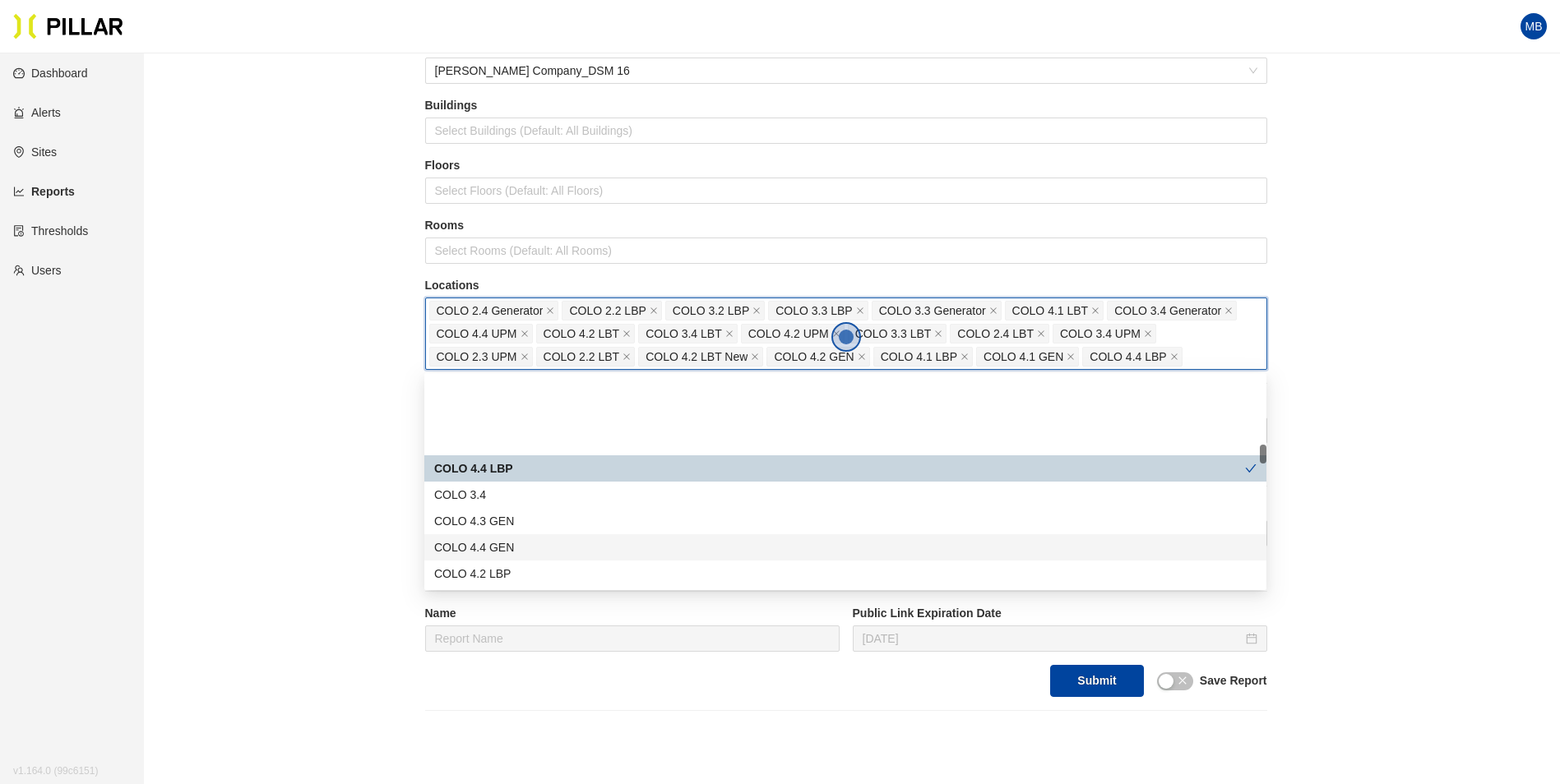
scroll to position [740, 0]
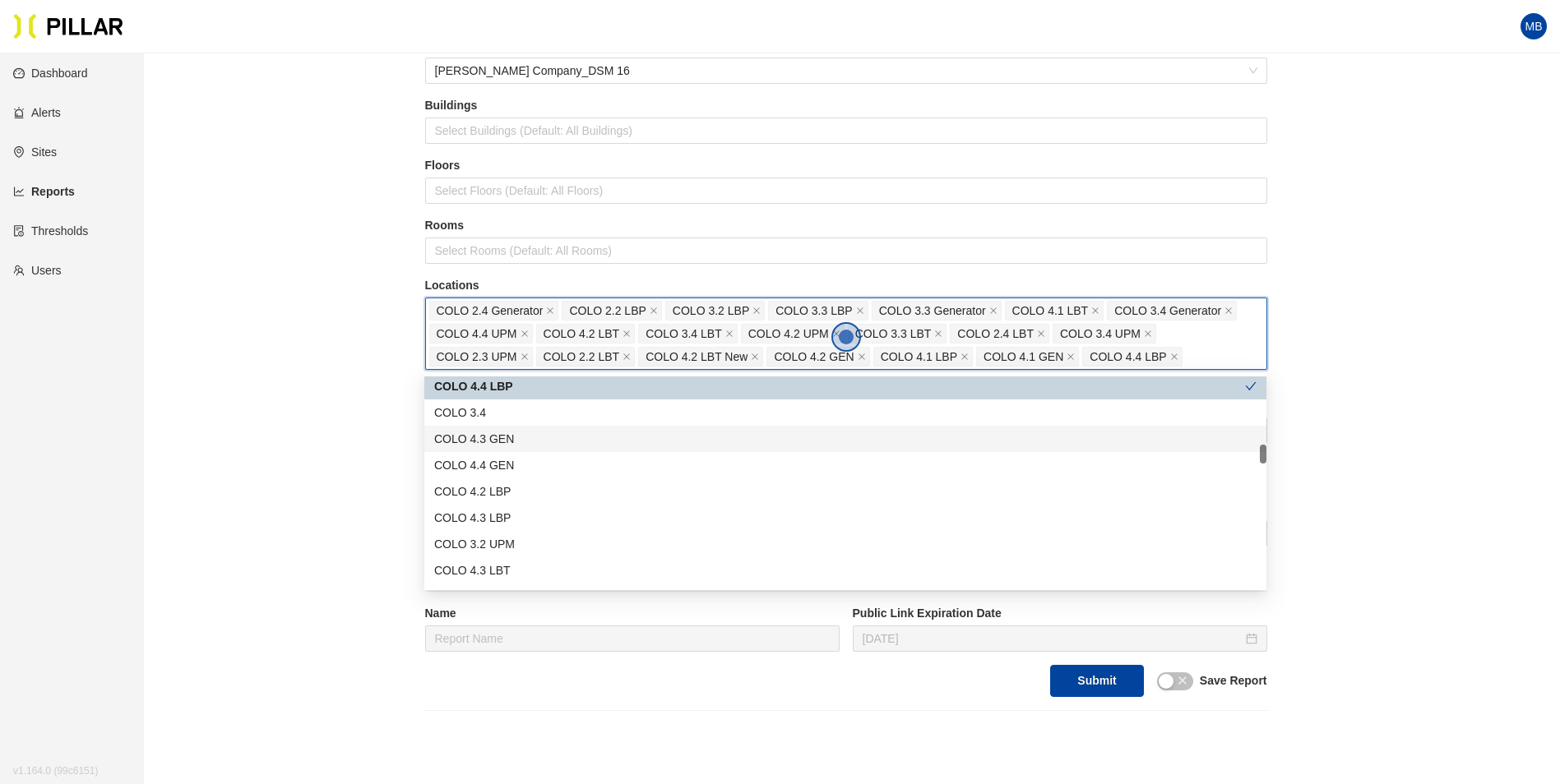
click at [534, 446] on div "COLO 4.3 GEN" at bounding box center [845, 439] width 822 height 18
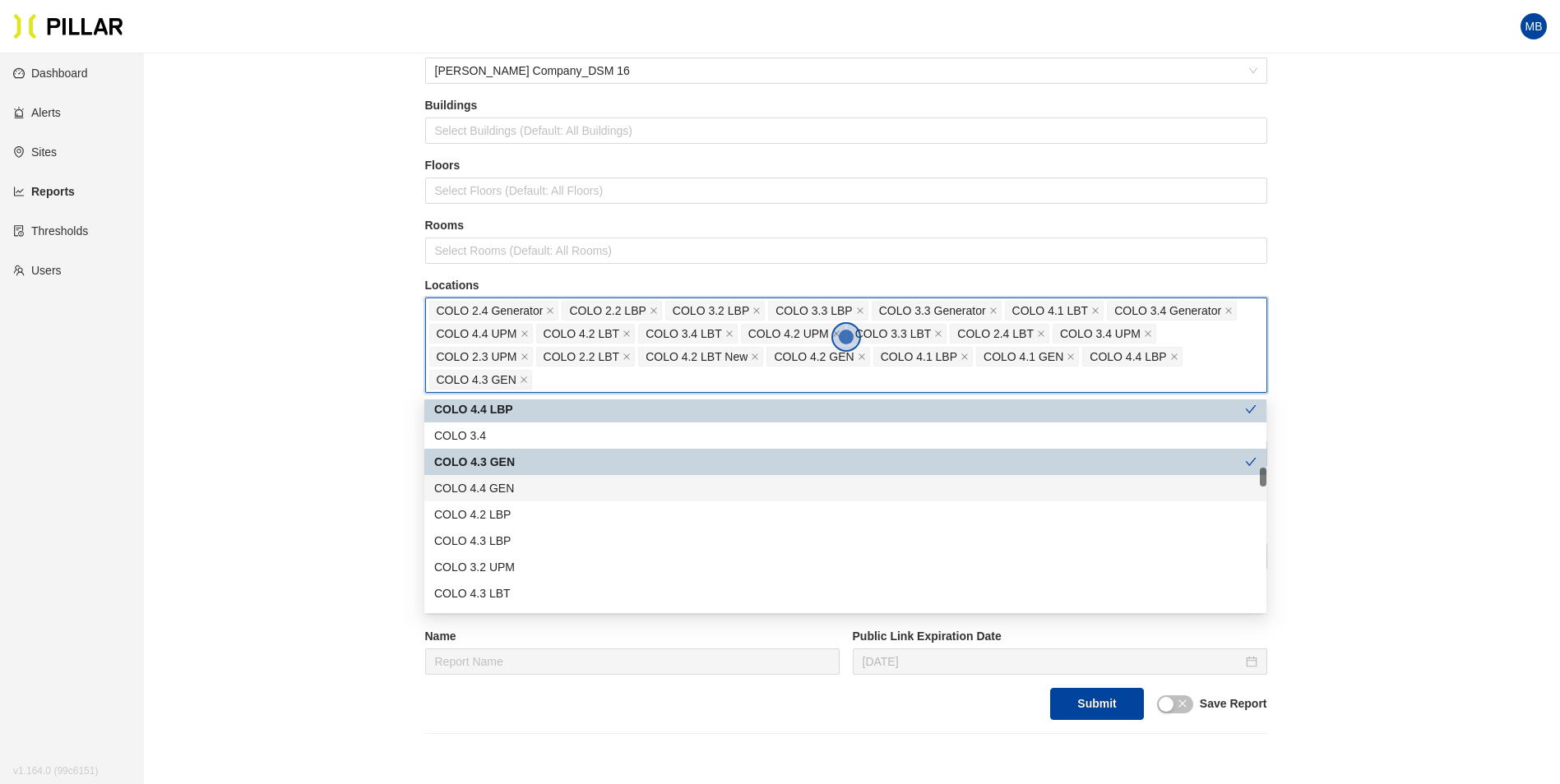
click at [525, 480] on div "COLO 4.4 GEN" at bounding box center [845, 488] width 822 height 18
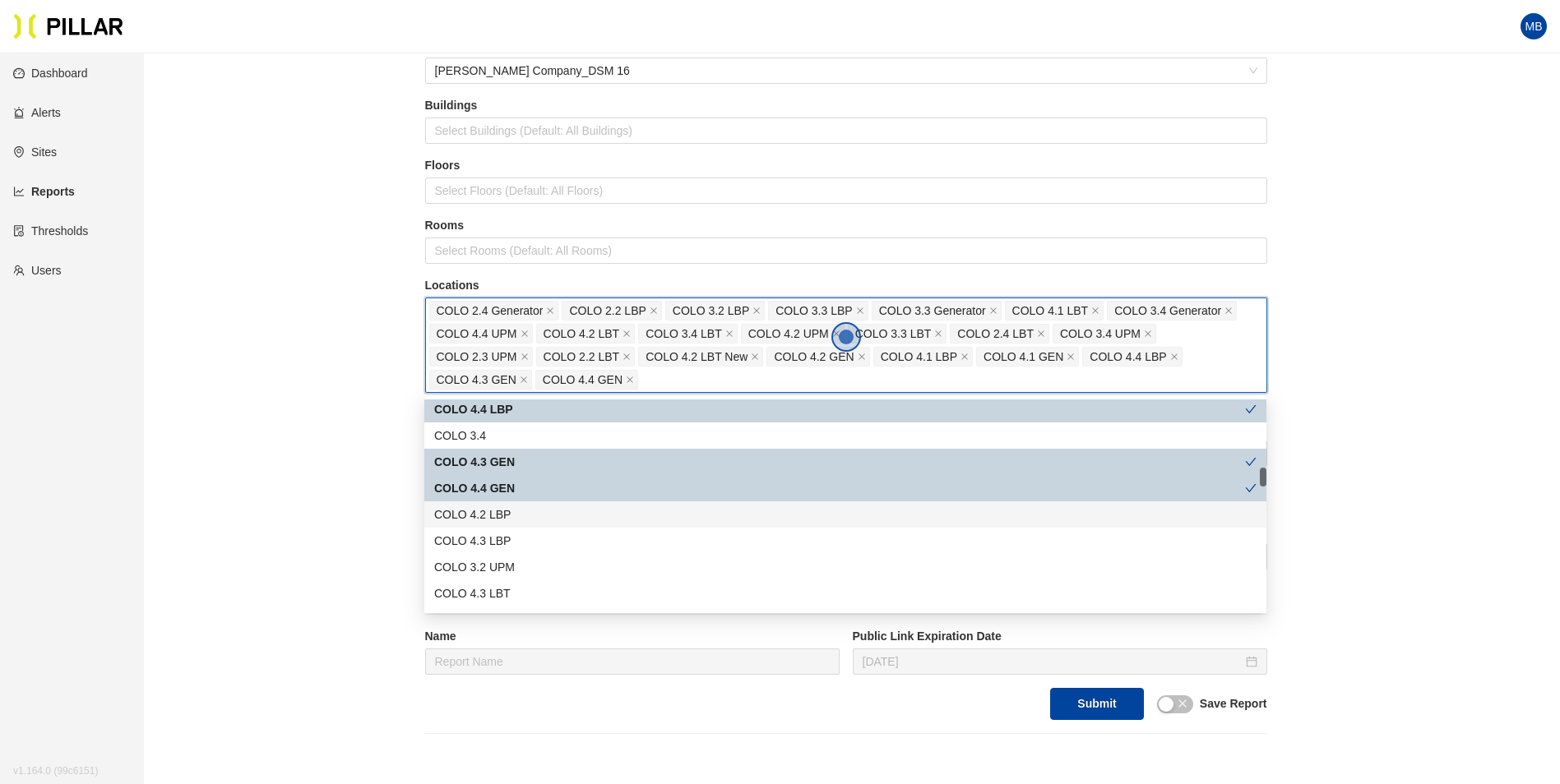
click at [522, 512] on div "COLO 4.2 LBP" at bounding box center [845, 514] width 822 height 18
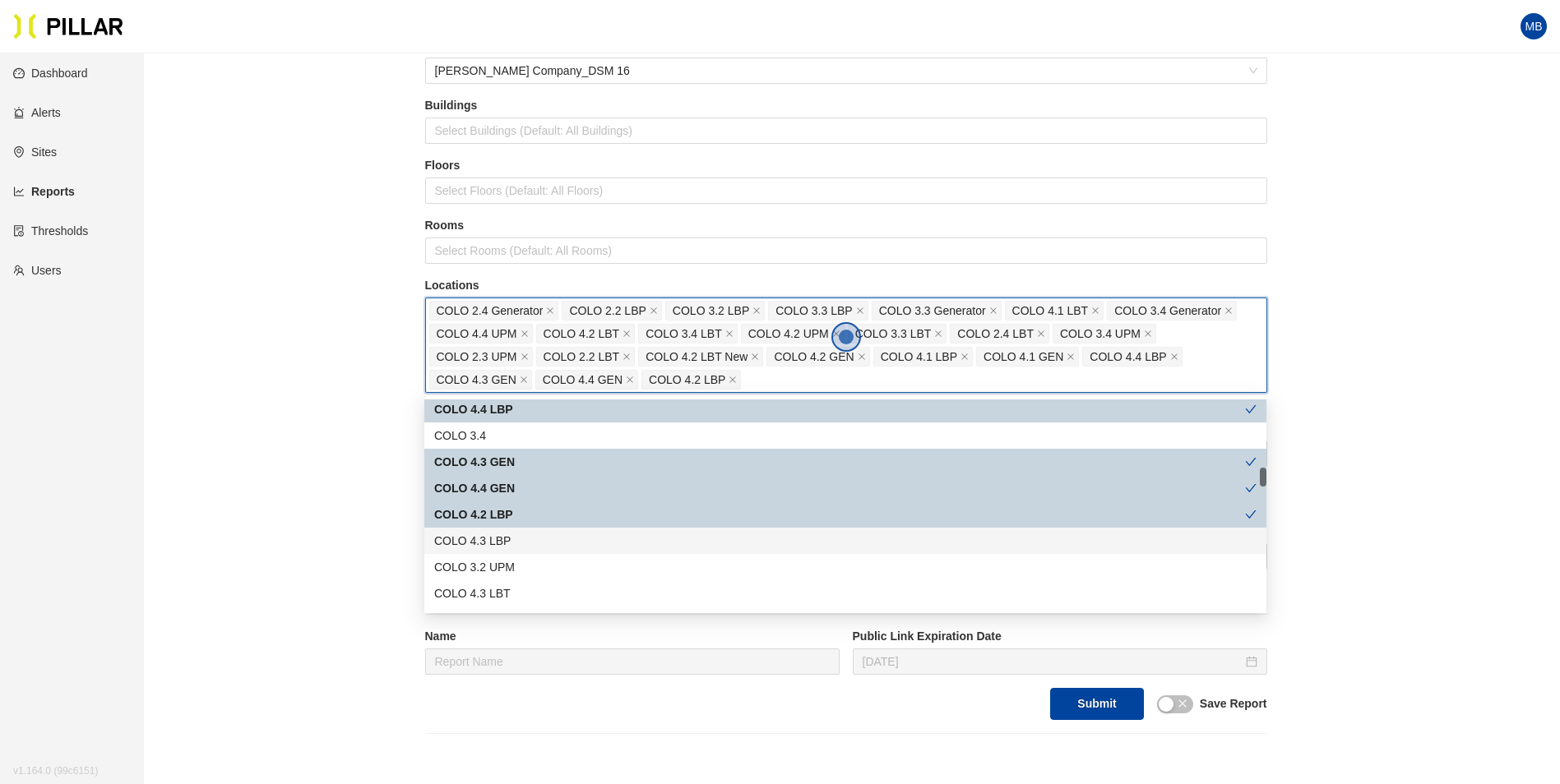
click at [519, 532] on div "COLO 4.3 LBP" at bounding box center [845, 541] width 822 height 18
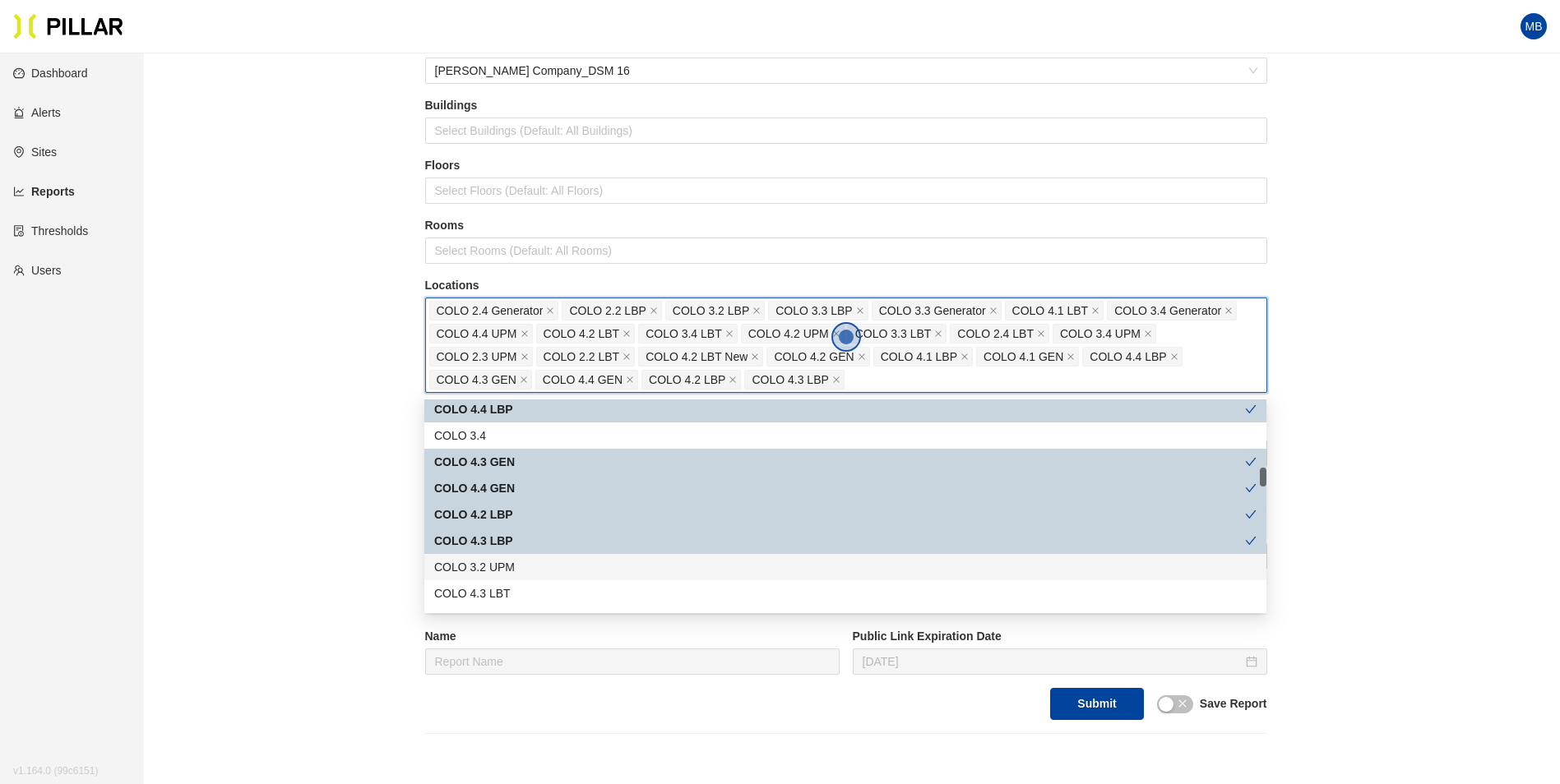
click at [518, 558] on div "COLO 3.2 UPM" at bounding box center [846, 567] width 842 height 26
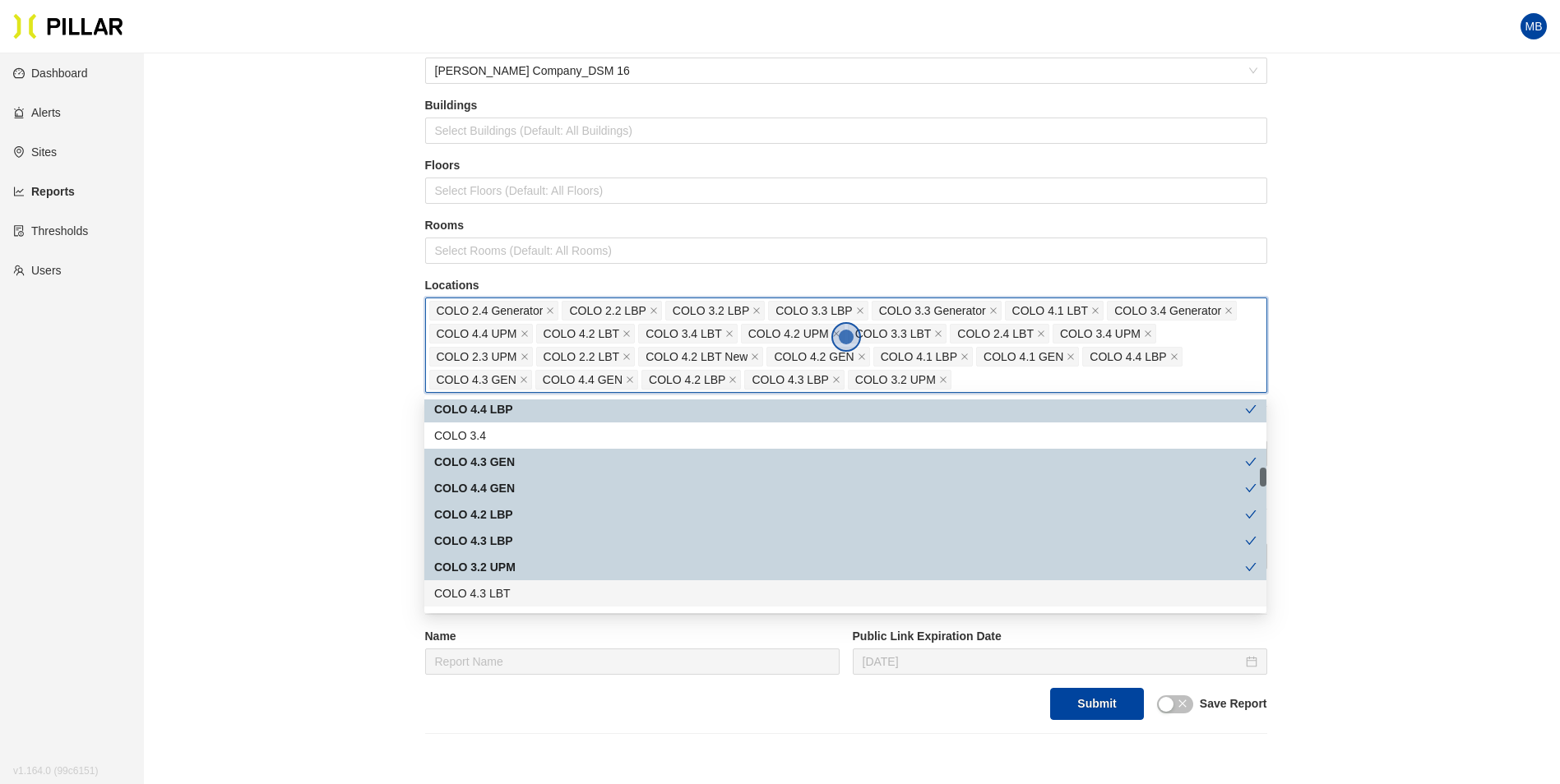
click at [514, 586] on div "COLO 4.3 LBT" at bounding box center [845, 593] width 822 height 18
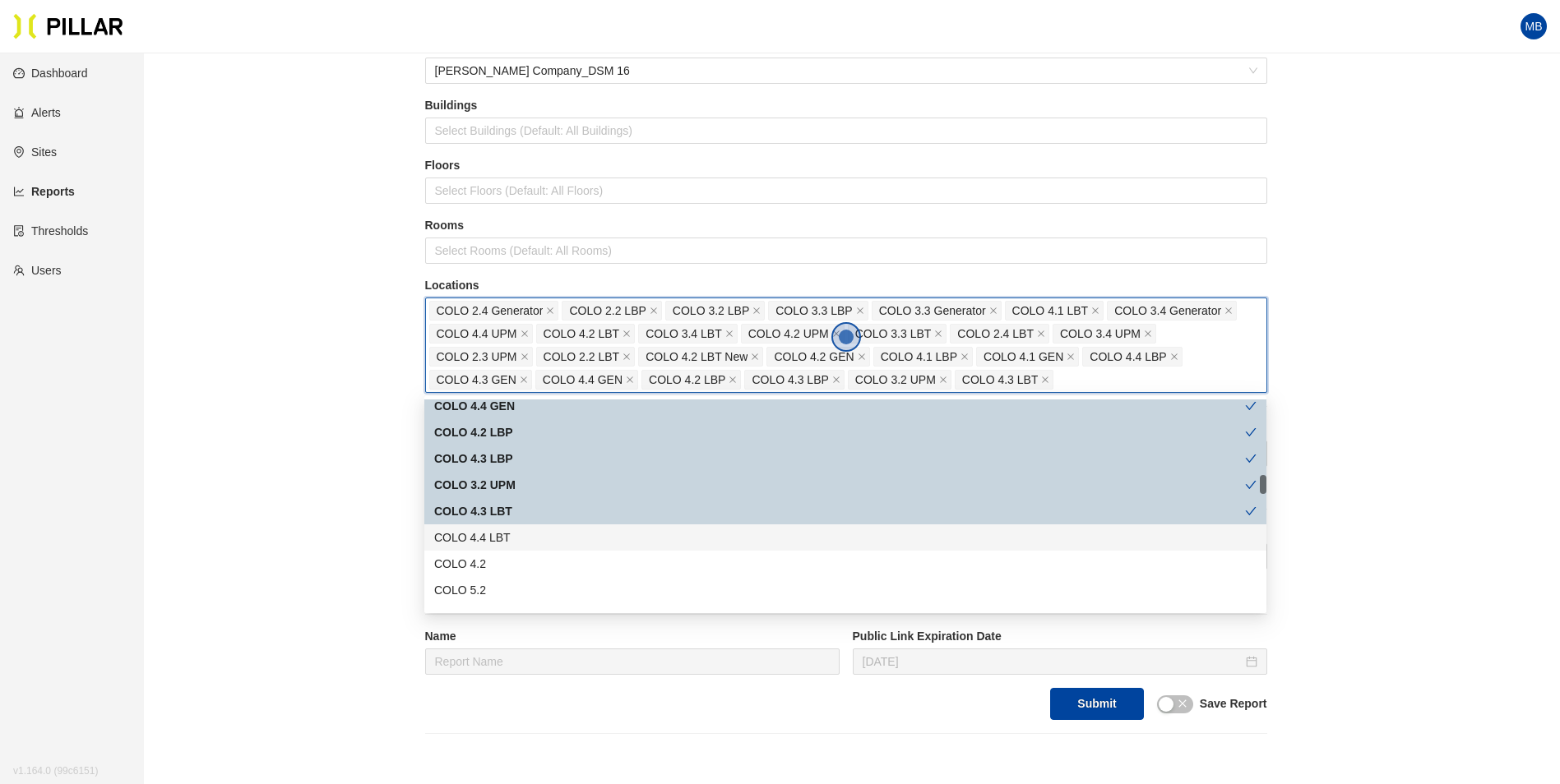
scroll to position [905, 0]
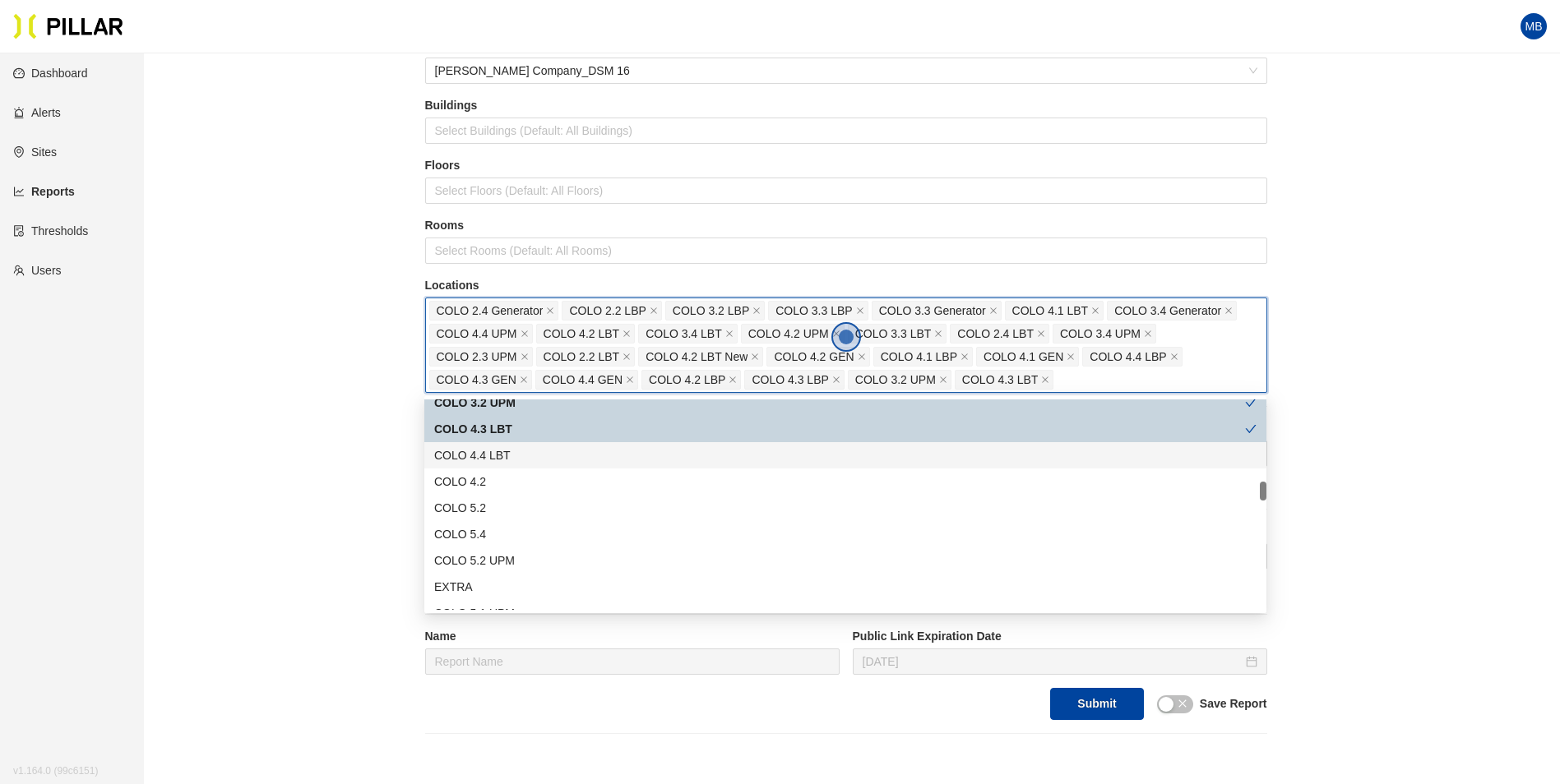
click at [529, 454] on div "COLO 4.4 LBT" at bounding box center [845, 455] width 822 height 18
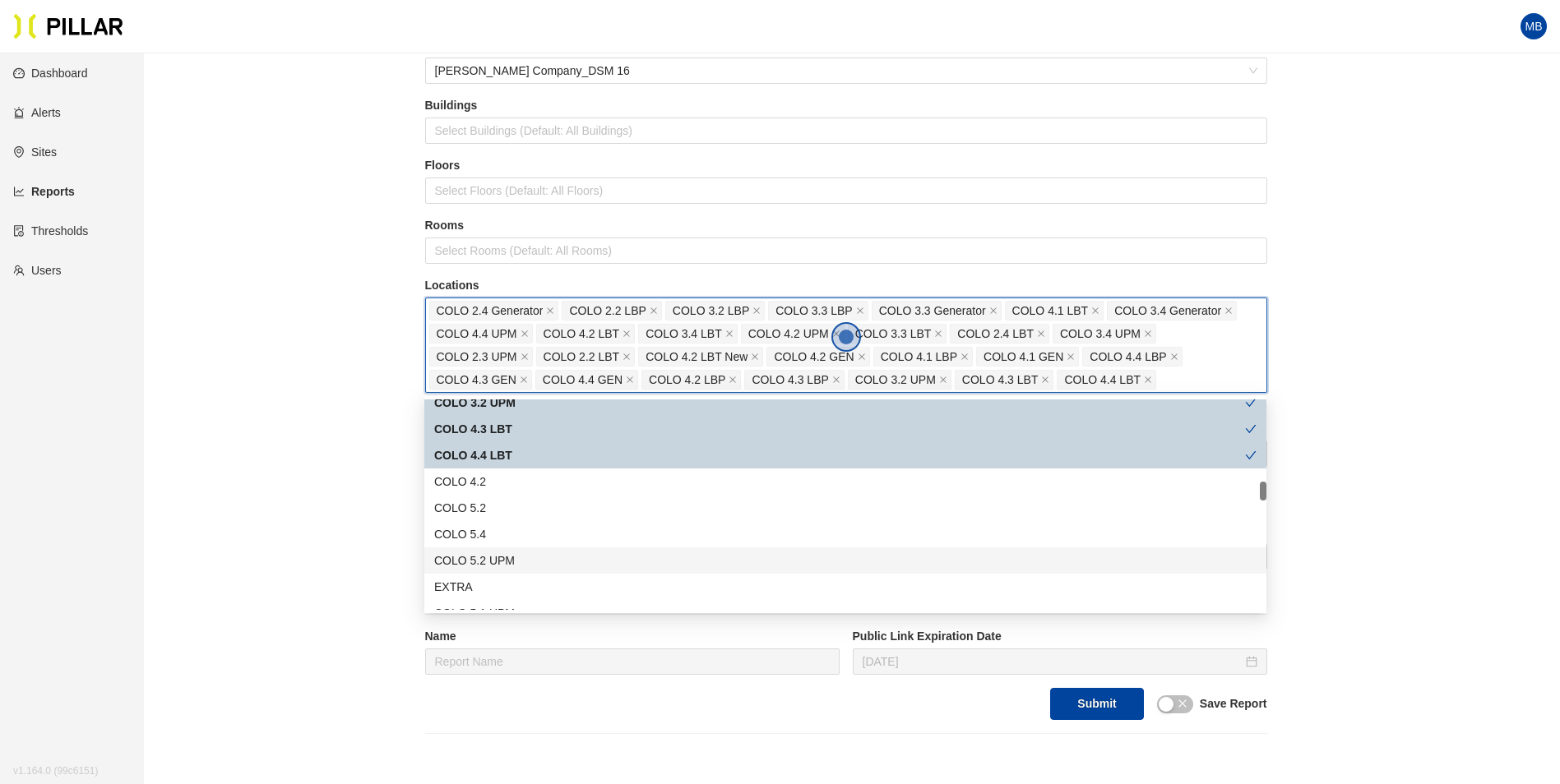
click at [534, 563] on div "COLO 5.2 UPM" at bounding box center [845, 560] width 822 height 18
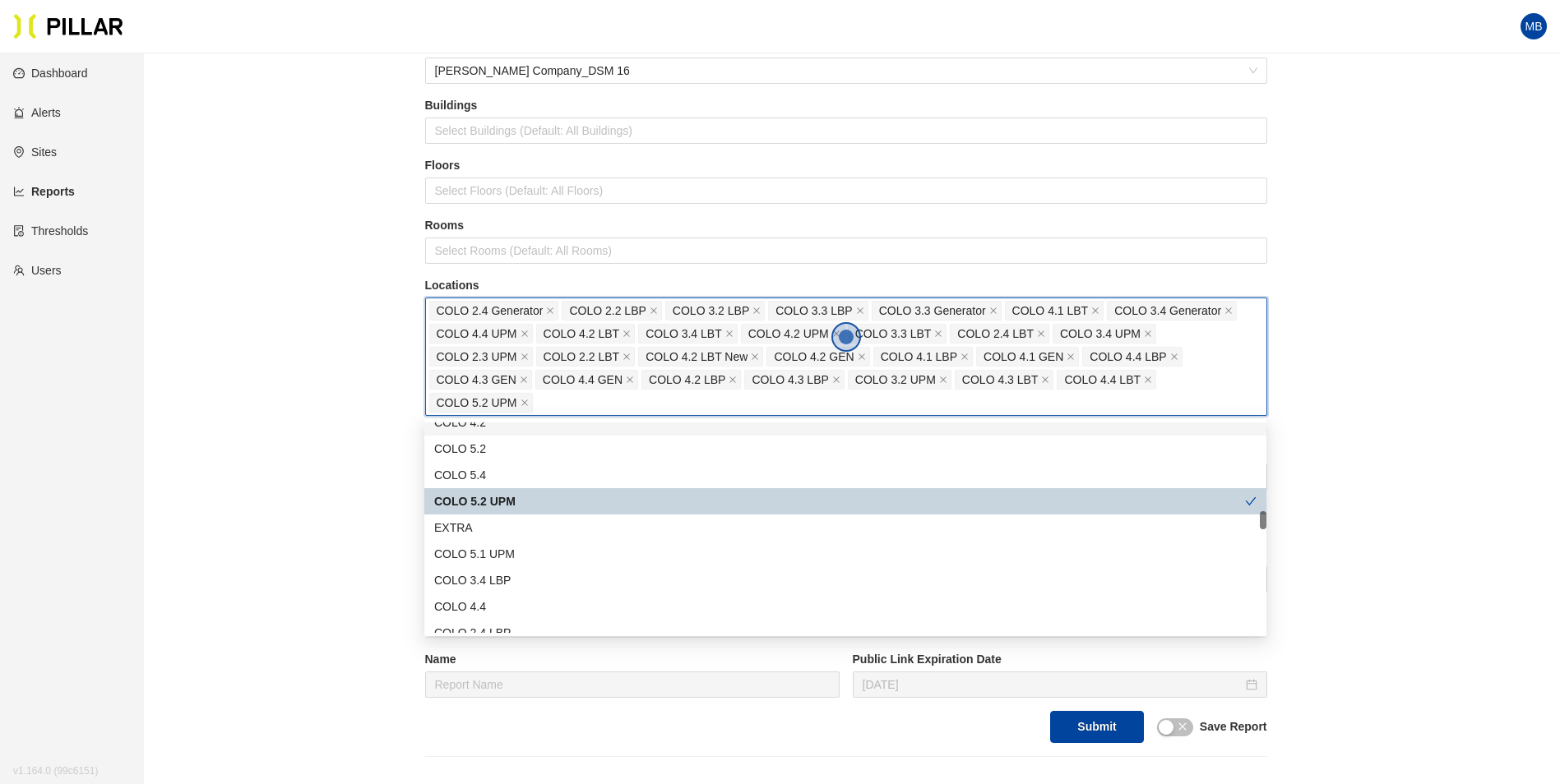
scroll to position [1069, 0]
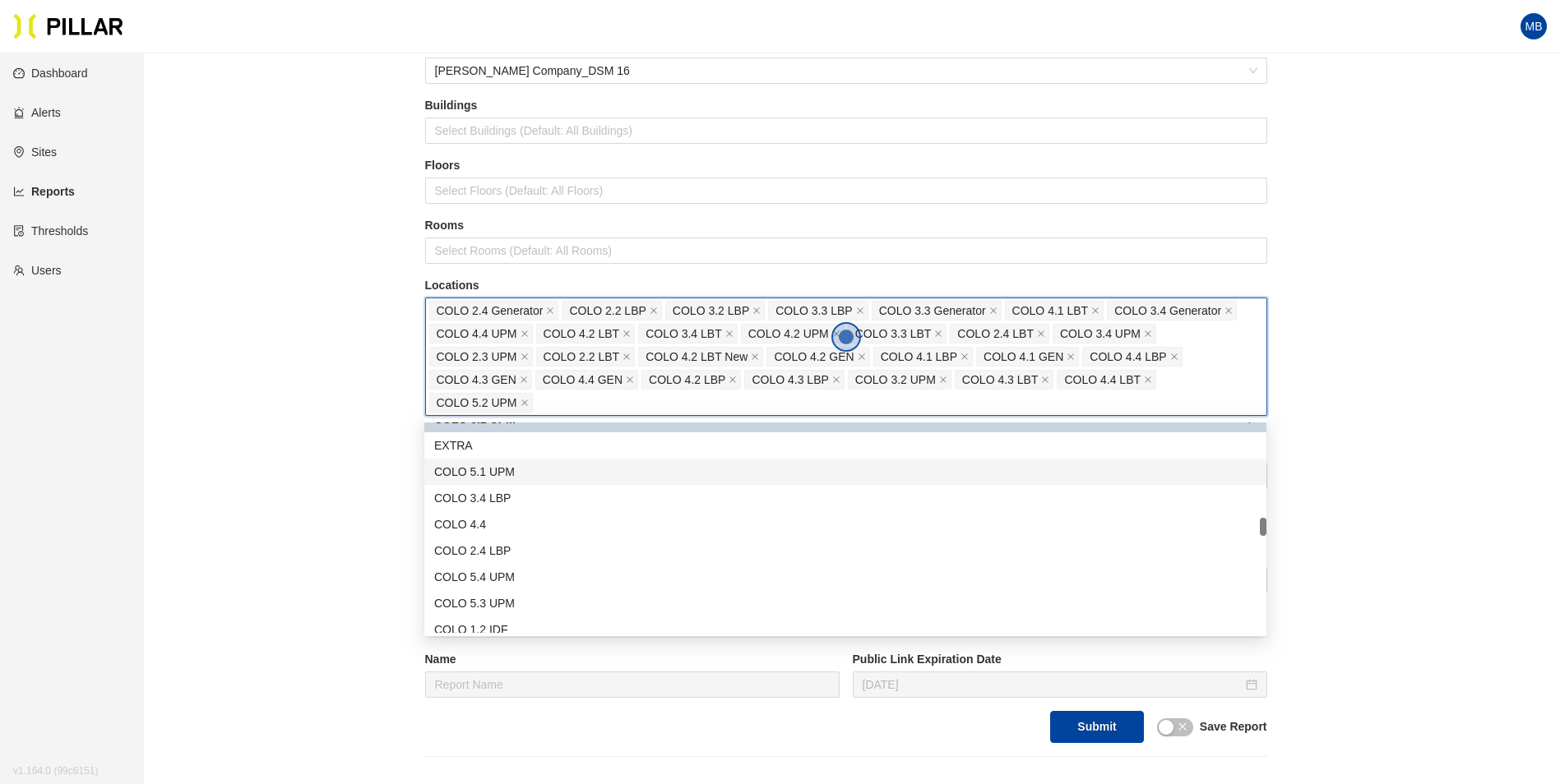
click at [541, 475] on div "COLO 5.1 UPM" at bounding box center [845, 472] width 822 height 18
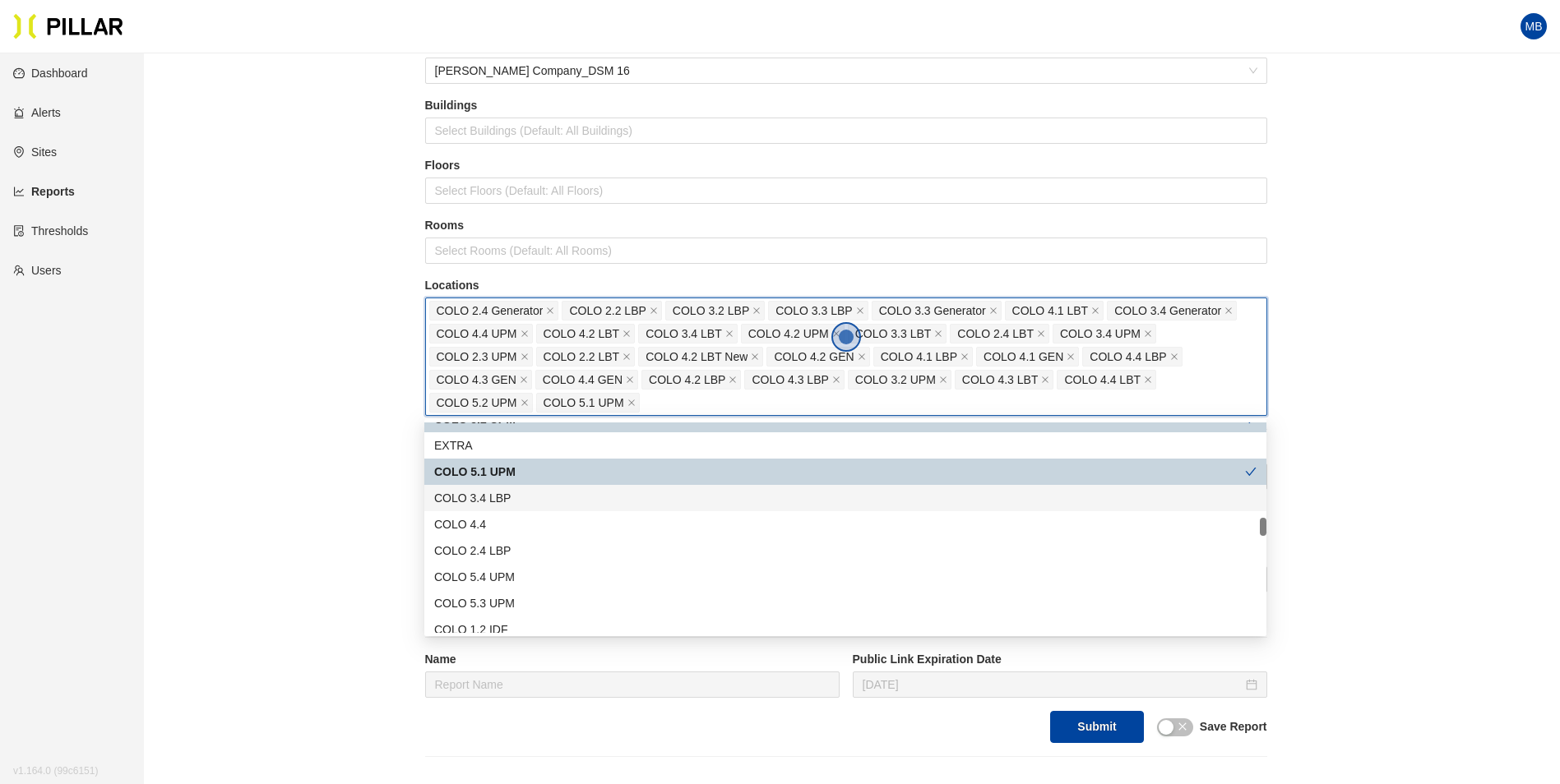
click at [535, 492] on div "COLO 3.4 LBP" at bounding box center [845, 497] width 822 height 18
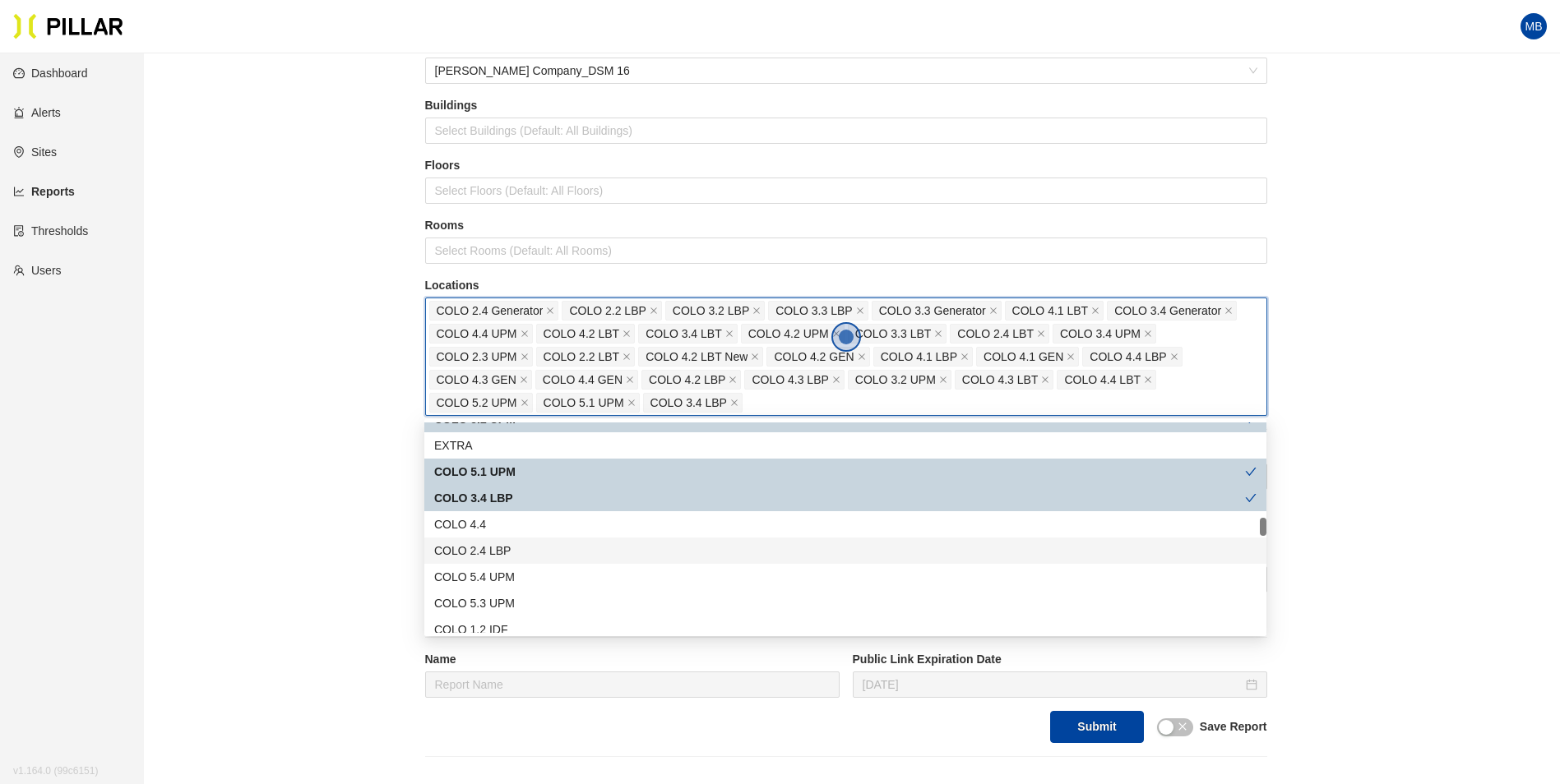
click at [531, 541] on div "COLO 2.4 LBP" at bounding box center [846, 551] width 842 height 26
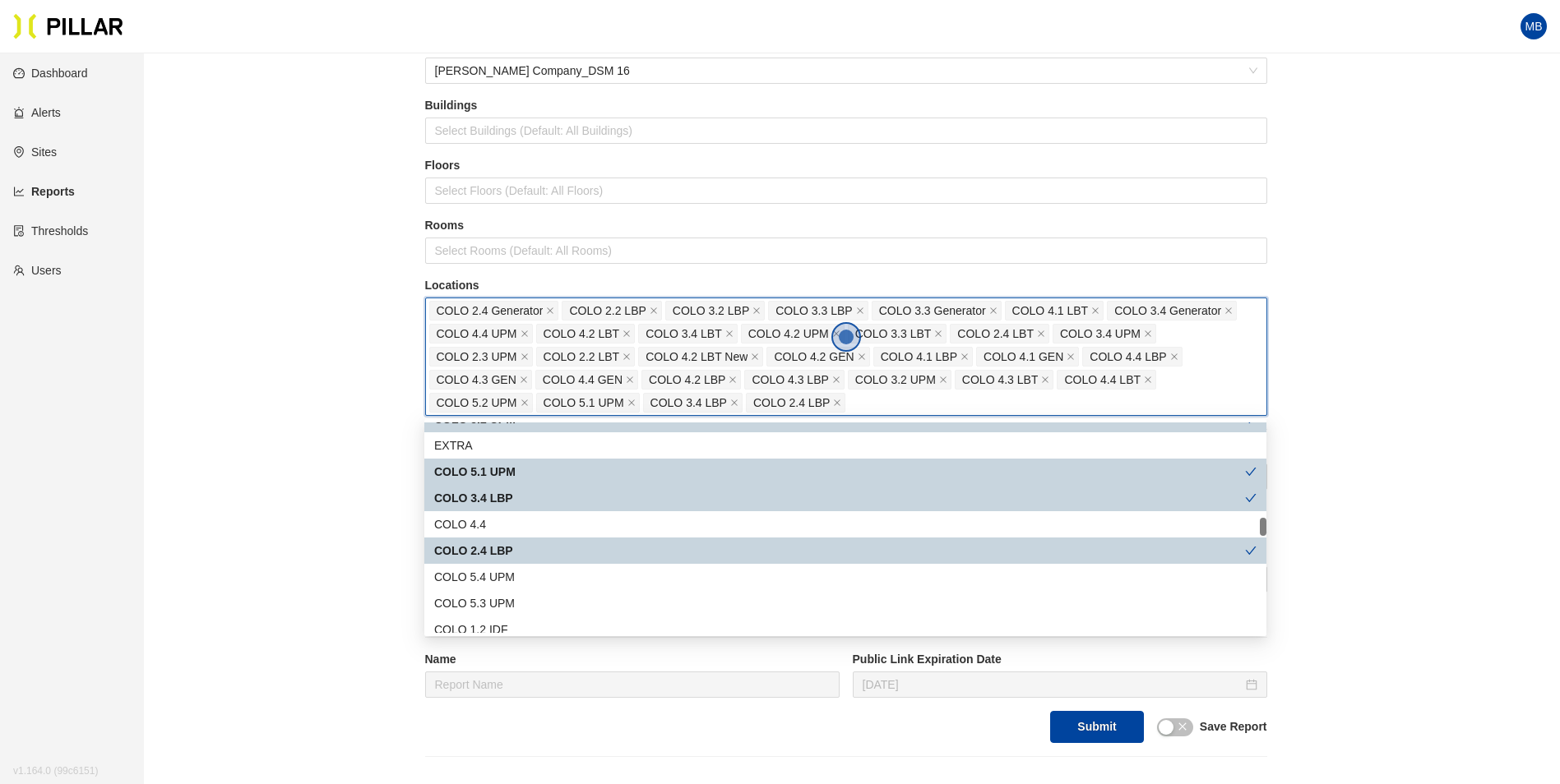
click at [526, 572] on div "COLO 5.4 UPM" at bounding box center [845, 576] width 822 height 18
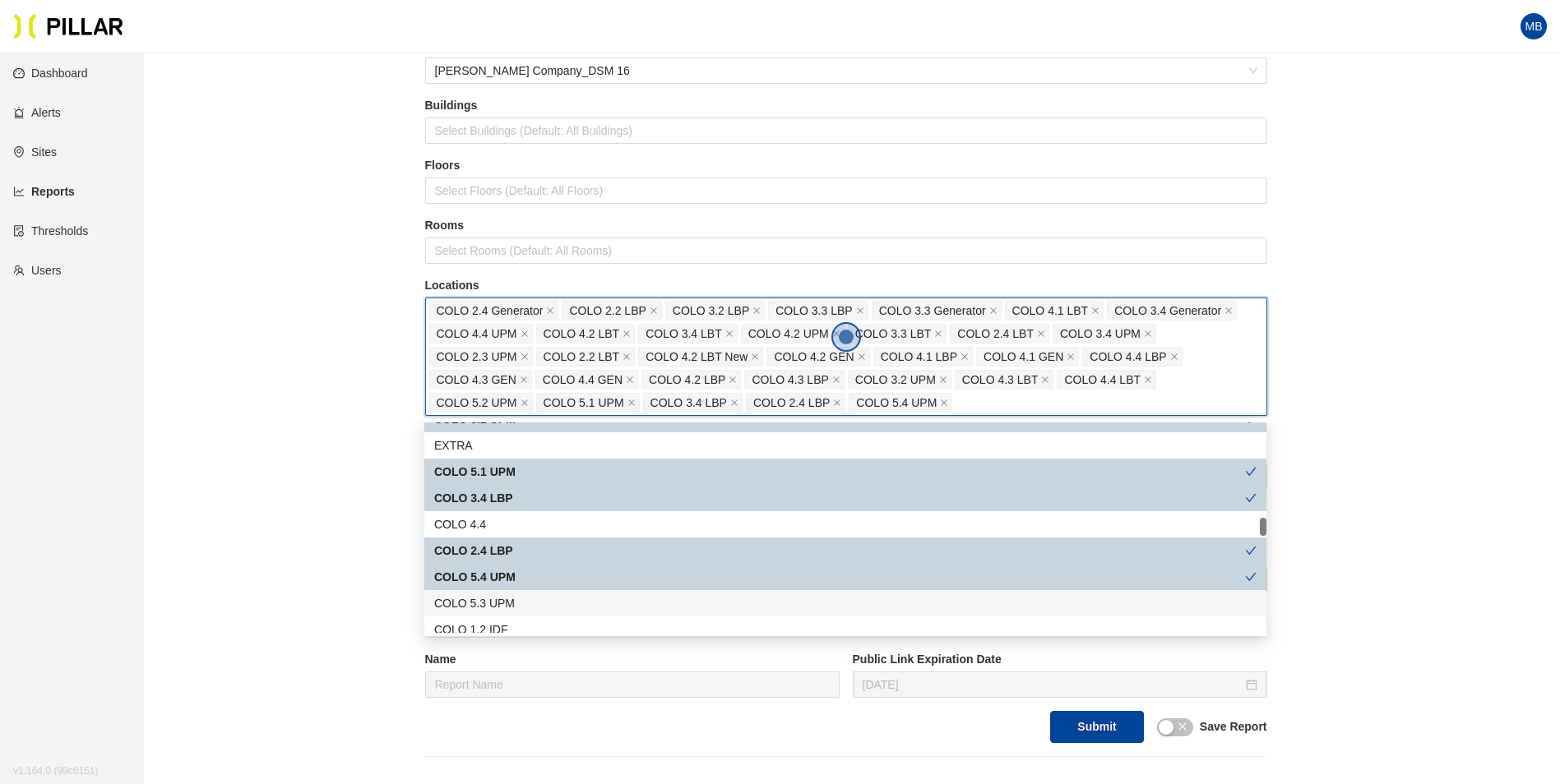
click at [520, 600] on div "COLO 5.3 UPM" at bounding box center [845, 603] width 822 height 18
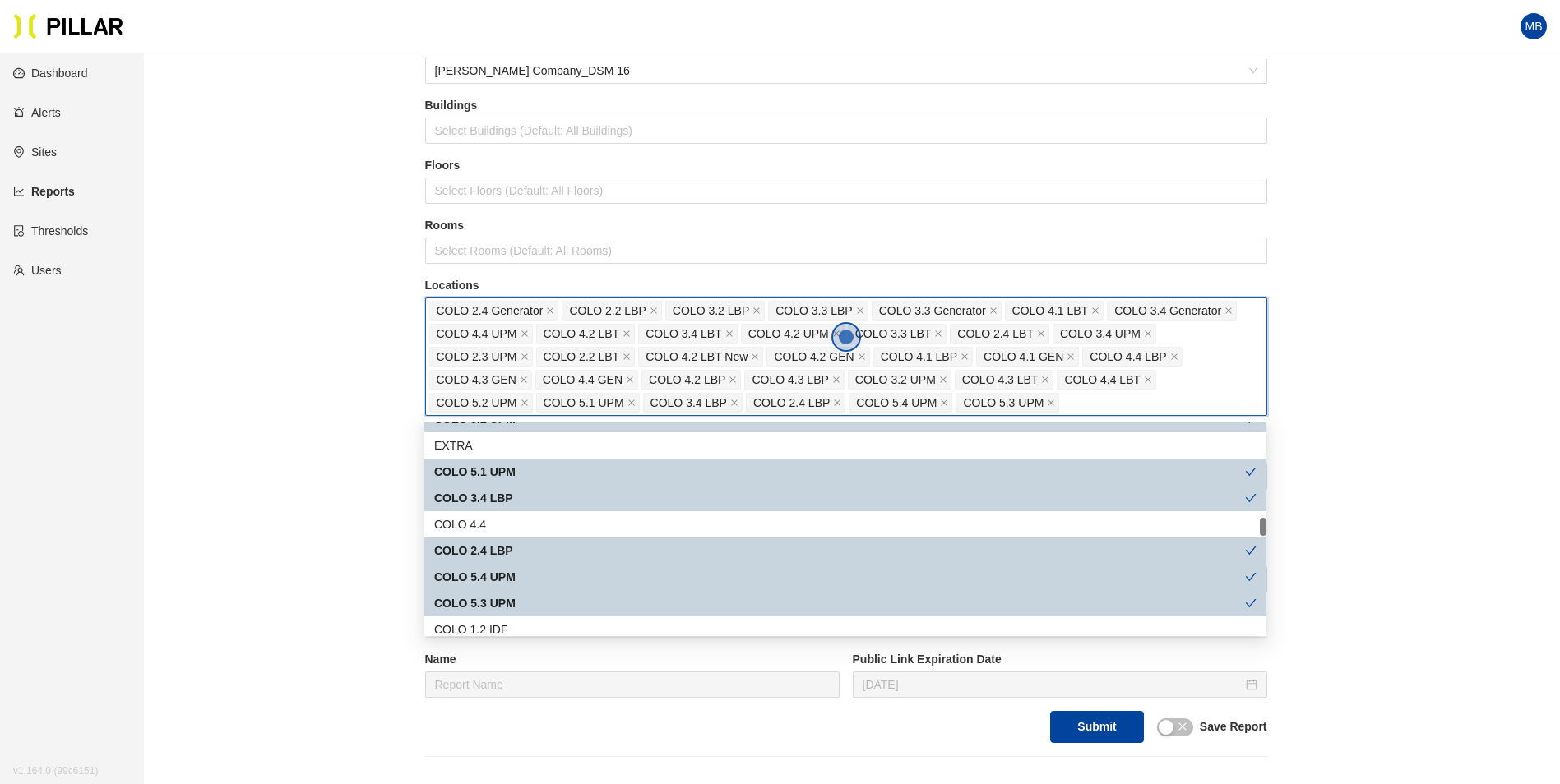
scroll to position [1233, 0]
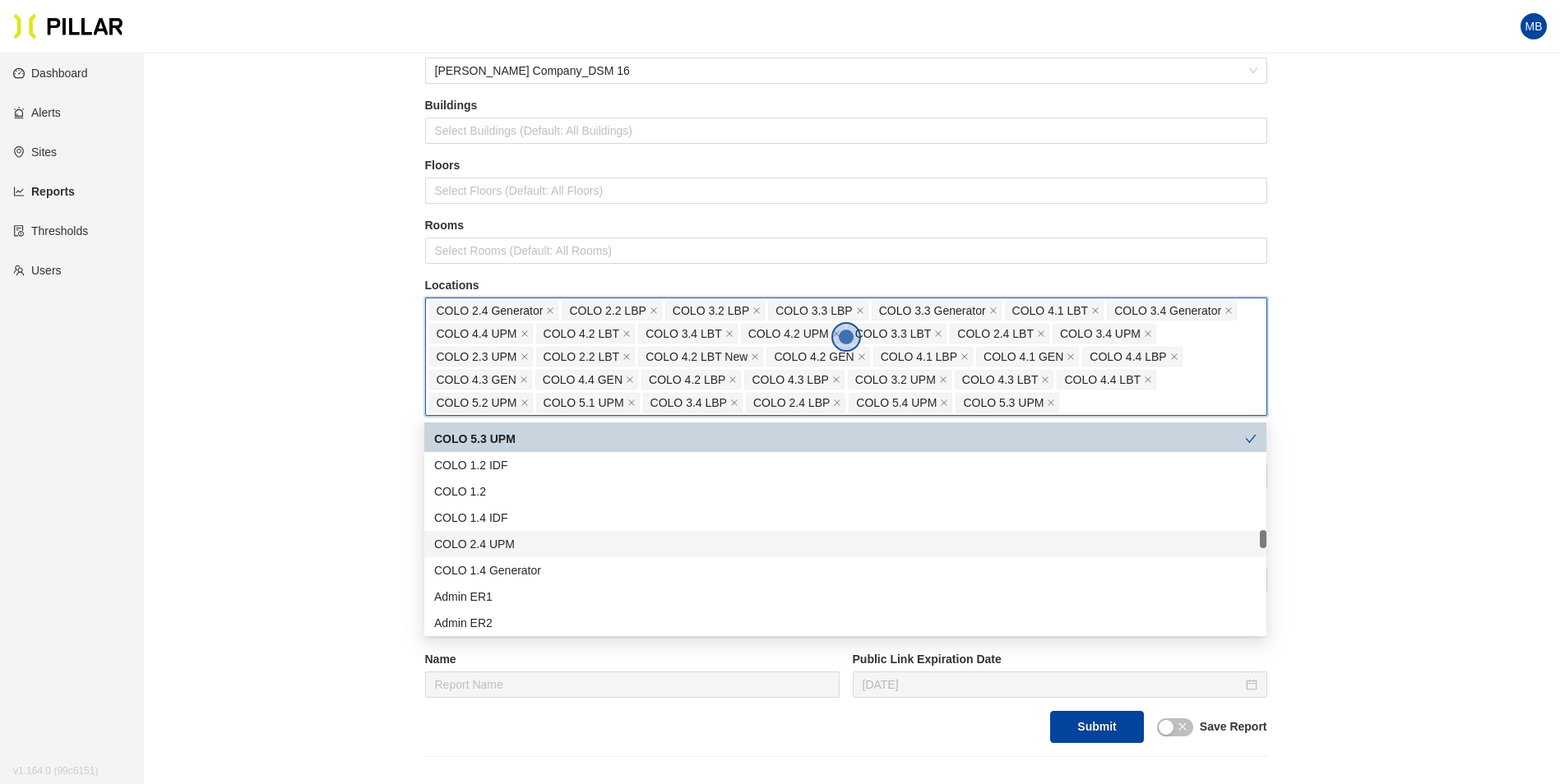
click at [548, 550] on div "COLO 2.4 UPM" at bounding box center [845, 543] width 822 height 18
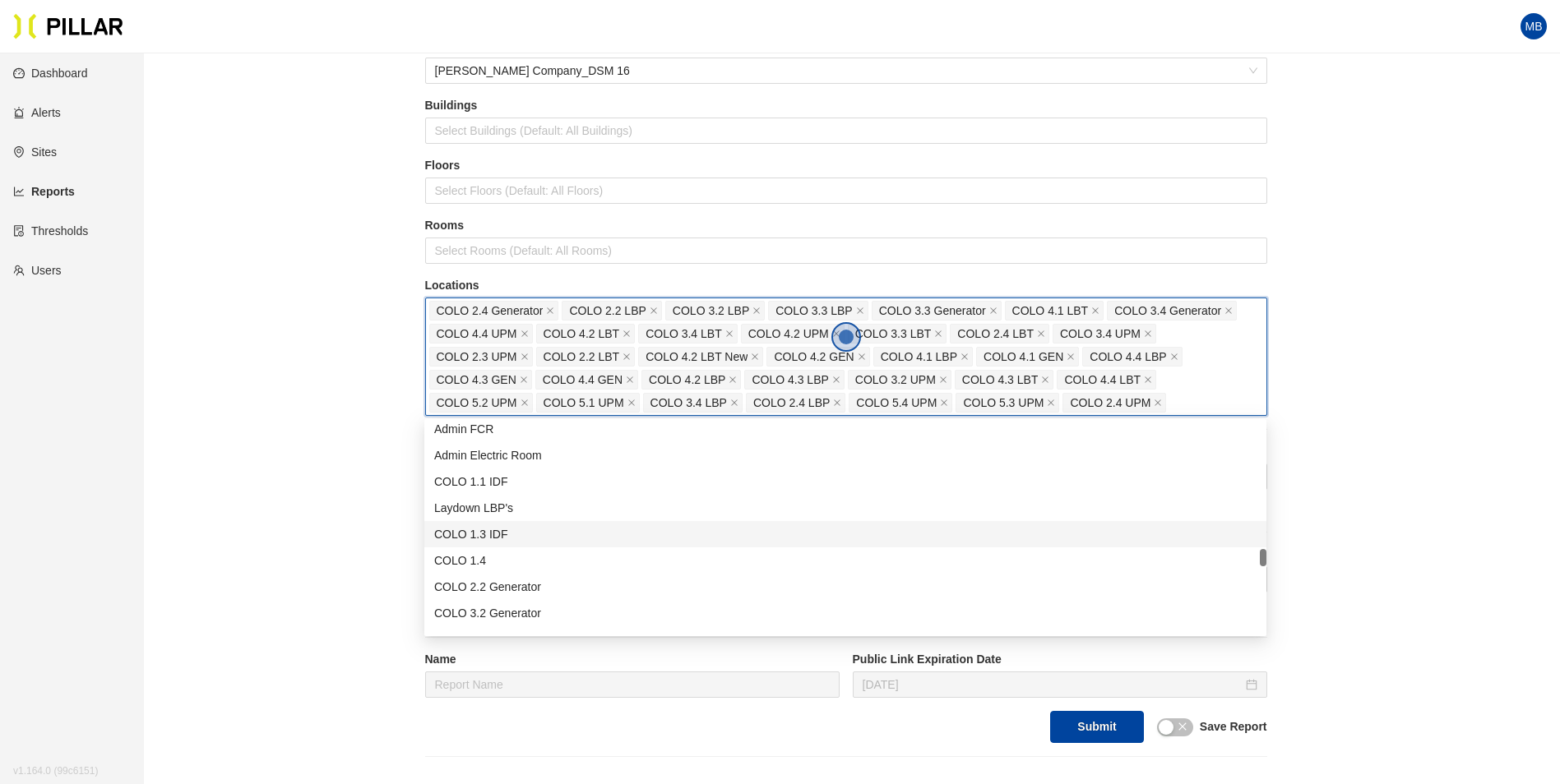
scroll to position [1562, 0]
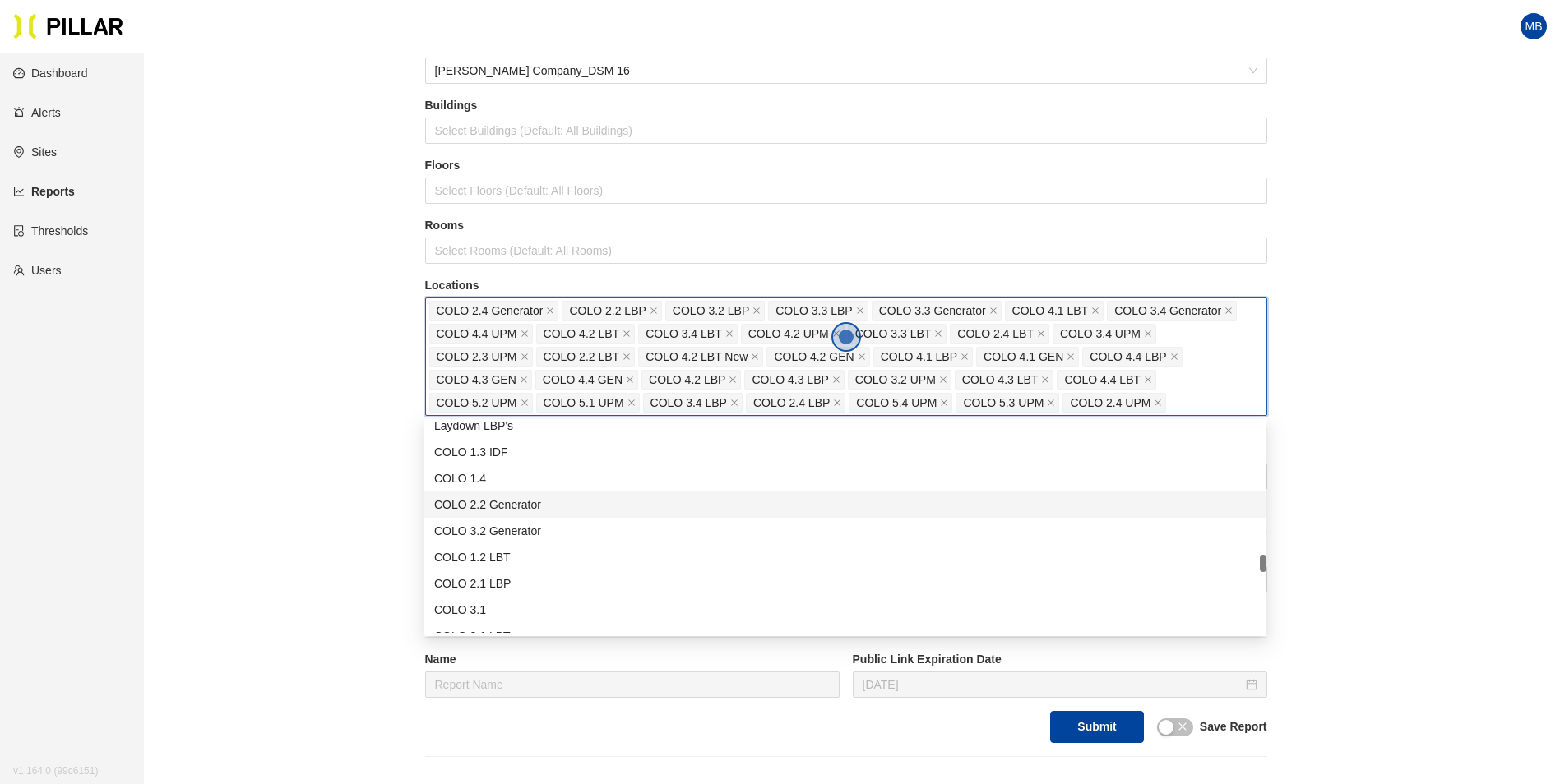
click at [560, 510] on div "COLO 2.2 Generator" at bounding box center [845, 504] width 822 height 18
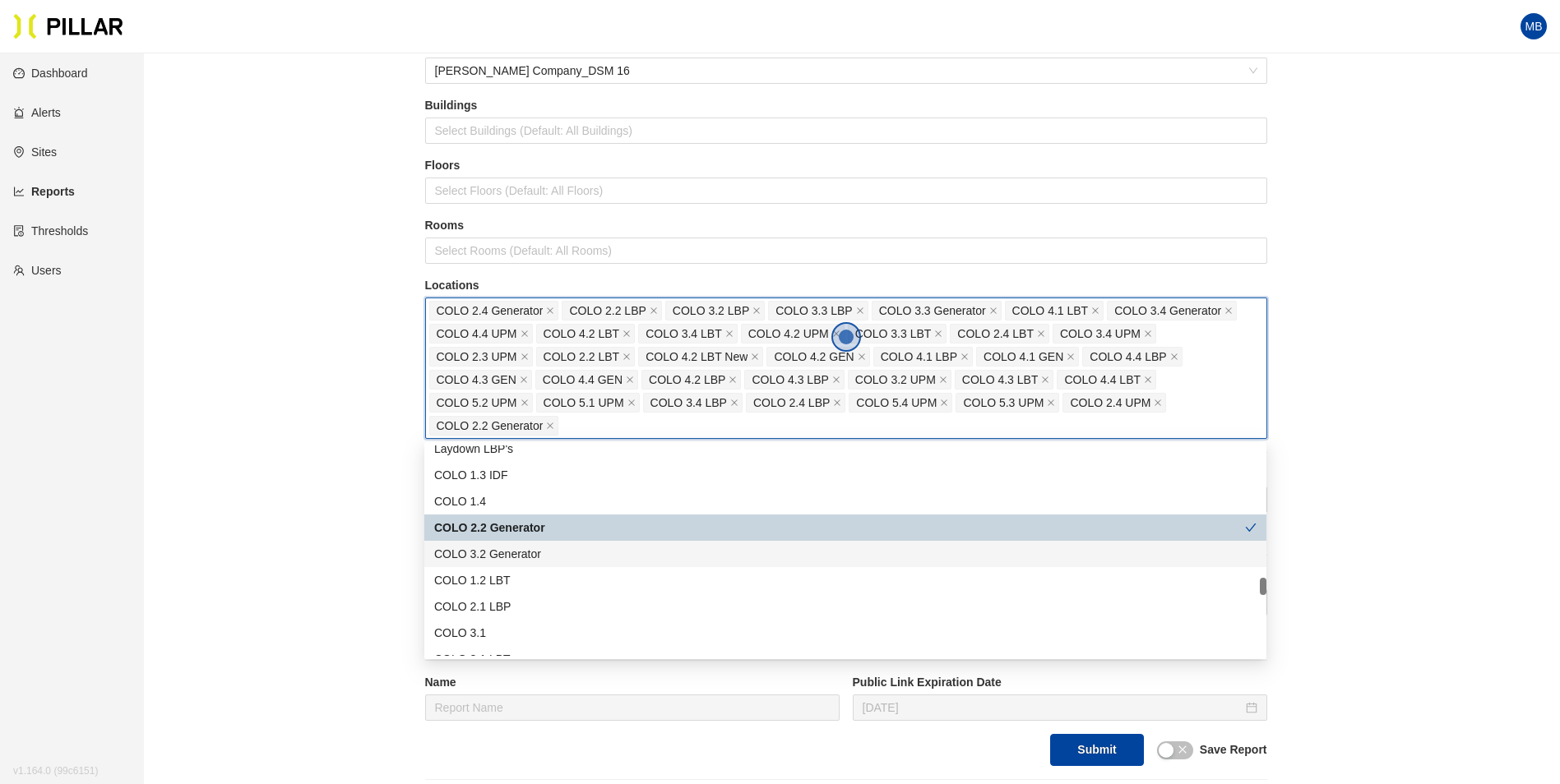
click at [549, 550] on div "COLO 3.2 Generator" at bounding box center [845, 554] width 822 height 18
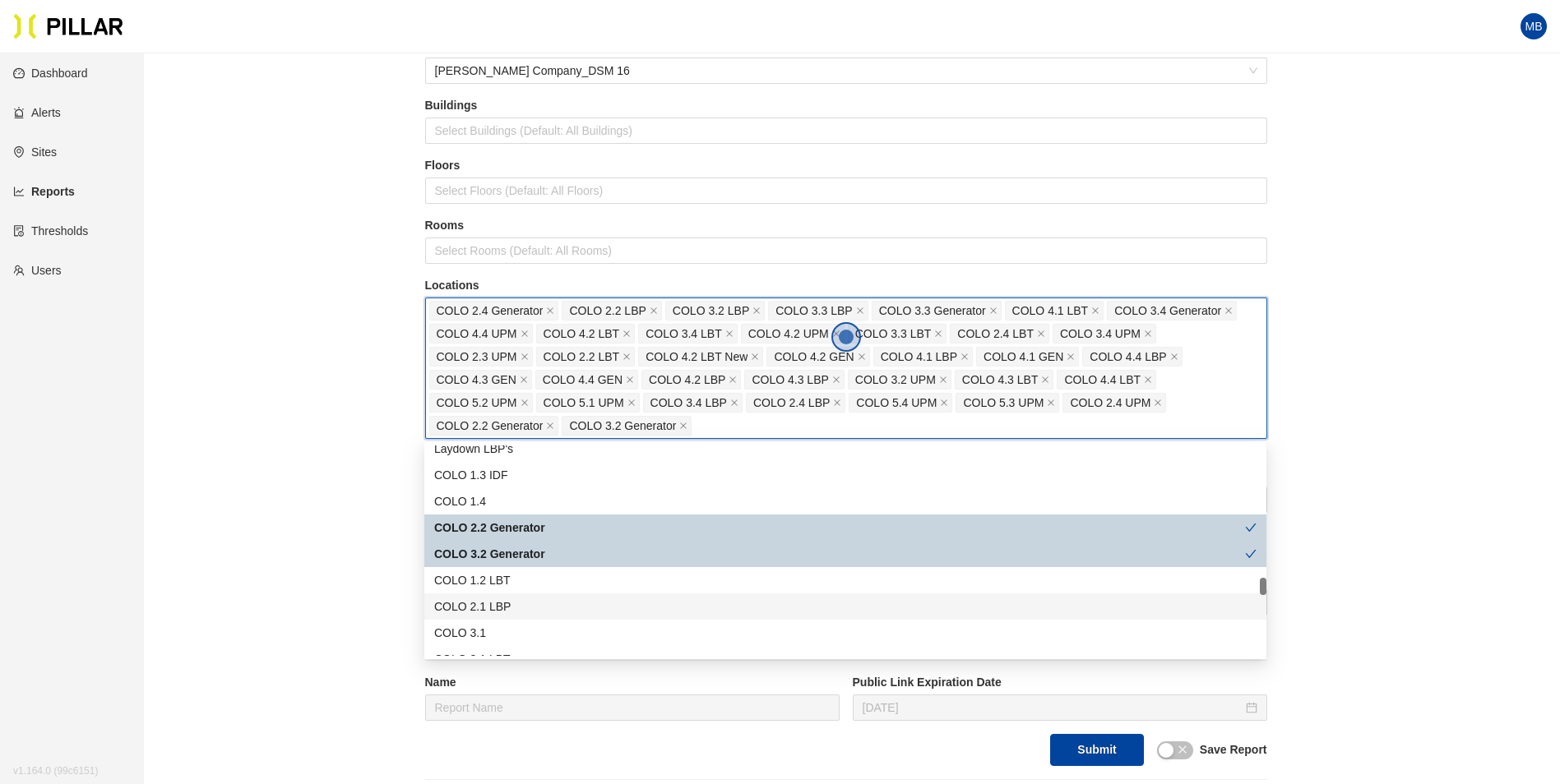
click at [537, 604] on div "COLO 2.1 LBP" at bounding box center [845, 607] width 822 height 18
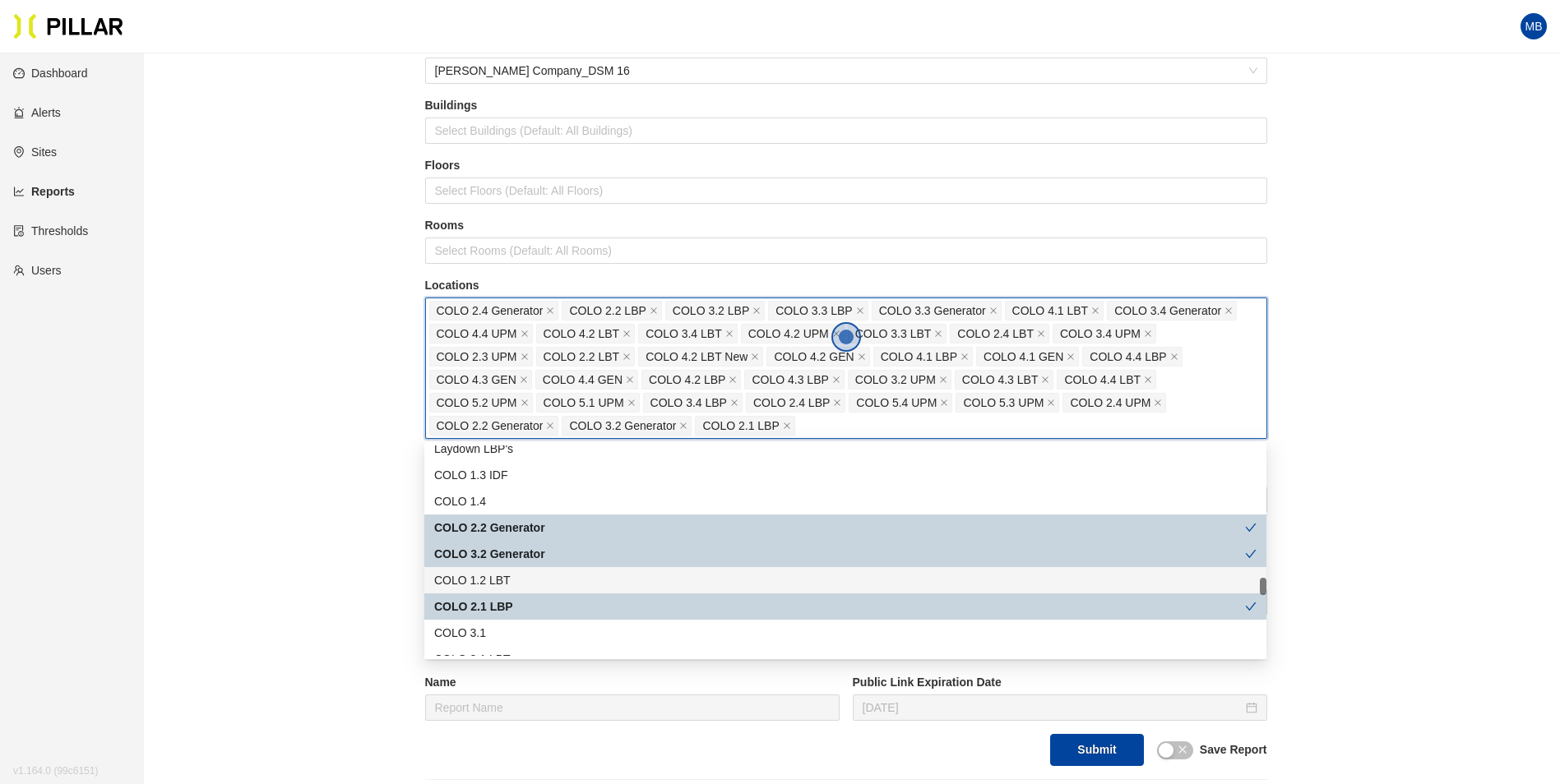
scroll to position [1644, 0]
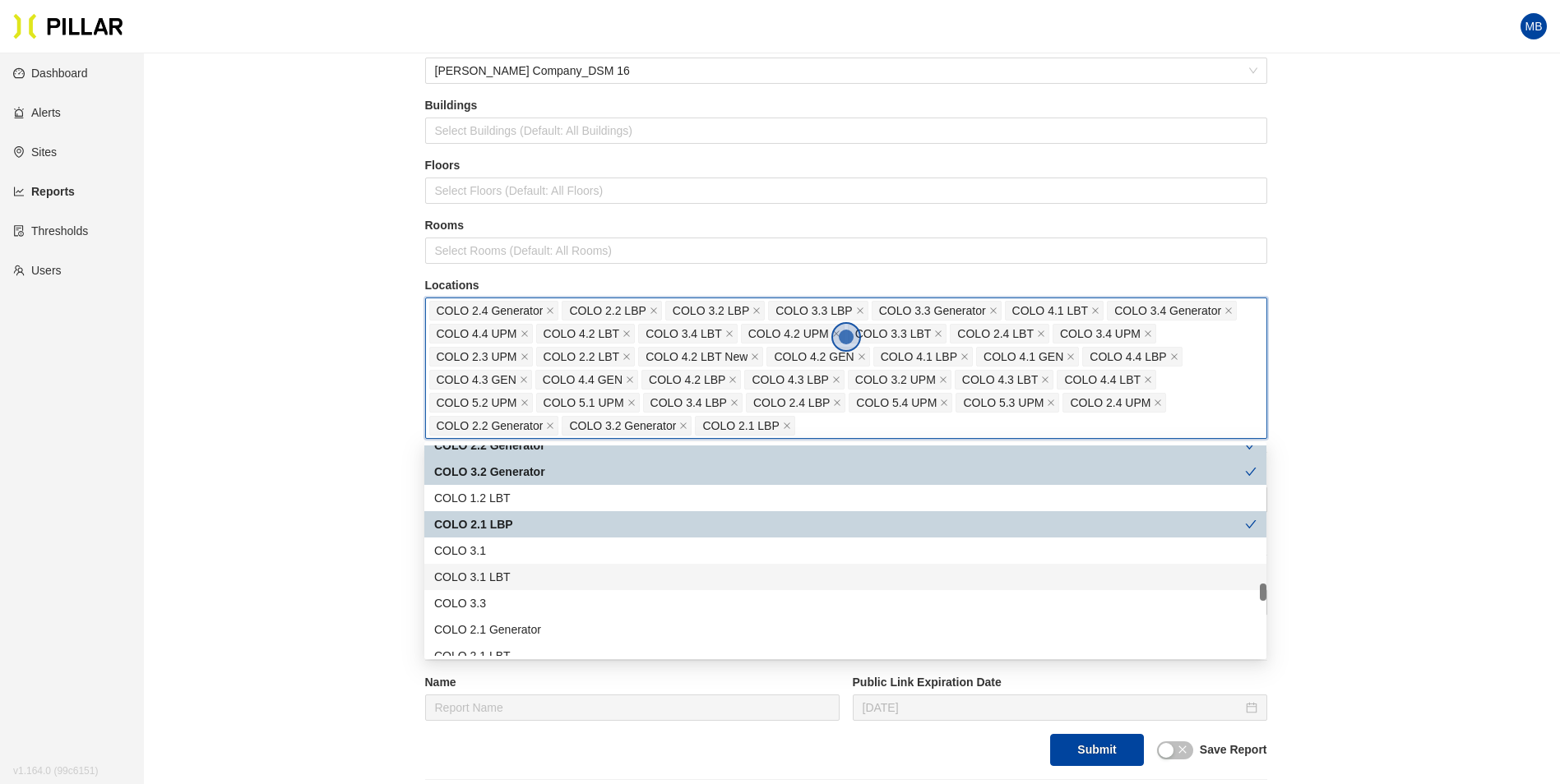
click at [553, 575] on div "COLO 3.1 LBT" at bounding box center [845, 576] width 822 height 18
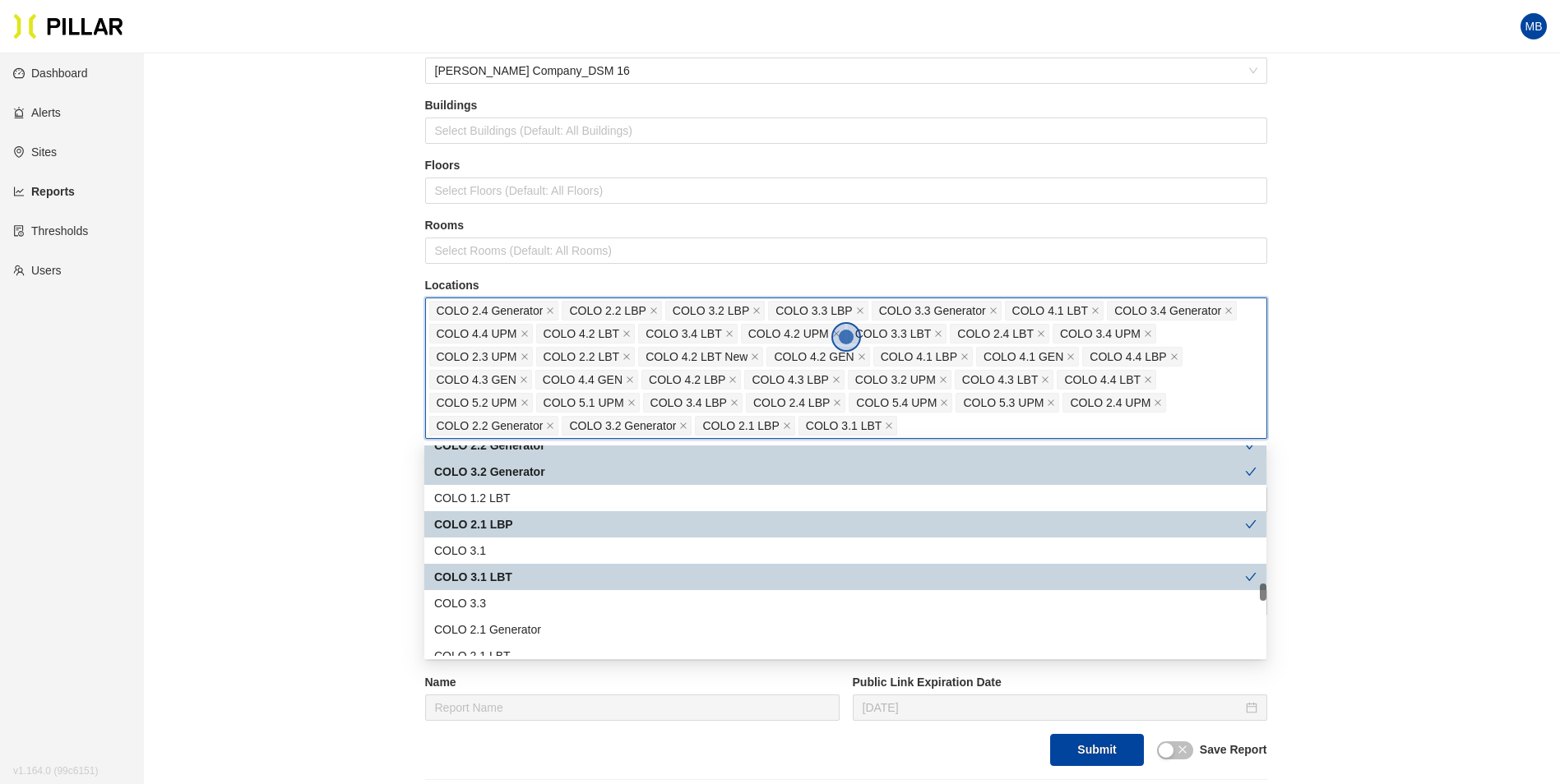
scroll to position [1726, 0]
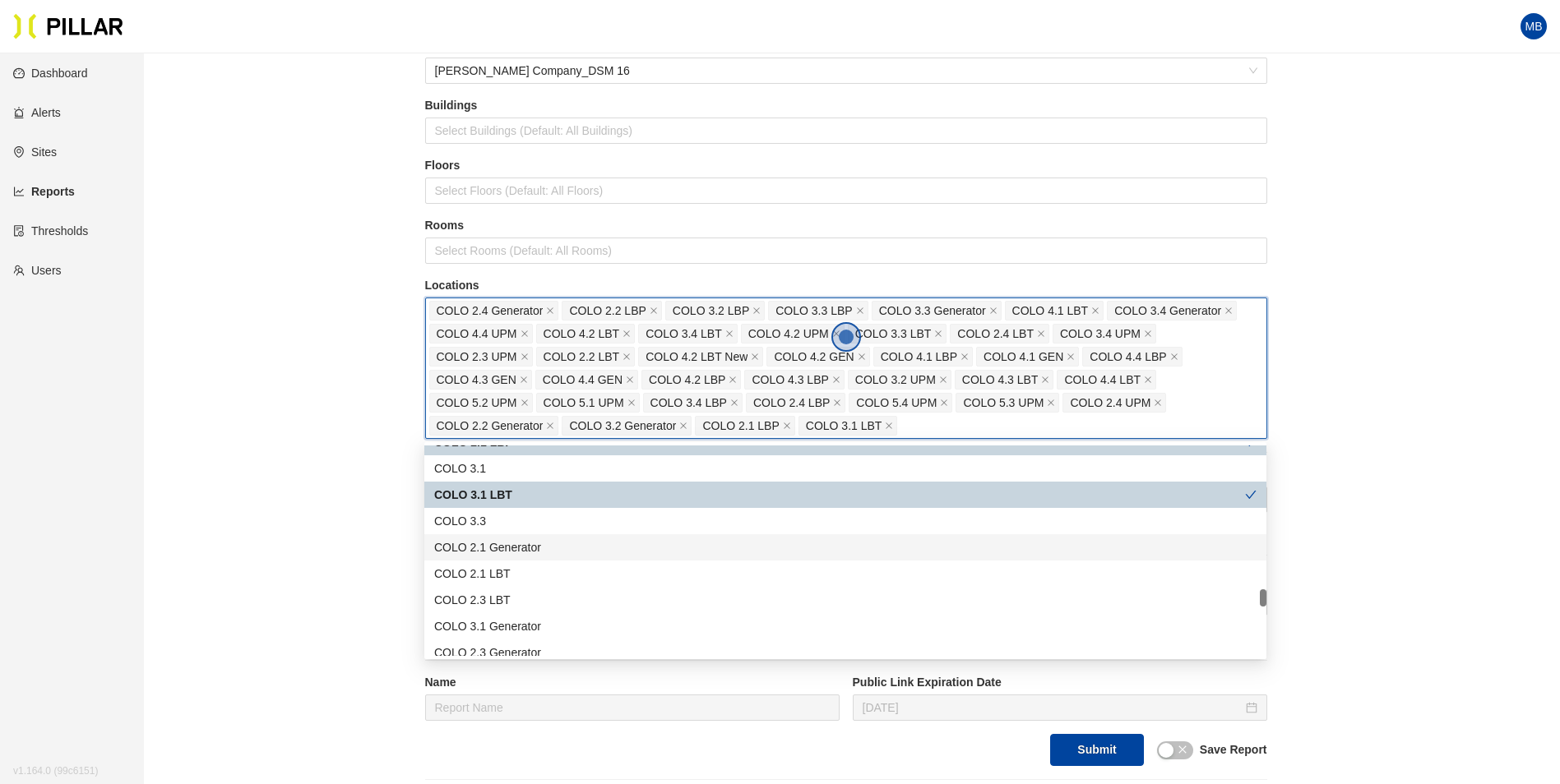
click at [554, 548] on div "COLO 2.1 Generator" at bounding box center [845, 547] width 822 height 18
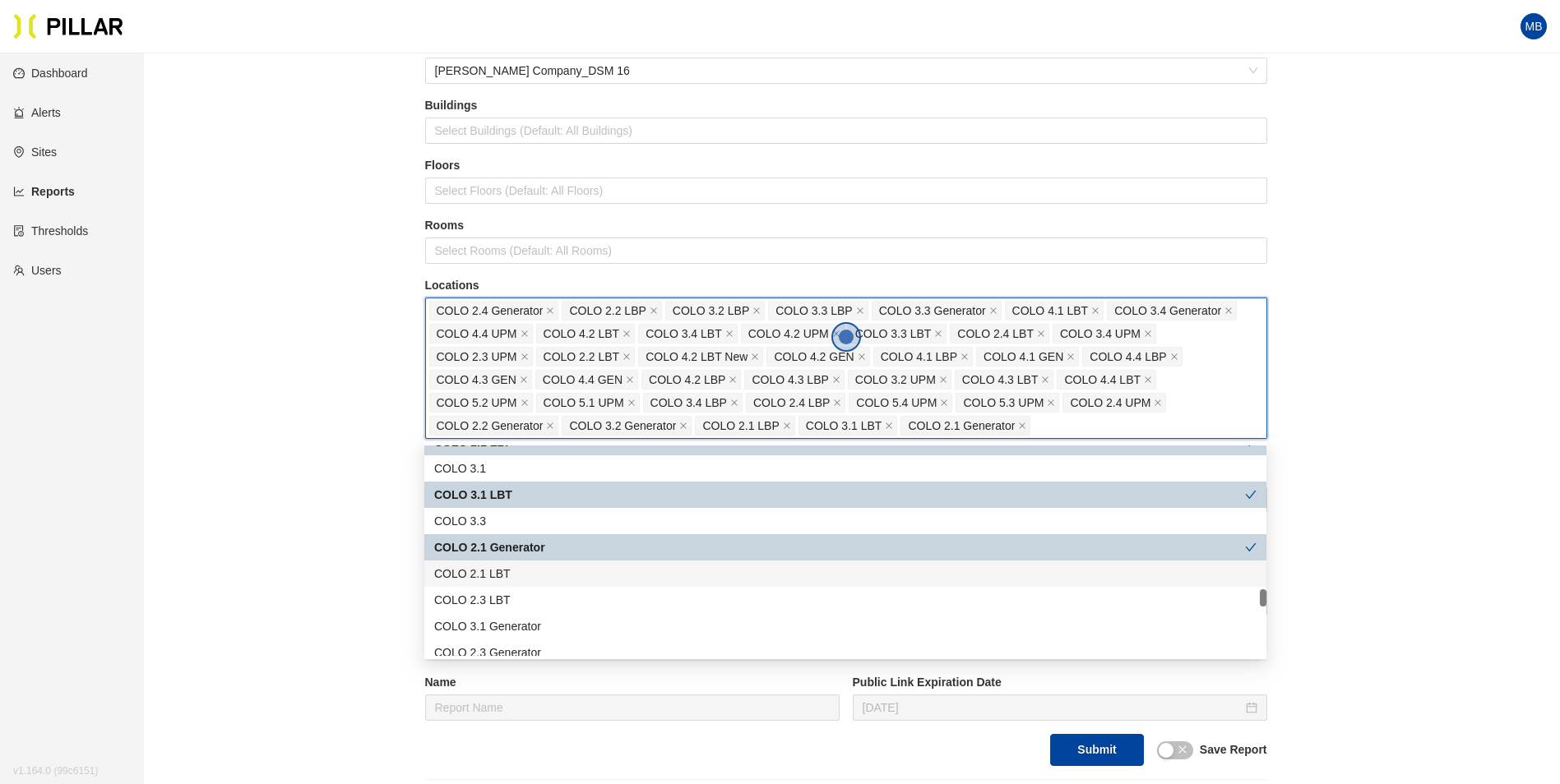
click at [547, 574] on div "COLO 2.1 LBT" at bounding box center [845, 574] width 822 height 18
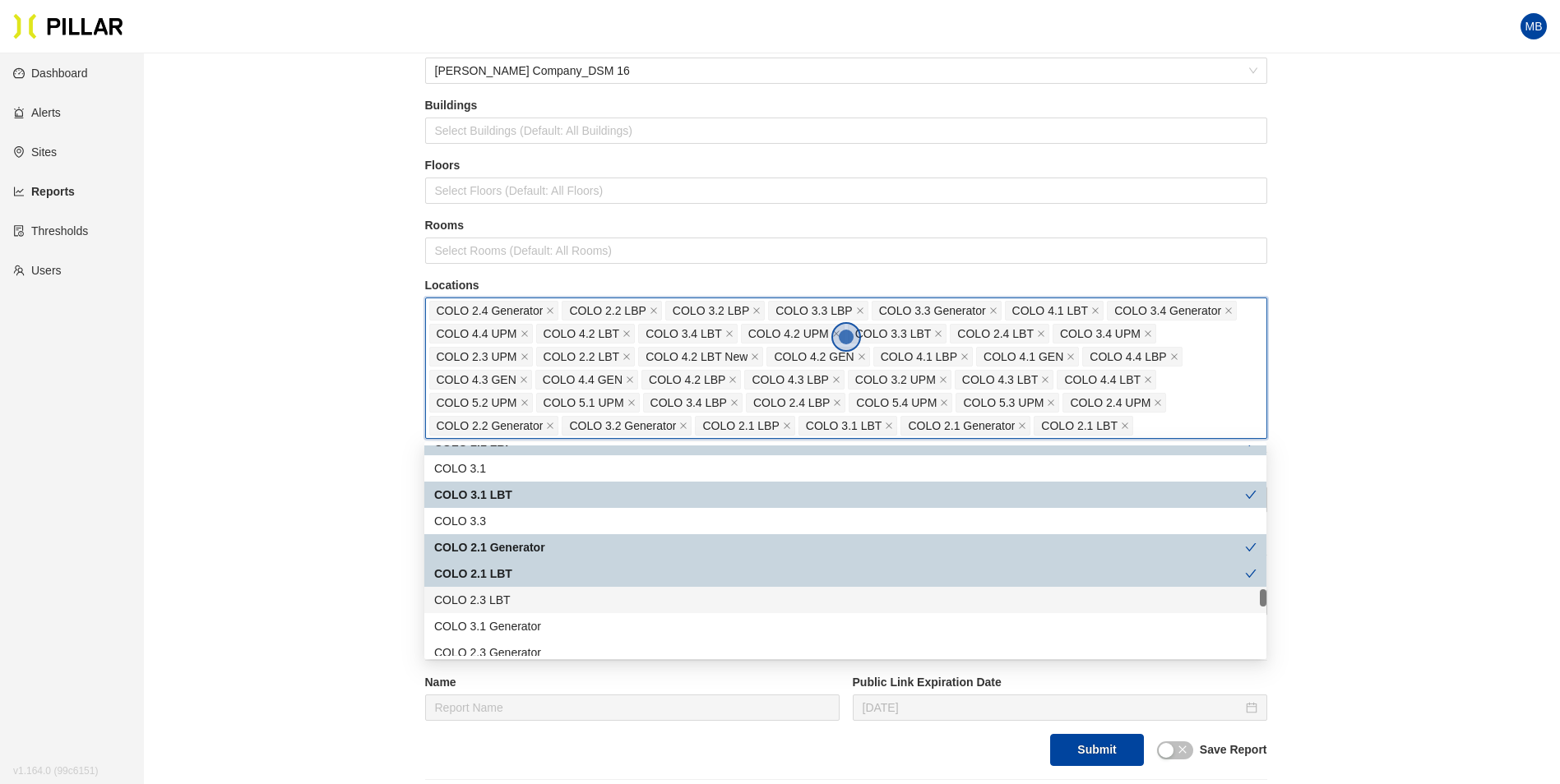
click at [538, 606] on div "COLO 2.3 LBT" at bounding box center [845, 600] width 822 height 18
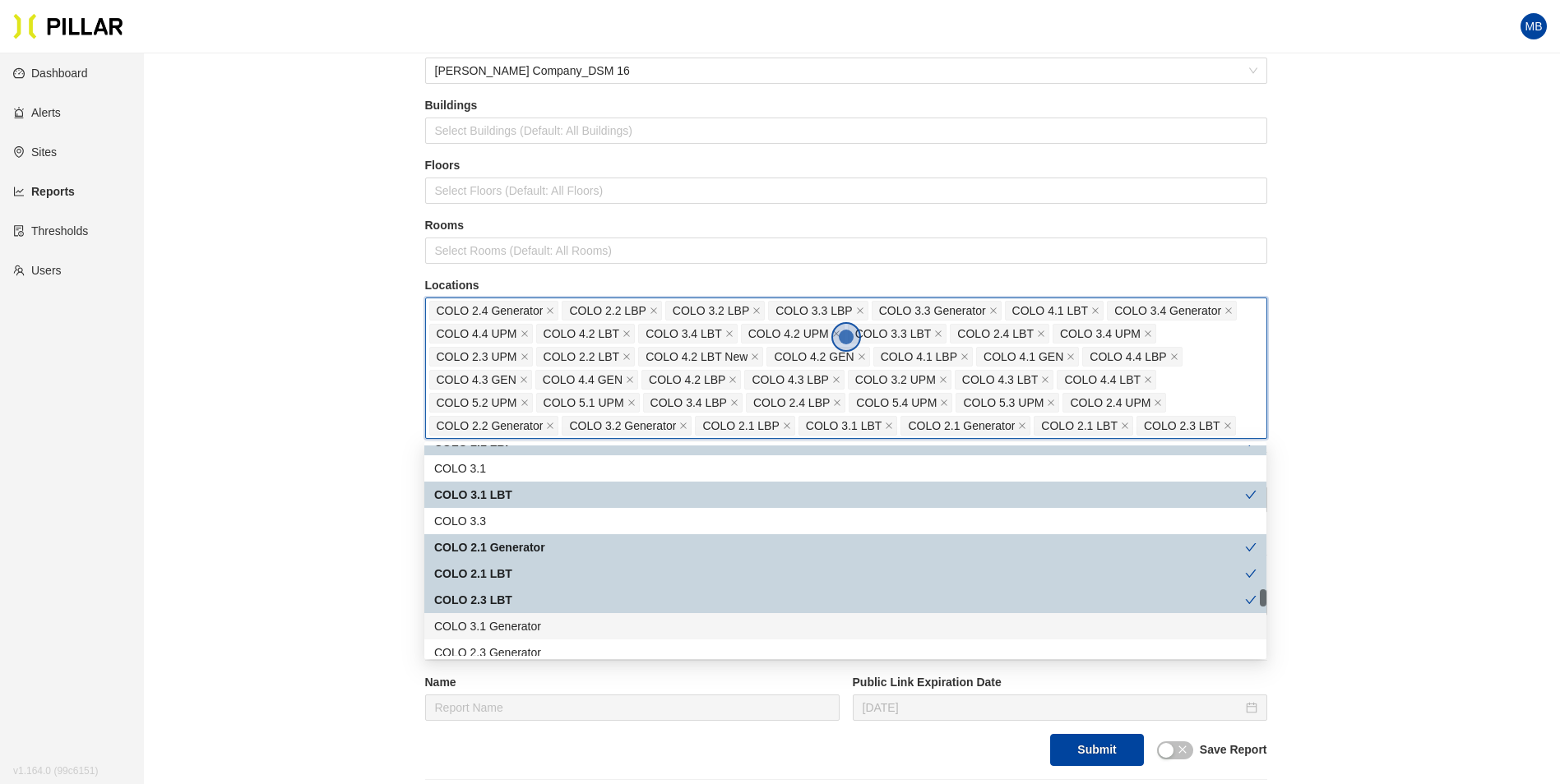
click at [536, 626] on div "COLO 3.1 Generator" at bounding box center [845, 626] width 822 height 18
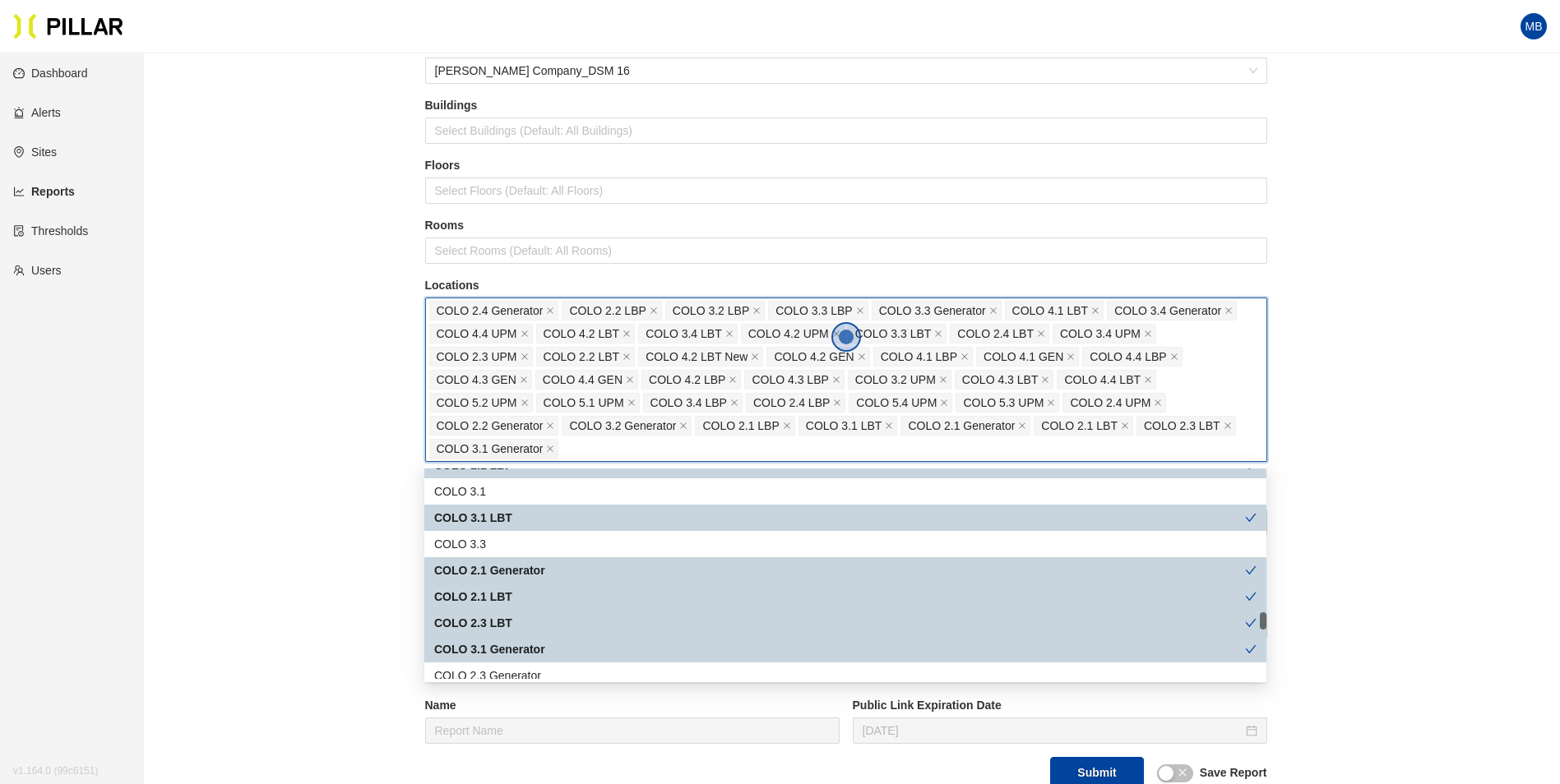
scroll to position [1891, 0]
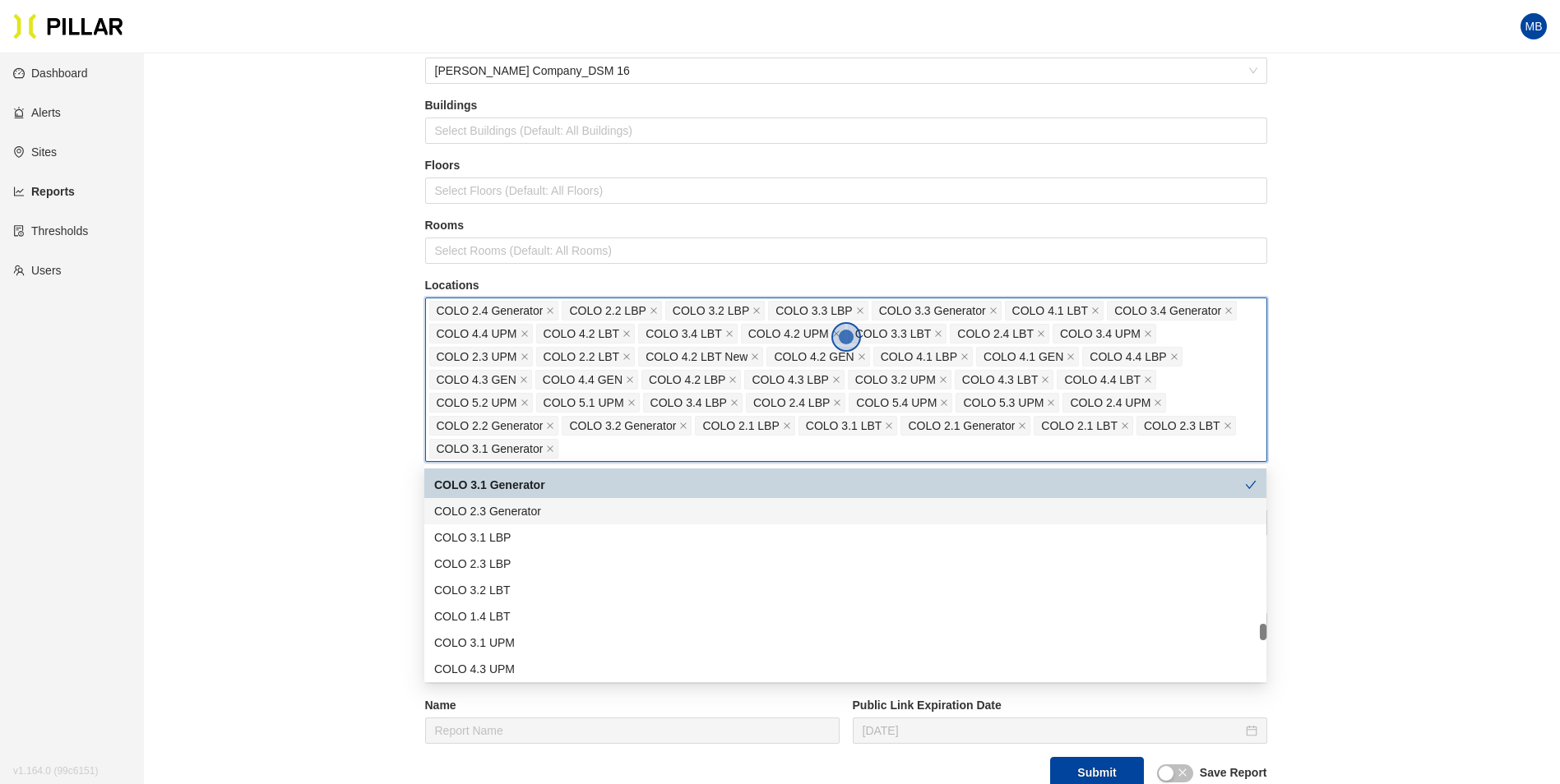
click at [557, 514] on div "COLO 2.3 Generator" at bounding box center [845, 510] width 822 height 18
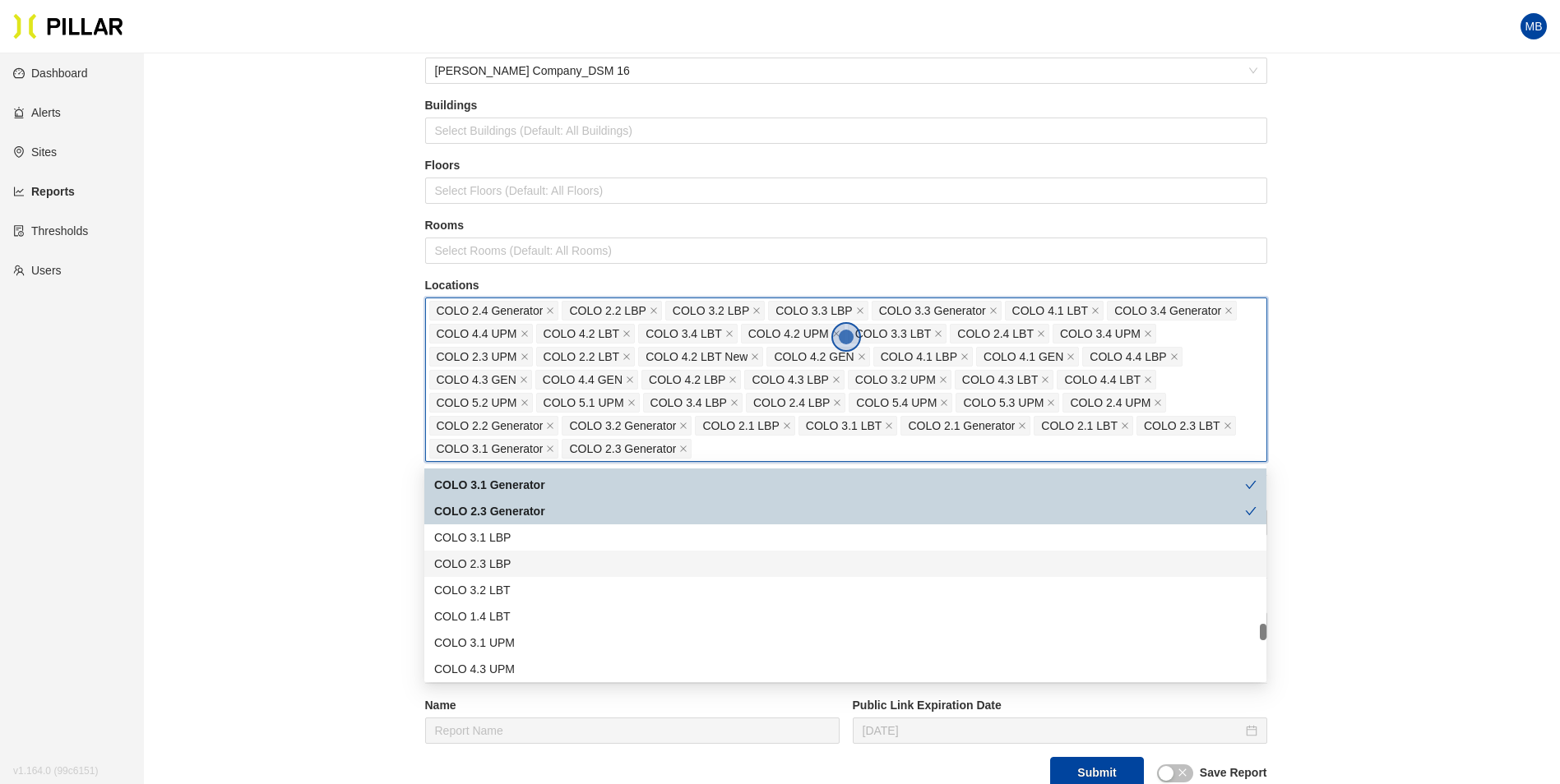
click at [528, 551] on div "COLO 2.3 LBP" at bounding box center [846, 564] width 842 height 26
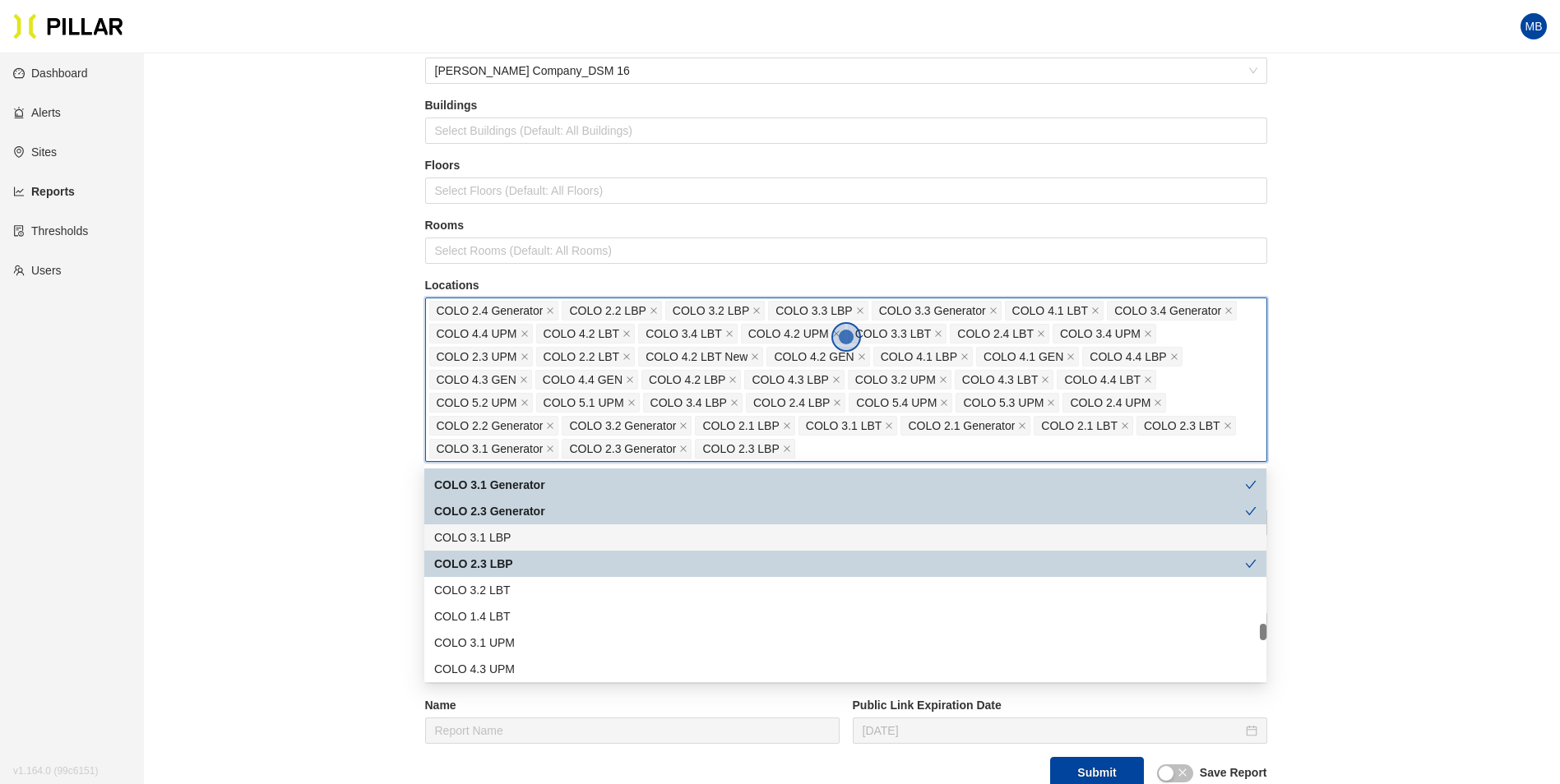
click at [538, 534] on div "COLO 3.1 LBP" at bounding box center [845, 537] width 822 height 18
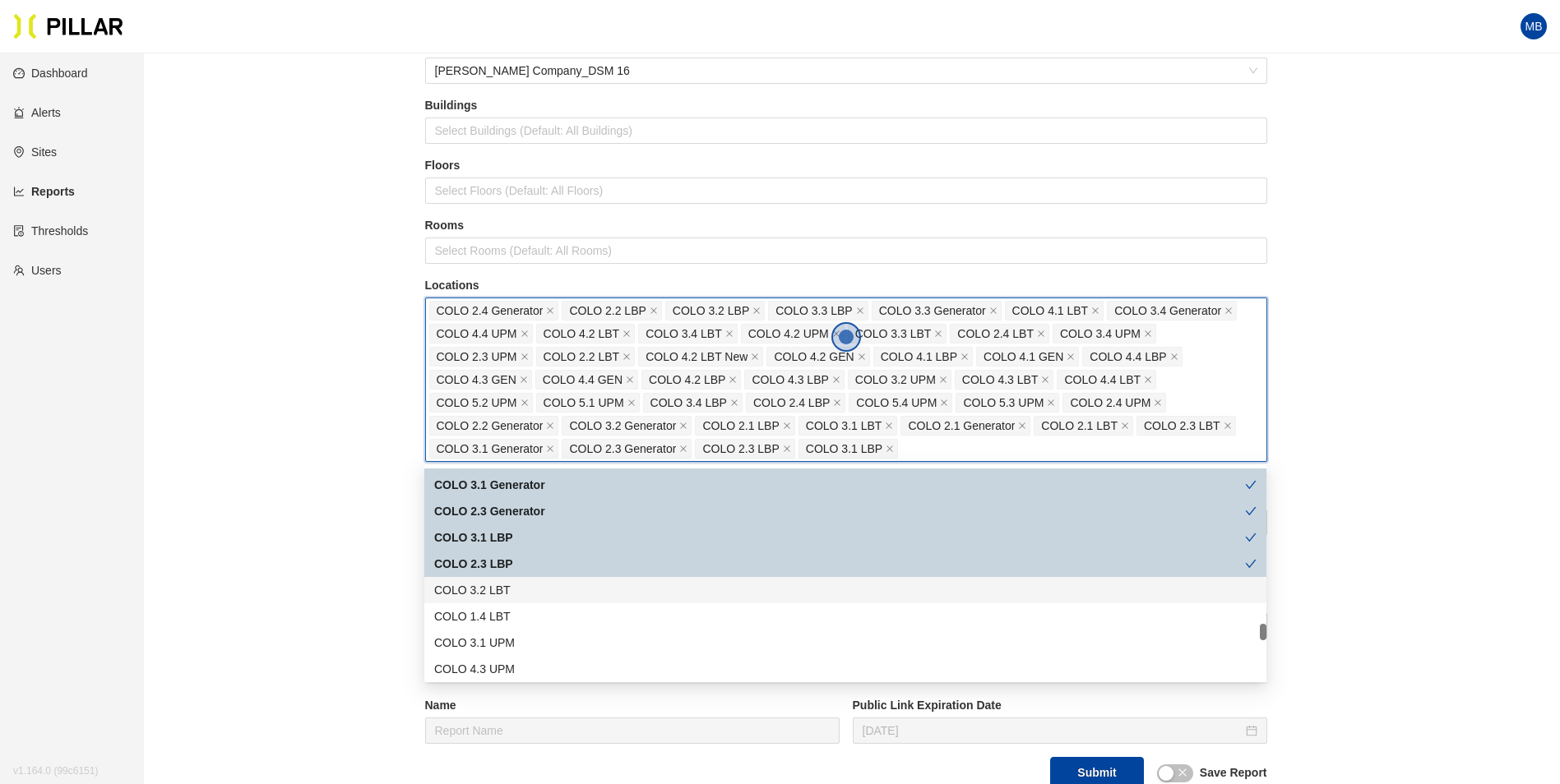
click at [508, 596] on div "COLO 3.2 LBT" at bounding box center [845, 590] width 822 height 18
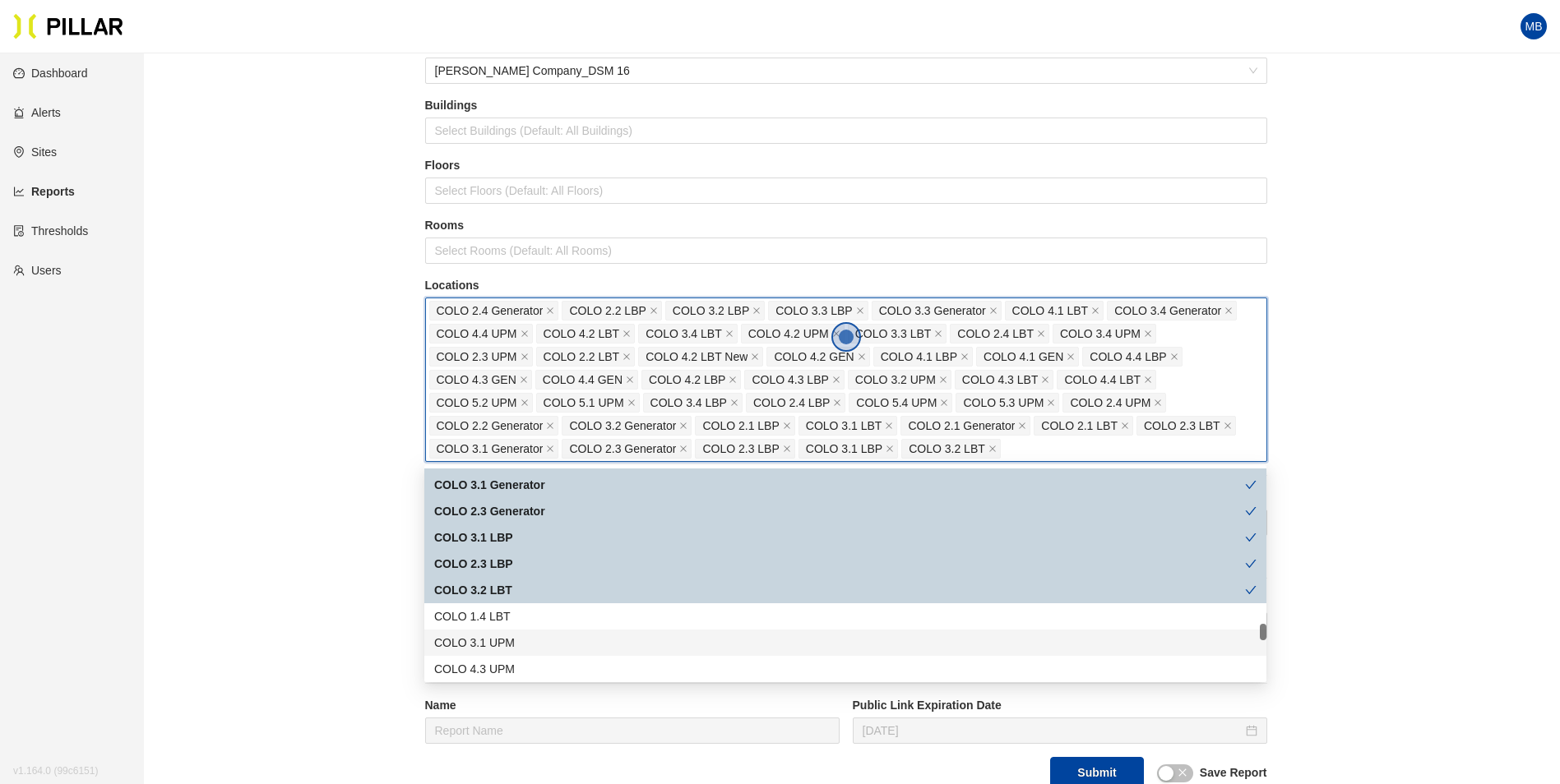
click at [522, 637] on div "COLO 3.1 UPM" at bounding box center [845, 642] width 822 height 18
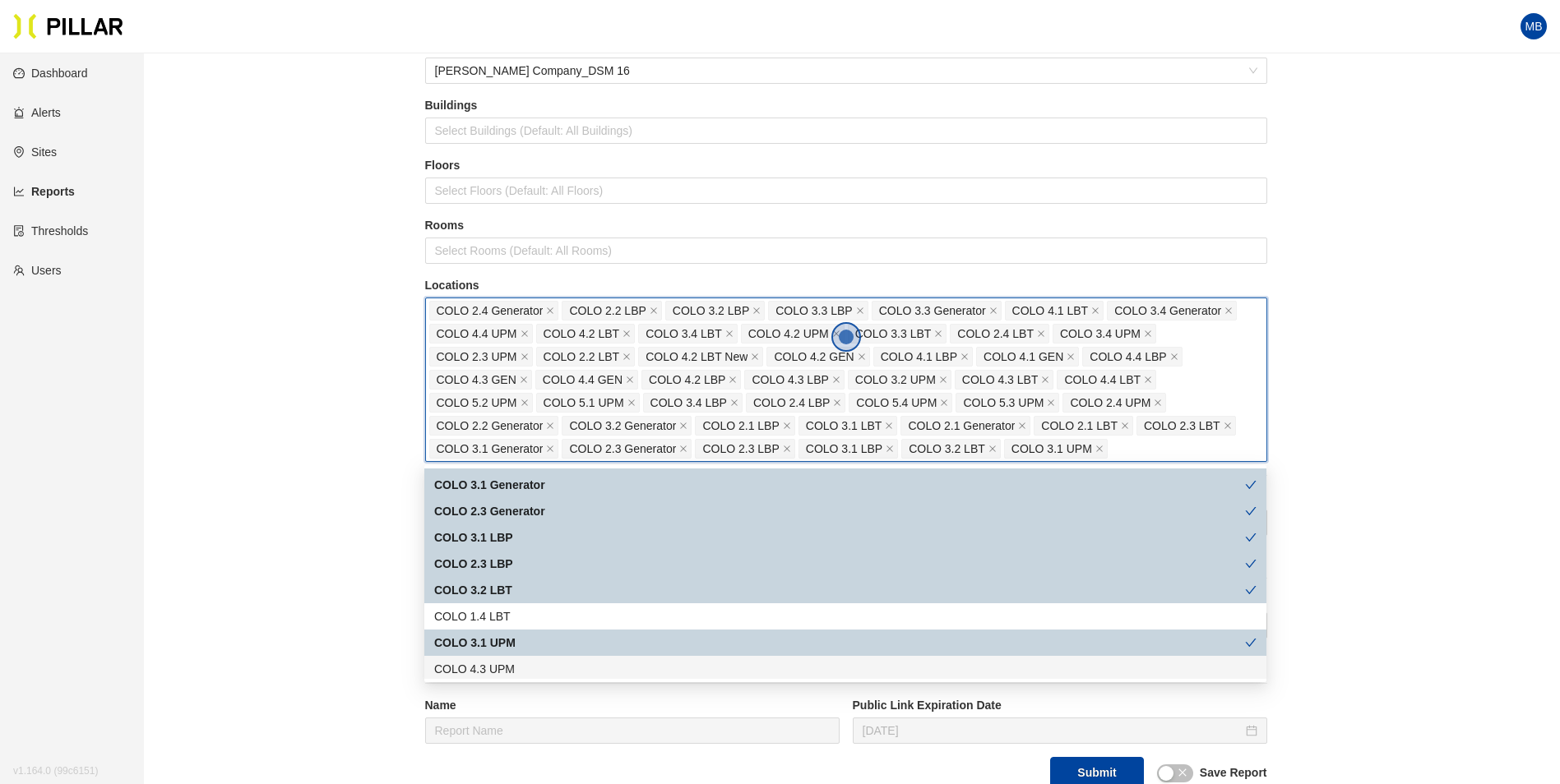
click at [517, 664] on div "COLO 4.3 UPM" at bounding box center [845, 669] width 822 height 18
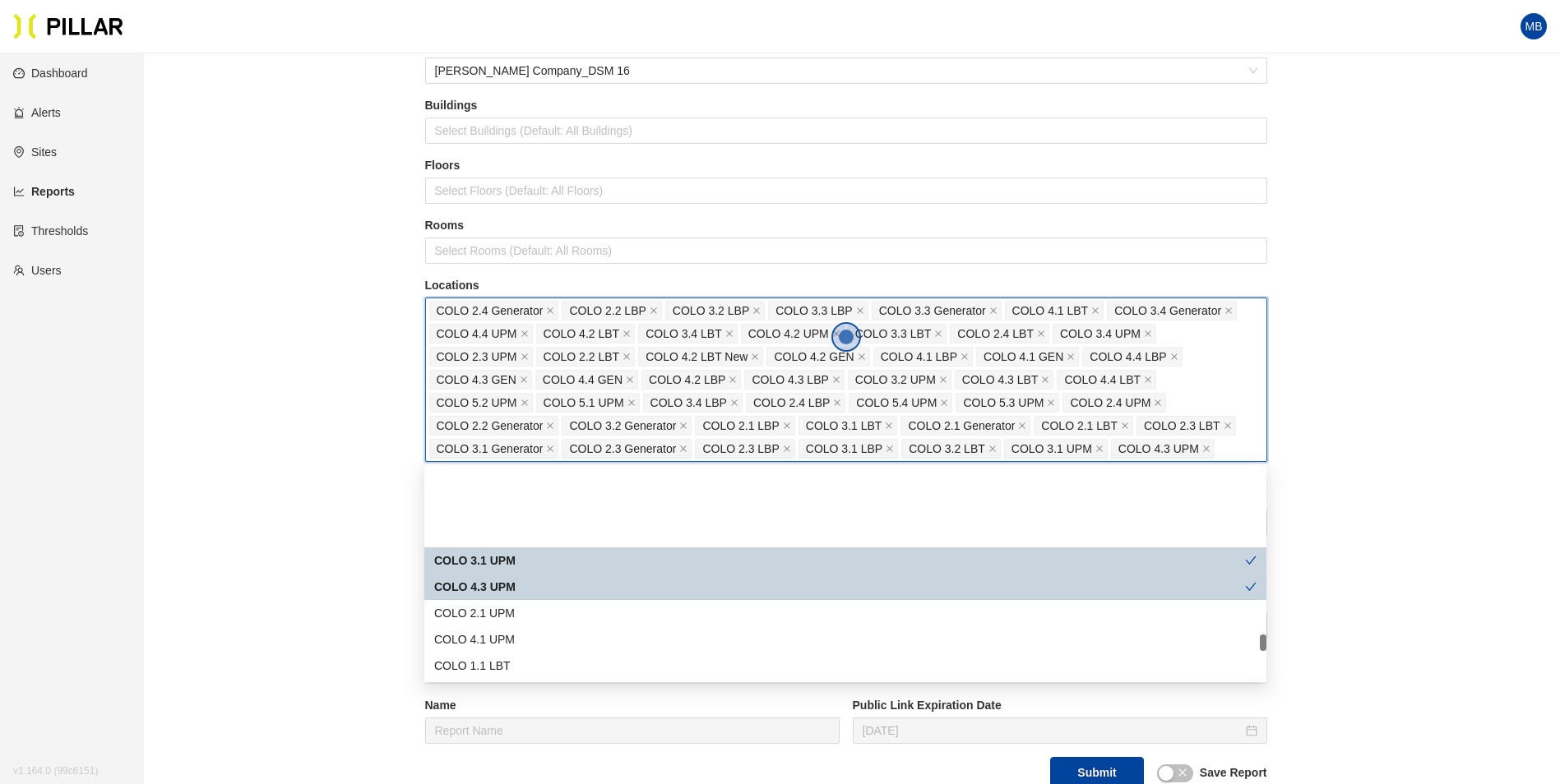
scroll to position [2056, 0]
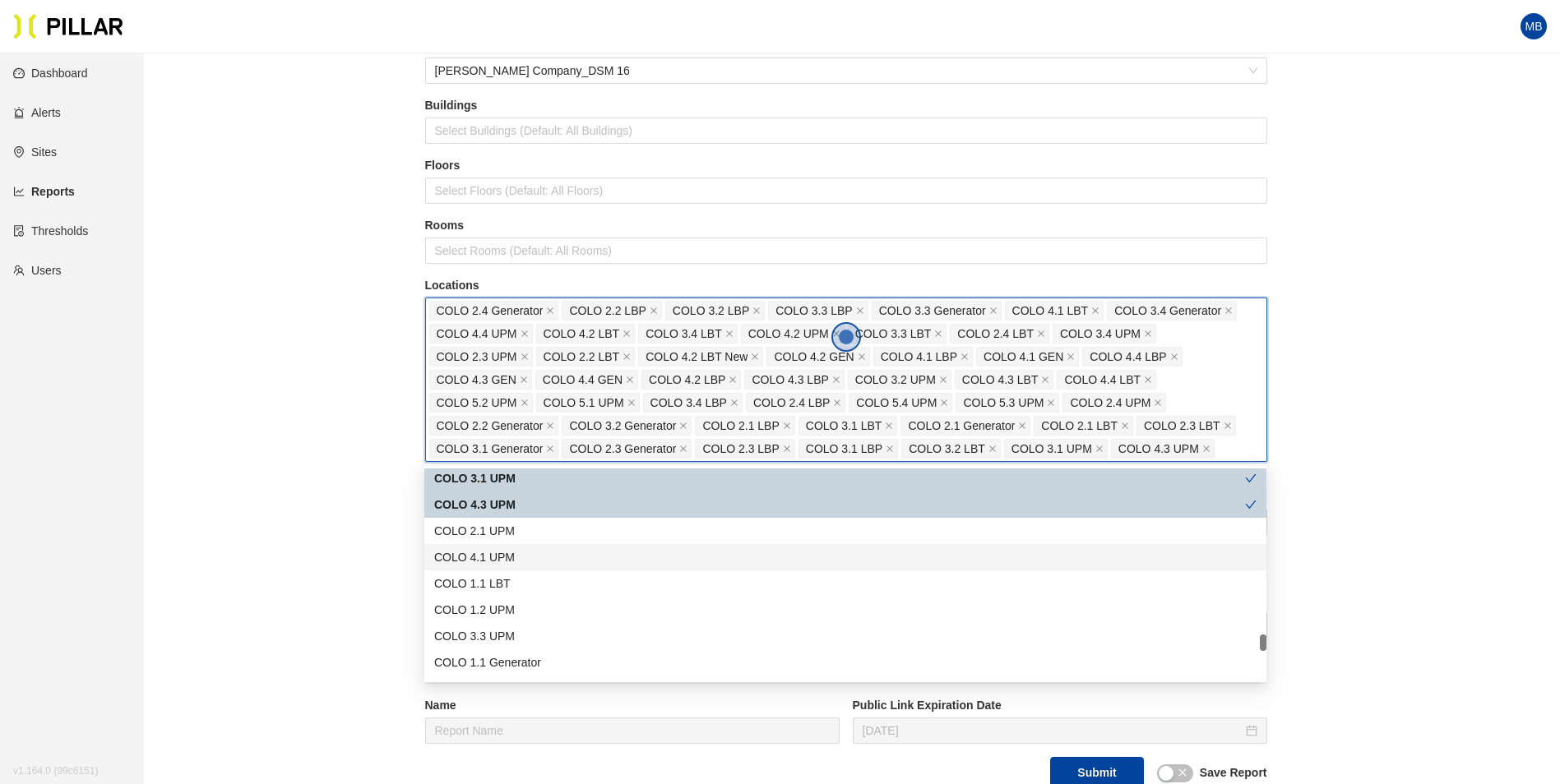
click at [538, 534] on div "COLO 2.1 UPM" at bounding box center [845, 530] width 822 height 18
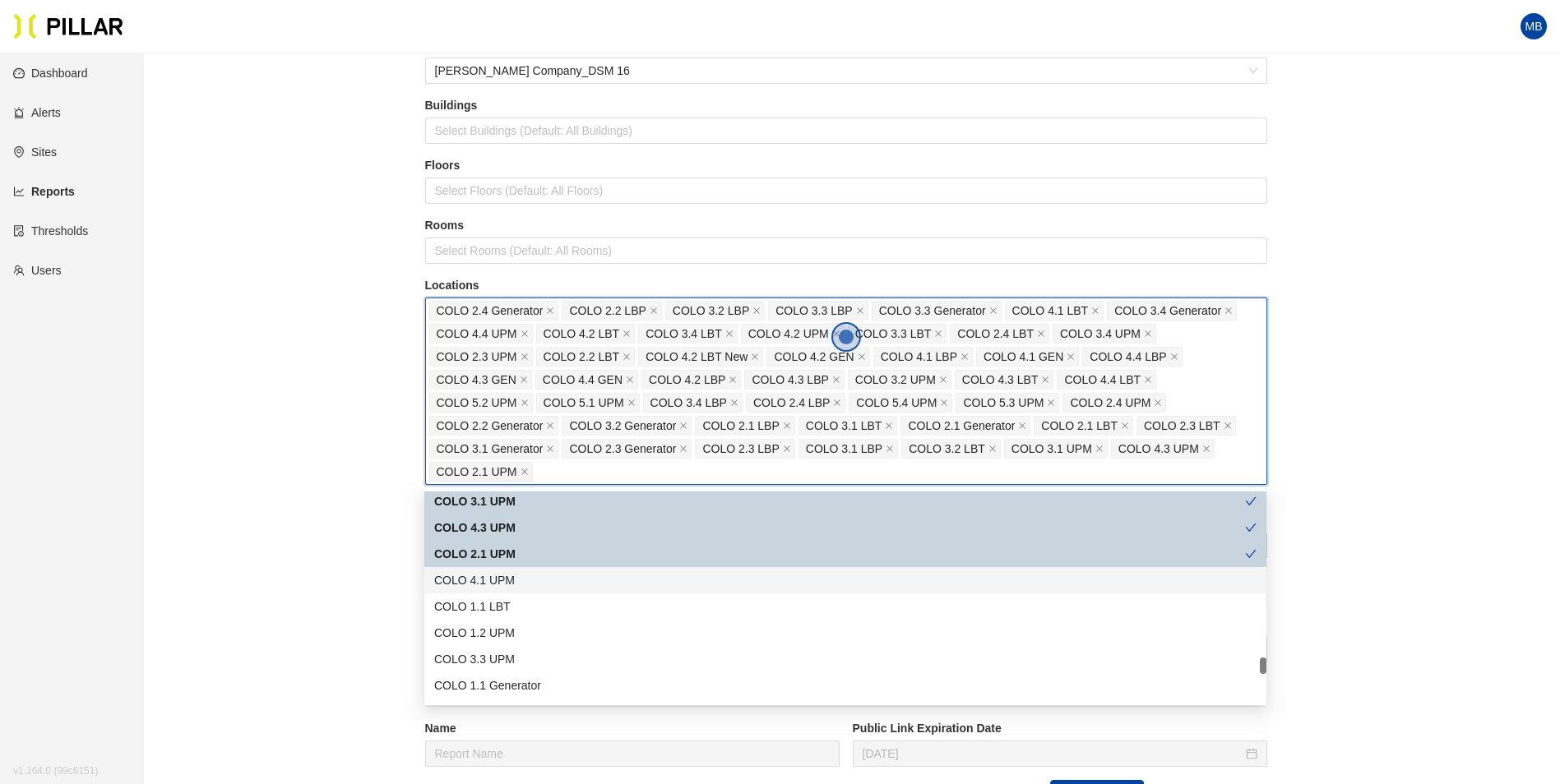
click at [514, 592] on div "COLO 4.1 UPM" at bounding box center [846, 580] width 842 height 26
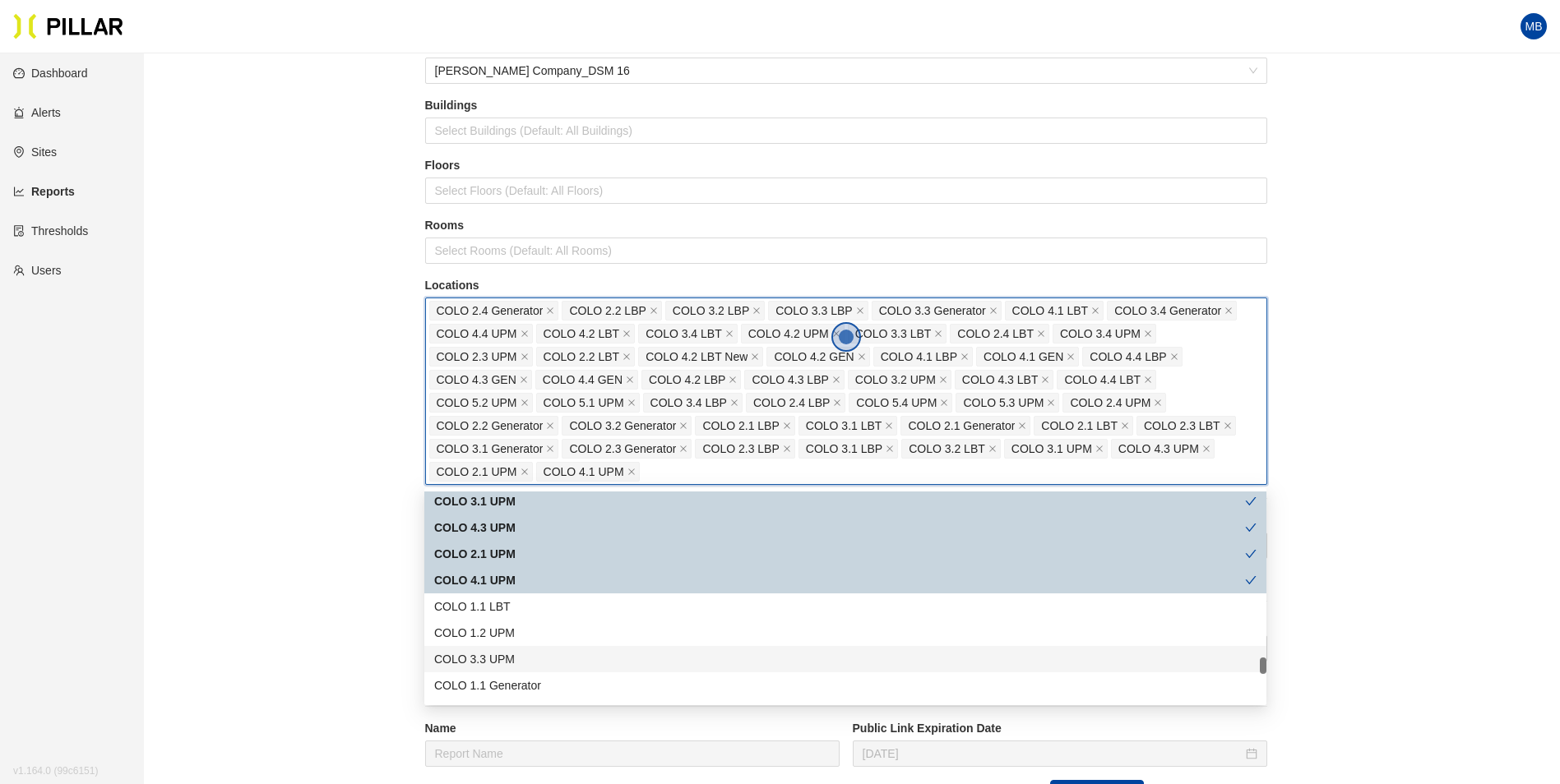
click at [522, 666] on div "COLO 3.3 UPM" at bounding box center [845, 659] width 822 height 18
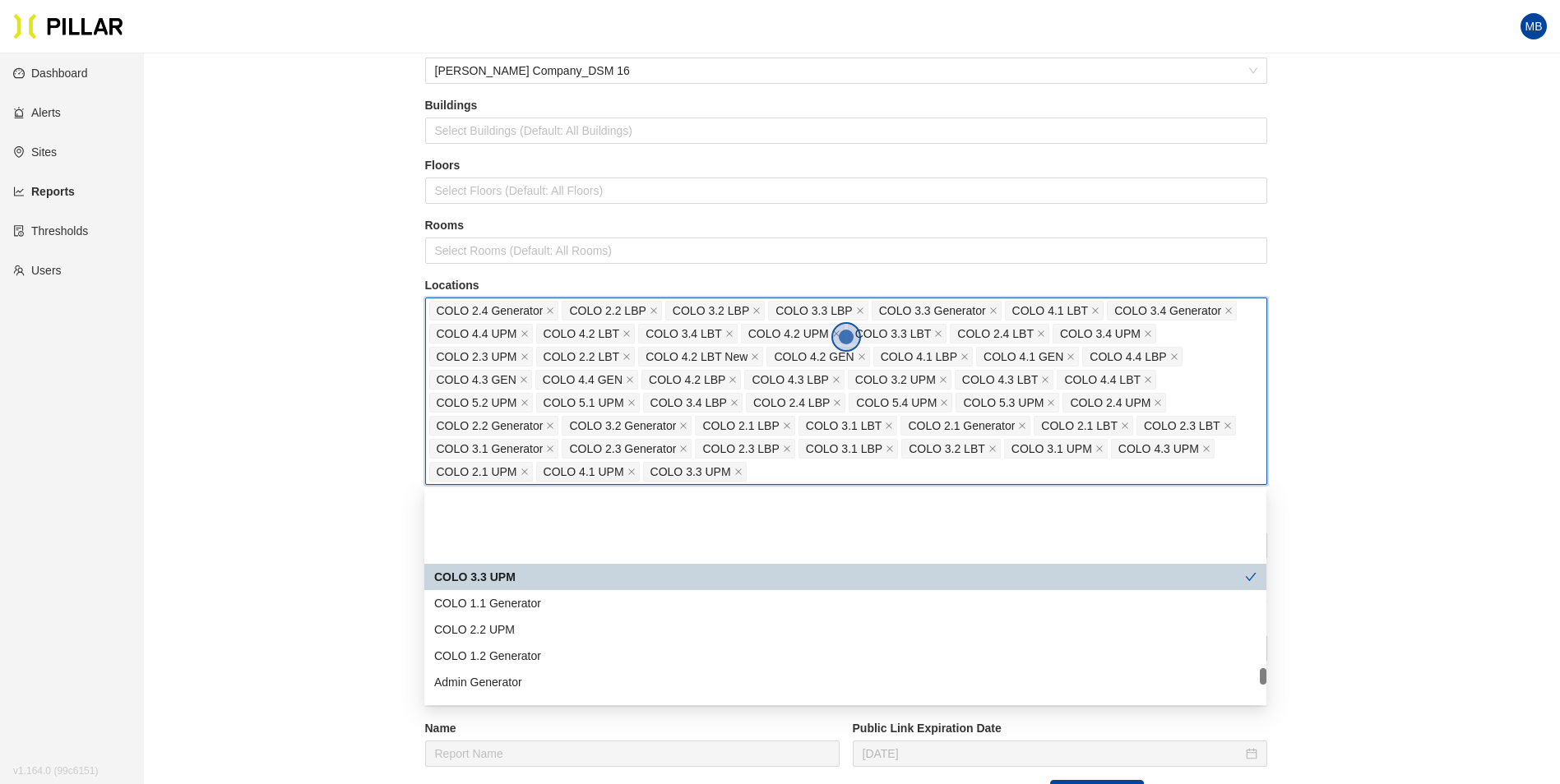
scroll to position [2220, 0]
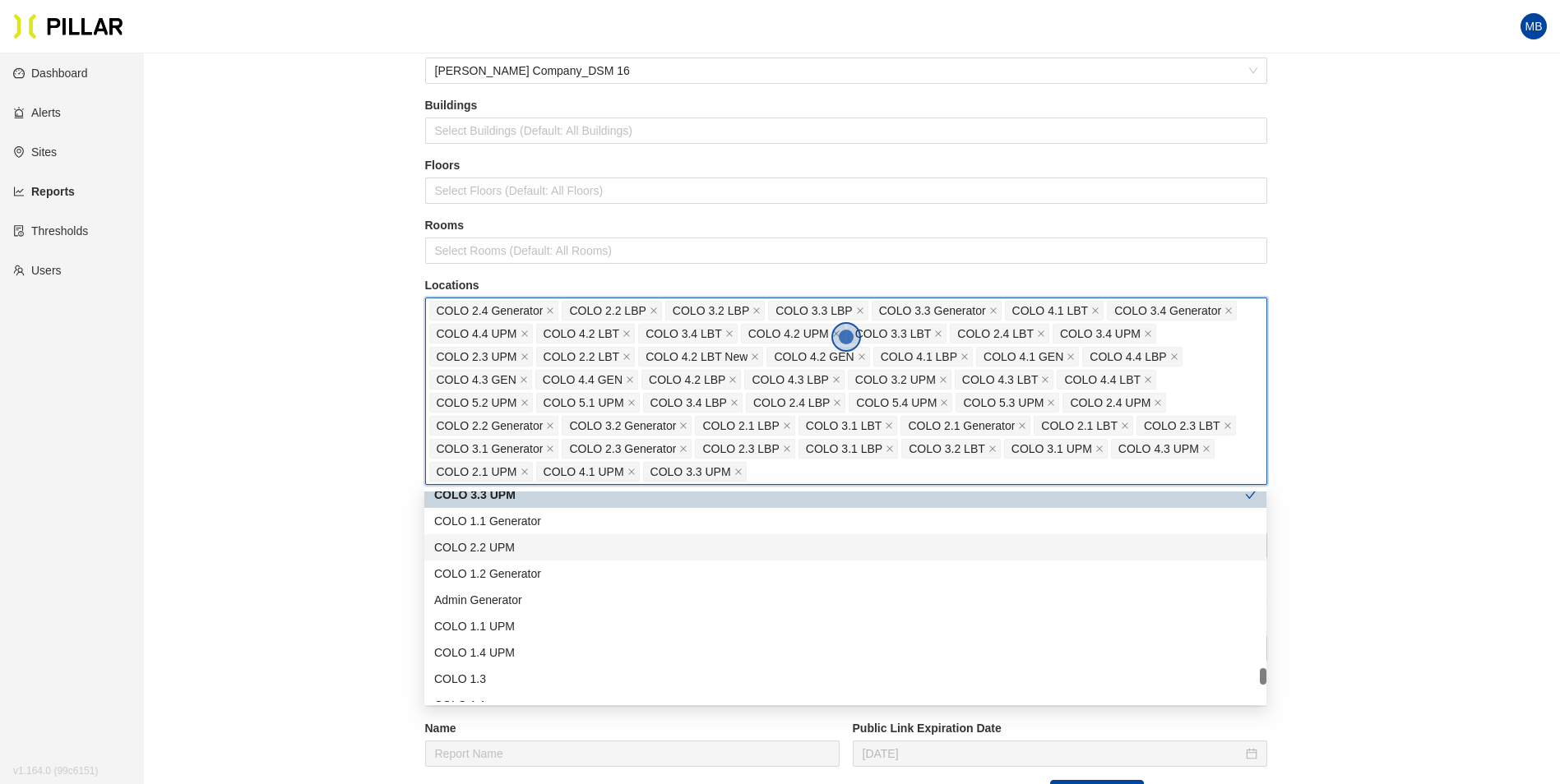
click at [541, 546] on div "COLO 2.2 UPM" at bounding box center [845, 547] width 822 height 18
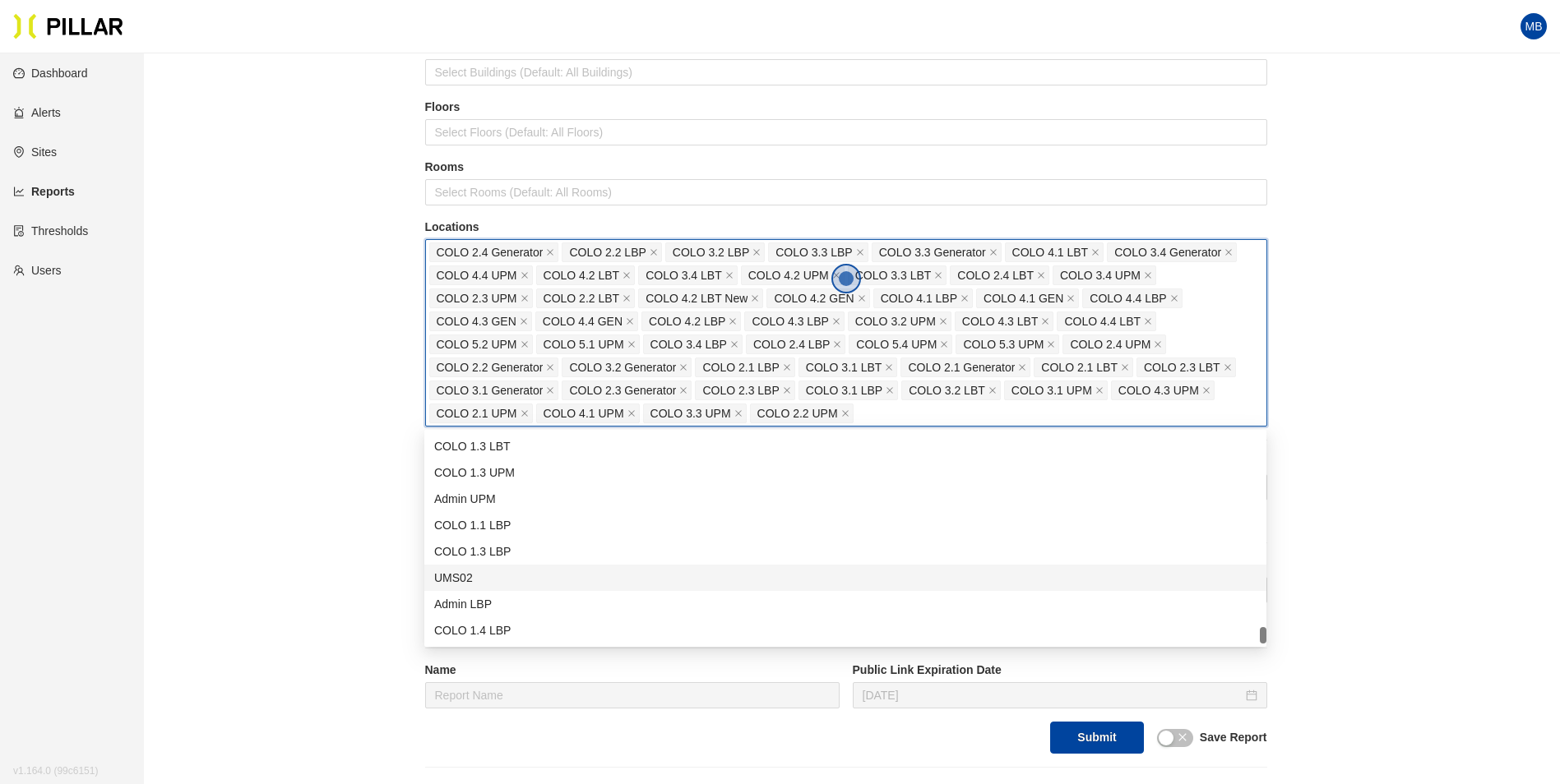
scroll to position [164, 0]
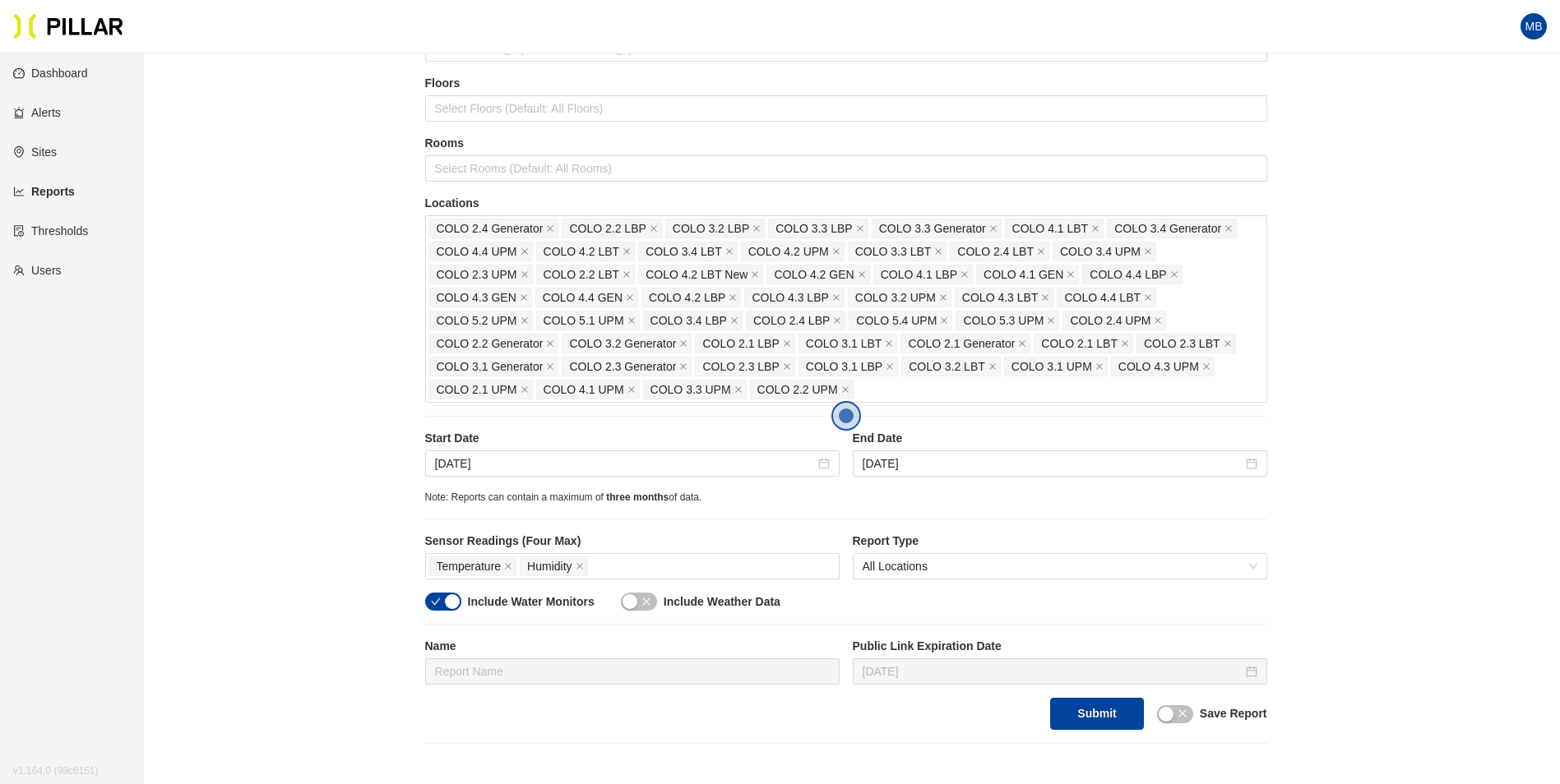
click at [313, 504] on div "Reports / Generate Historical Report / Site [PERSON_NAME] Company_DSM 16 Buildi…" at bounding box center [846, 323] width 1323 height 842
click at [585, 482] on div "Start Date [DATE] End Date [DATE]" at bounding box center [847, 460] width 842 height 60
click at [589, 468] on input "[DATE]" at bounding box center [625, 463] width 380 height 18
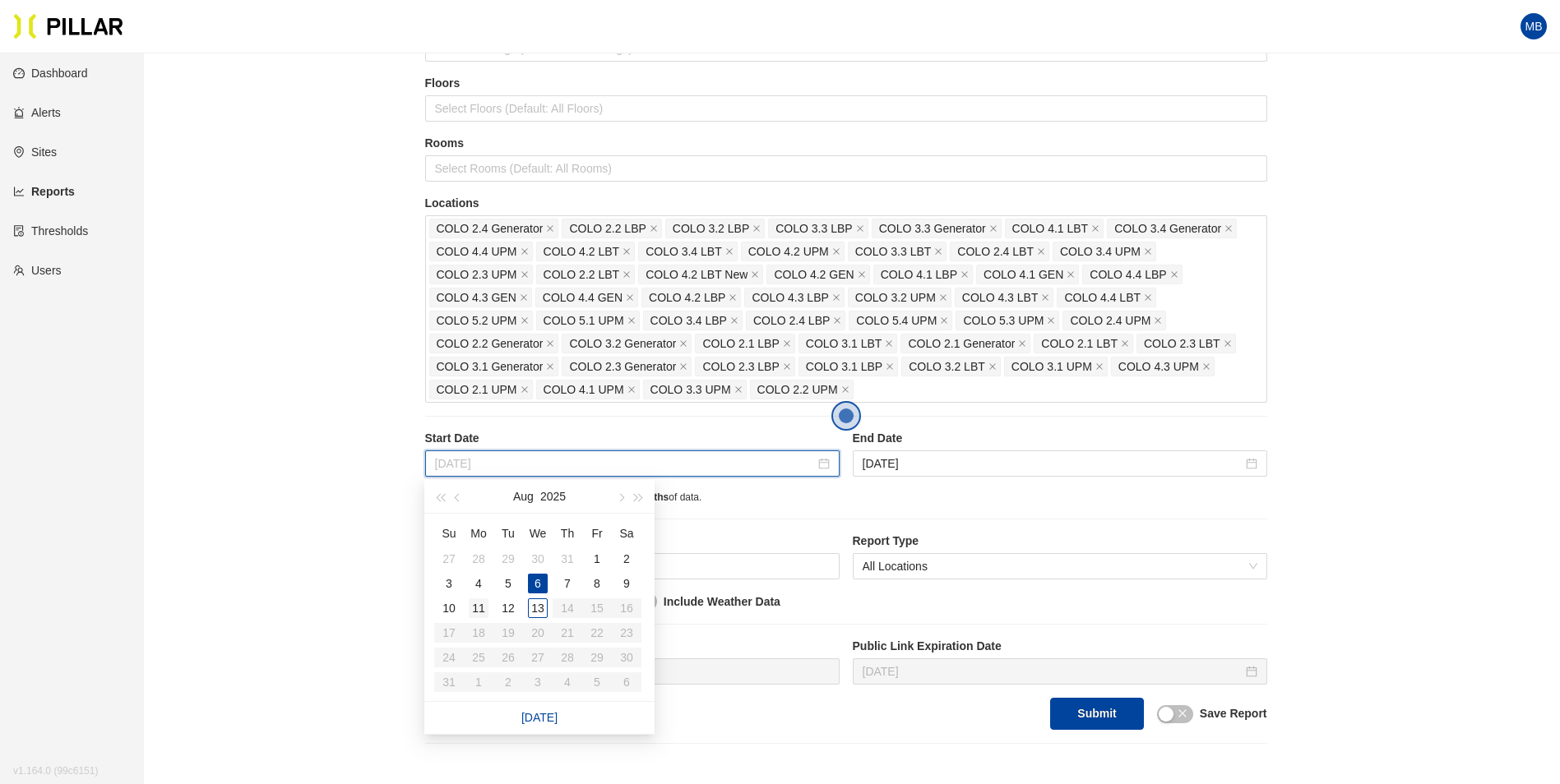
type input "[DATE]"
click at [477, 601] on div "11" at bounding box center [478, 608] width 20 height 20
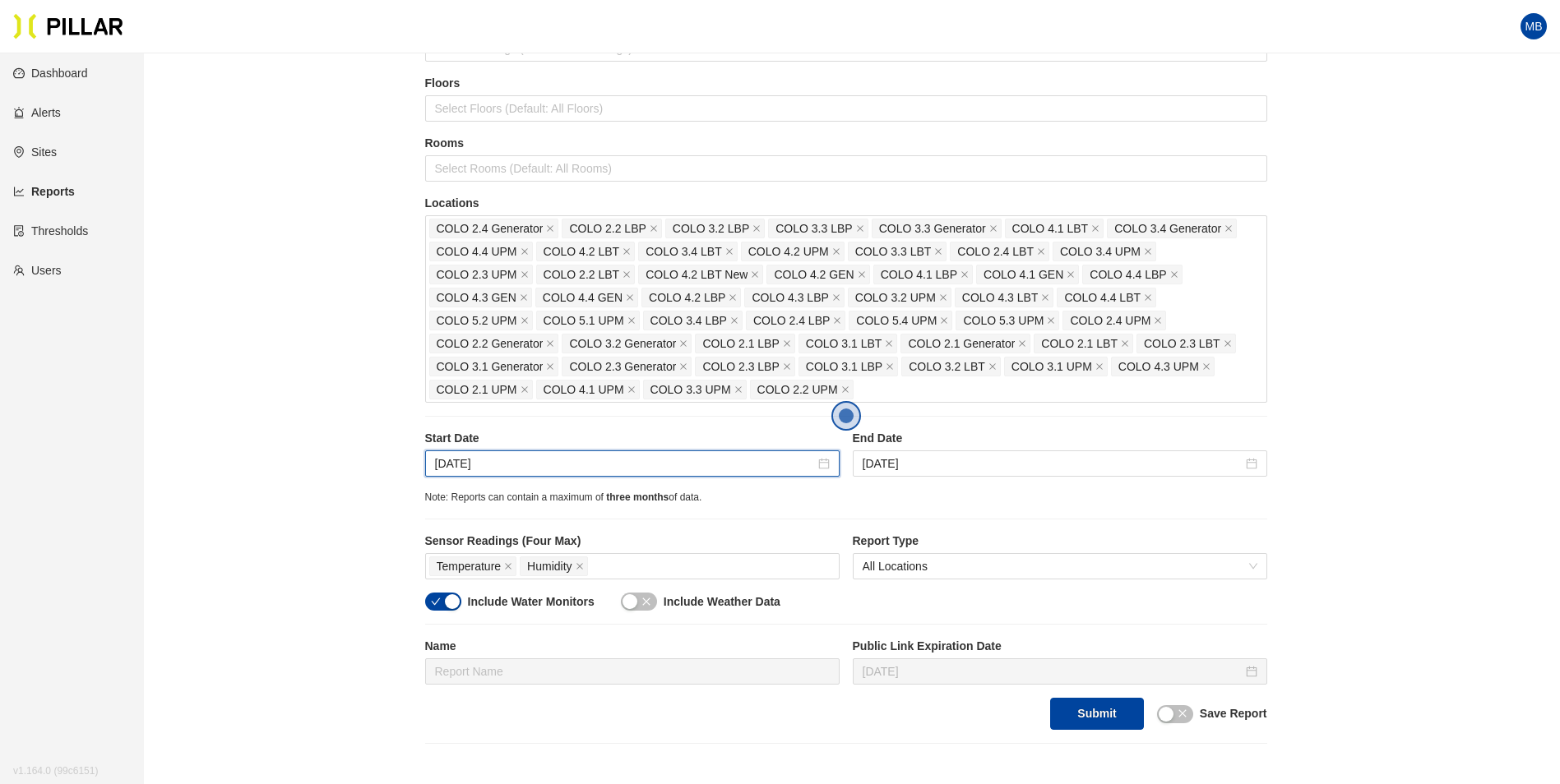
click at [368, 508] on div "Reports / Generate Historical Report / Site [PERSON_NAME] Company_DSM 16 Buildi…" at bounding box center [846, 323] width 1323 height 842
click at [453, 600] on div "button" at bounding box center [452, 602] width 15 height 15
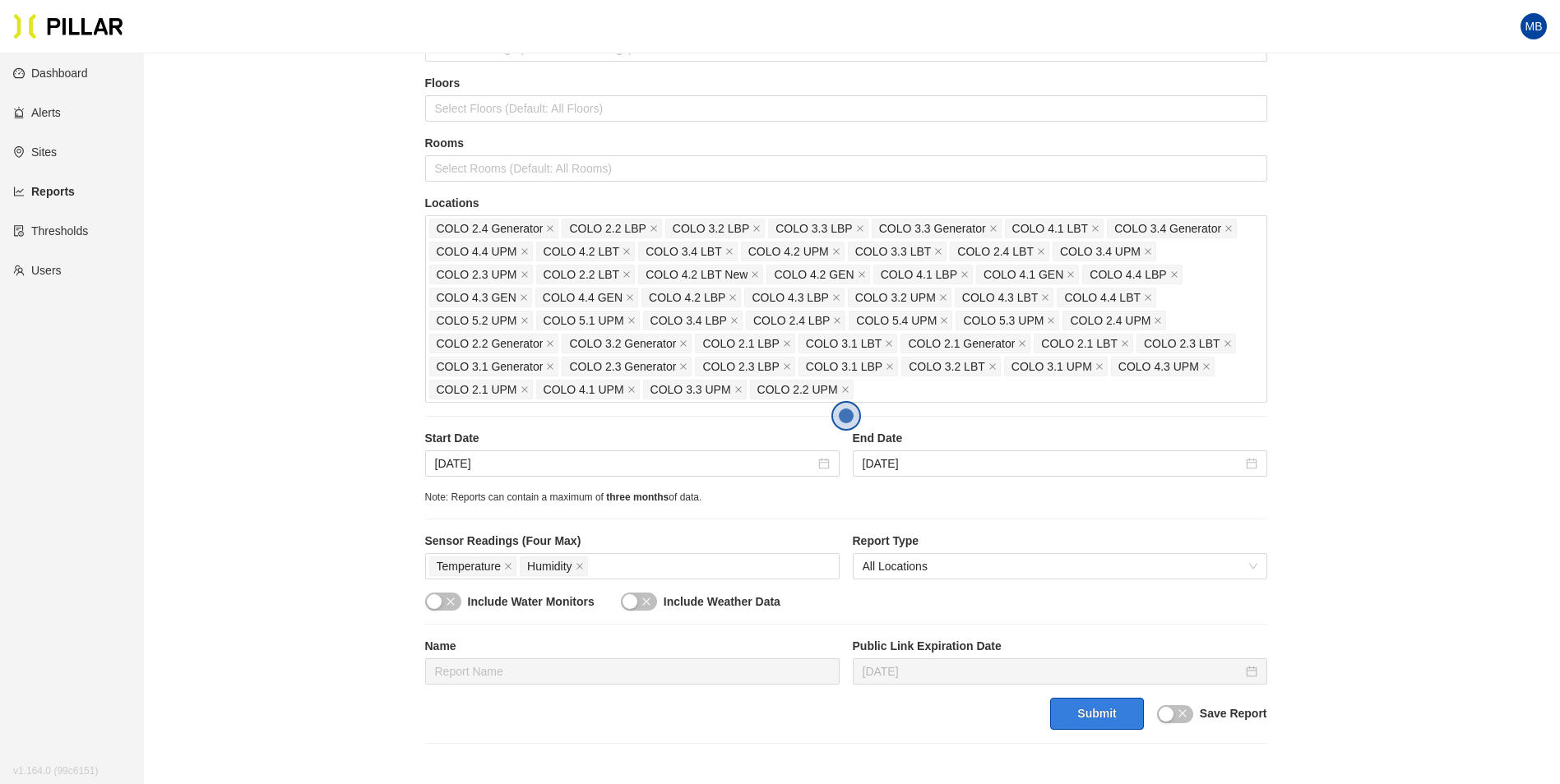
click at [1099, 712] on button "Submit" at bounding box center [1097, 714] width 92 height 32
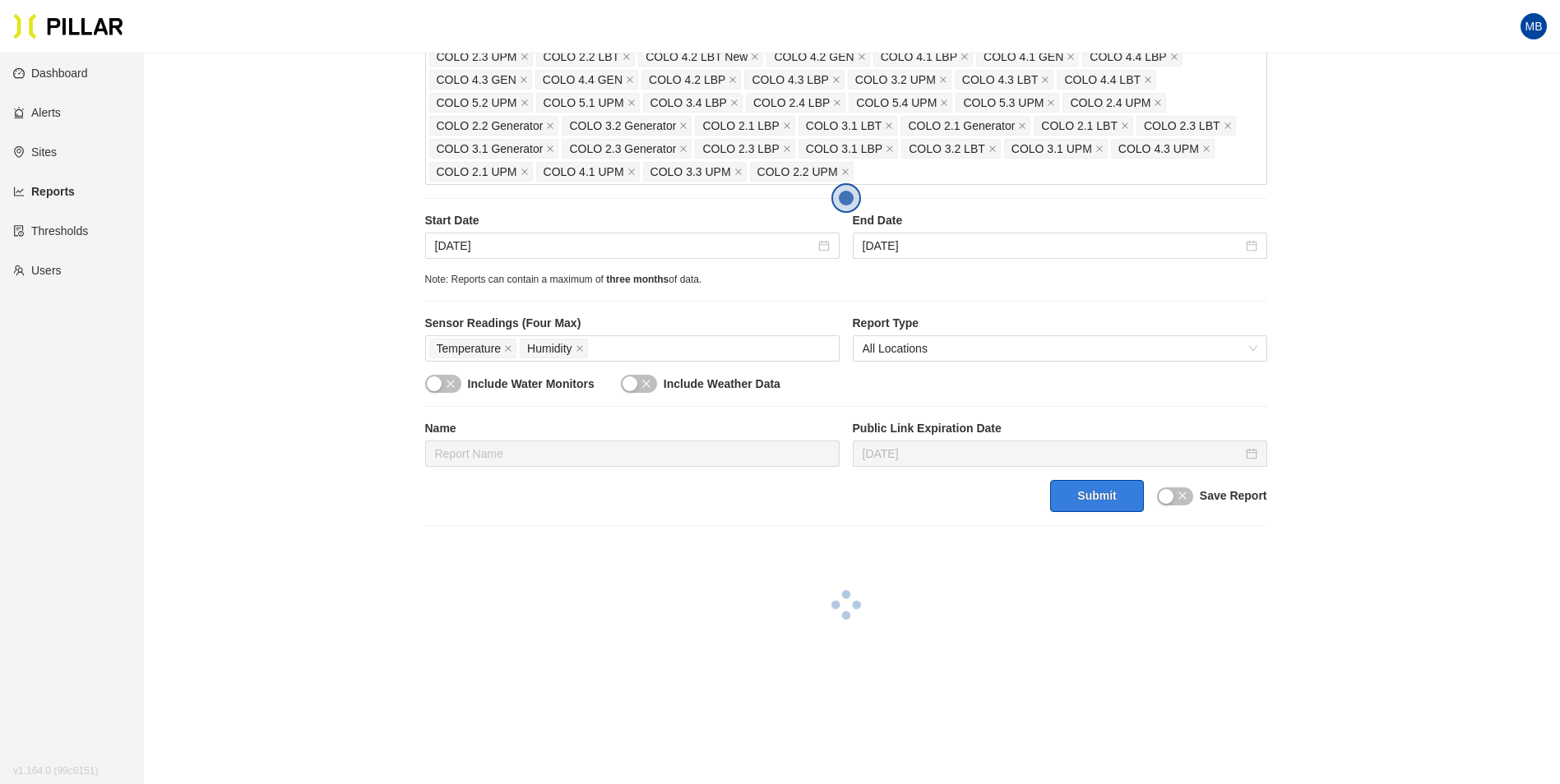
scroll to position [411, 0]
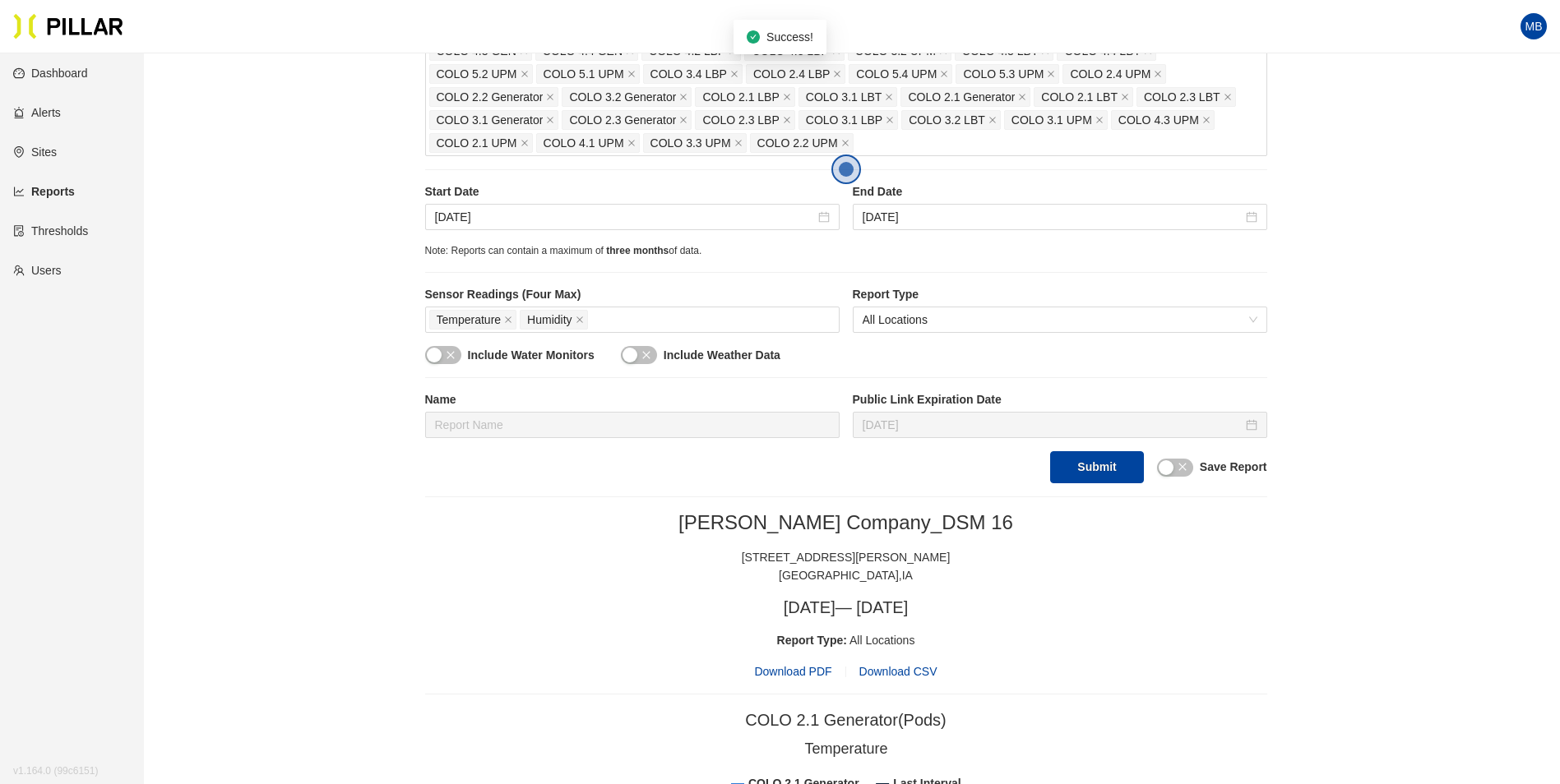
click at [807, 666] on span "Download PDF" at bounding box center [793, 671] width 77 height 18
